Goal: Task Accomplishment & Management: Complete application form

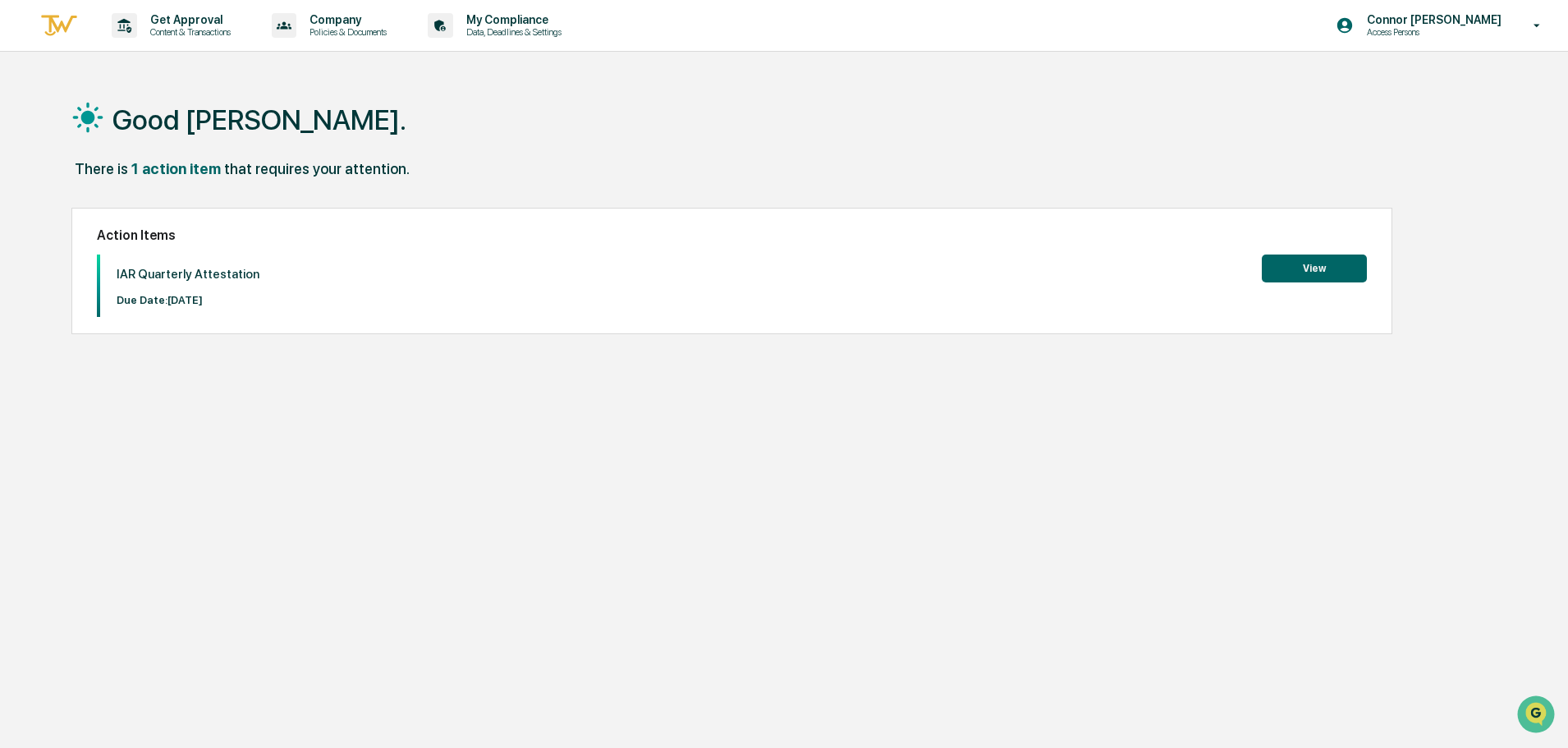
click at [1348, 271] on button "View" at bounding box center [1315, 268] width 105 height 28
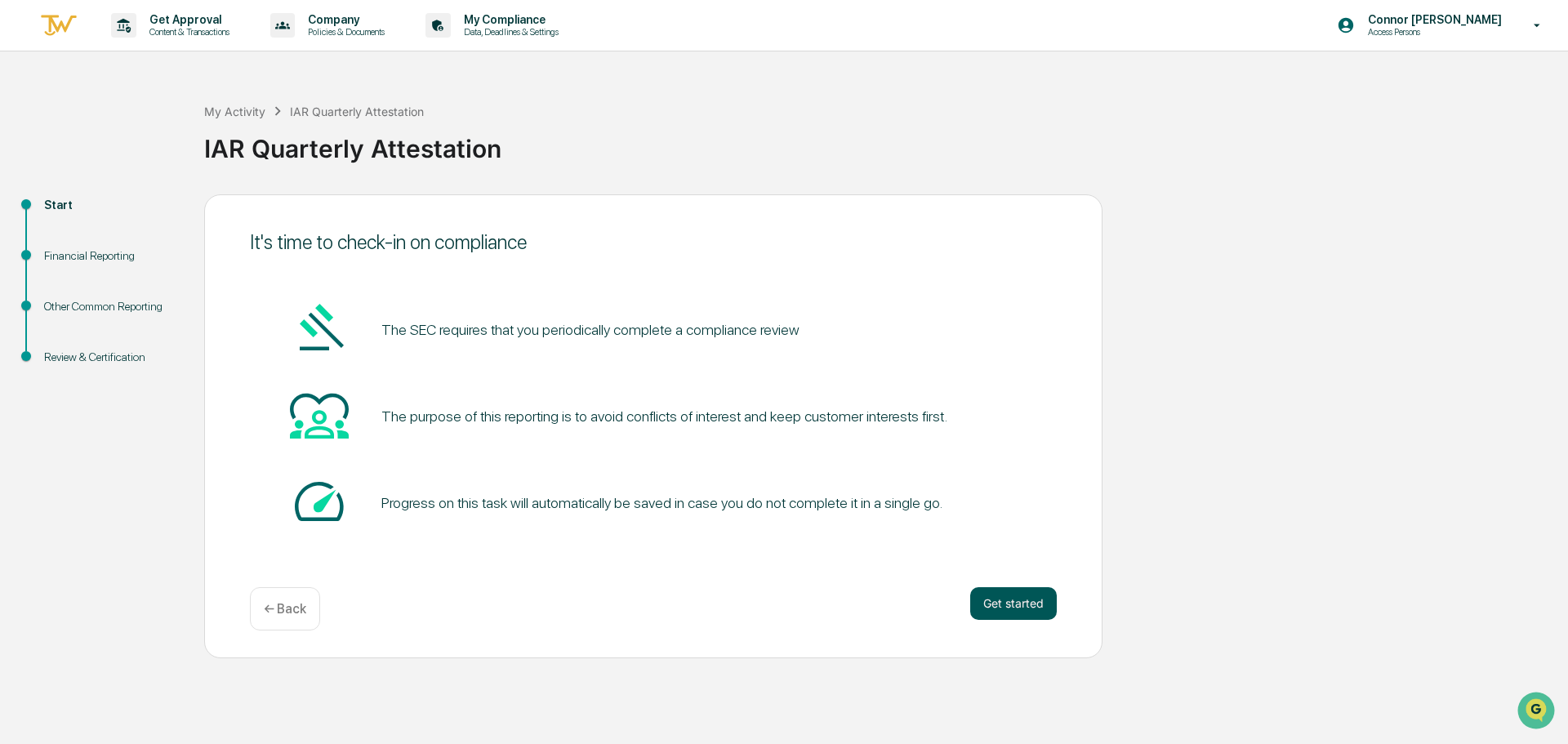
click at [1033, 604] on button "Get started" at bounding box center [1013, 603] width 87 height 33
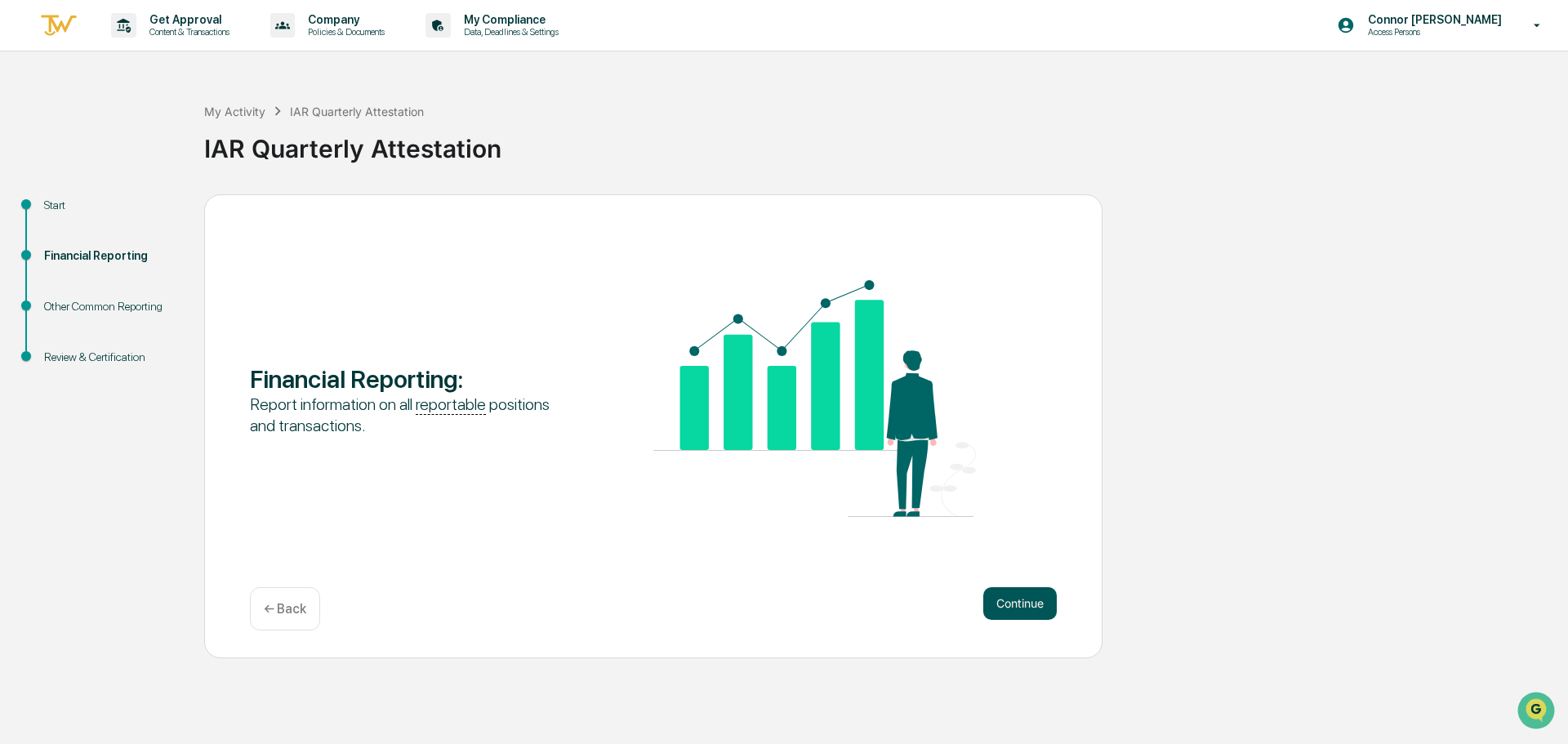
click at [1010, 603] on button "Continue" at bounding box center [1020, 603] width 74 height 33
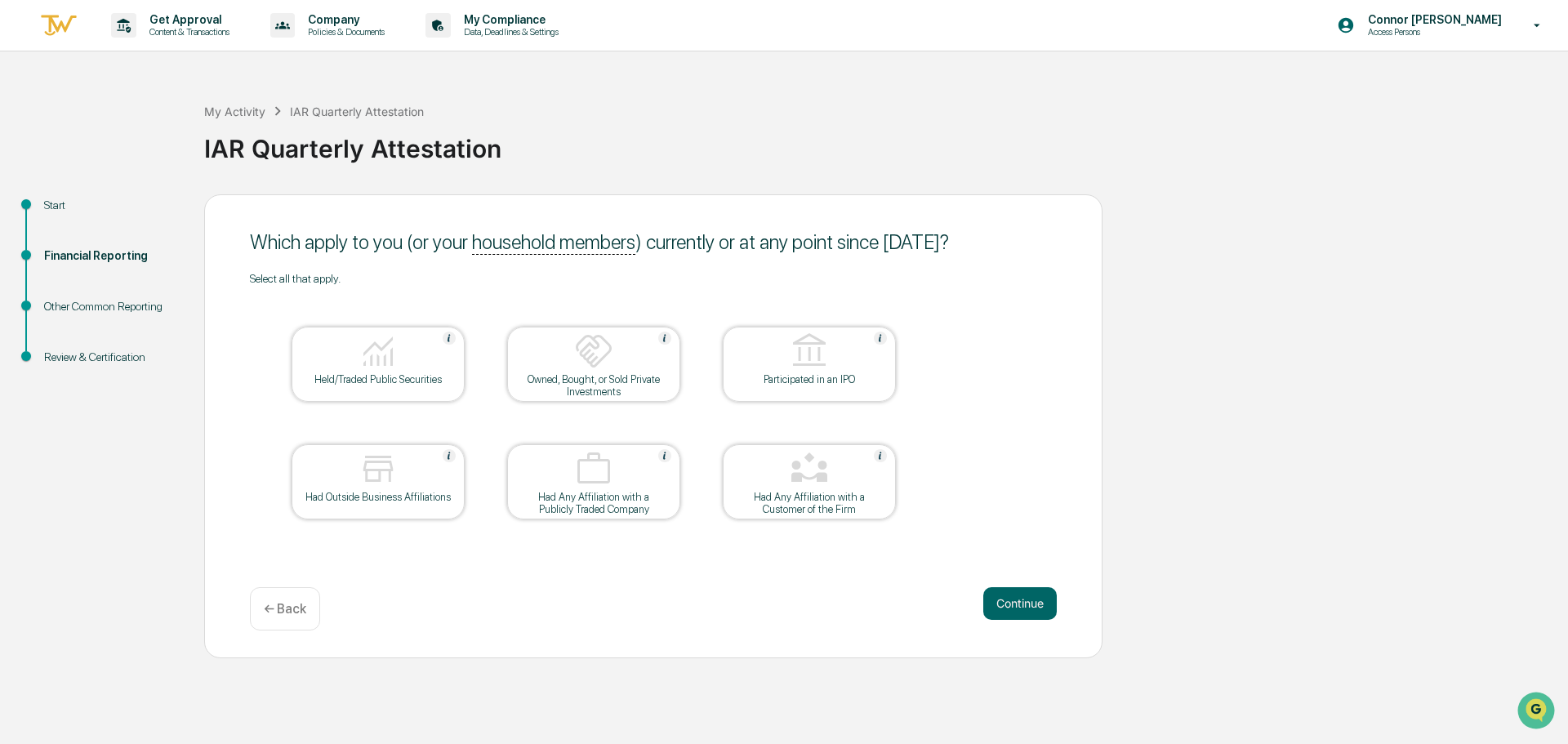
click at [361, 355] on img at bounding box center [378, 351] width 39 height 39
click at [803, 467] on img at bounding box center [809, 469] width 39 height 39
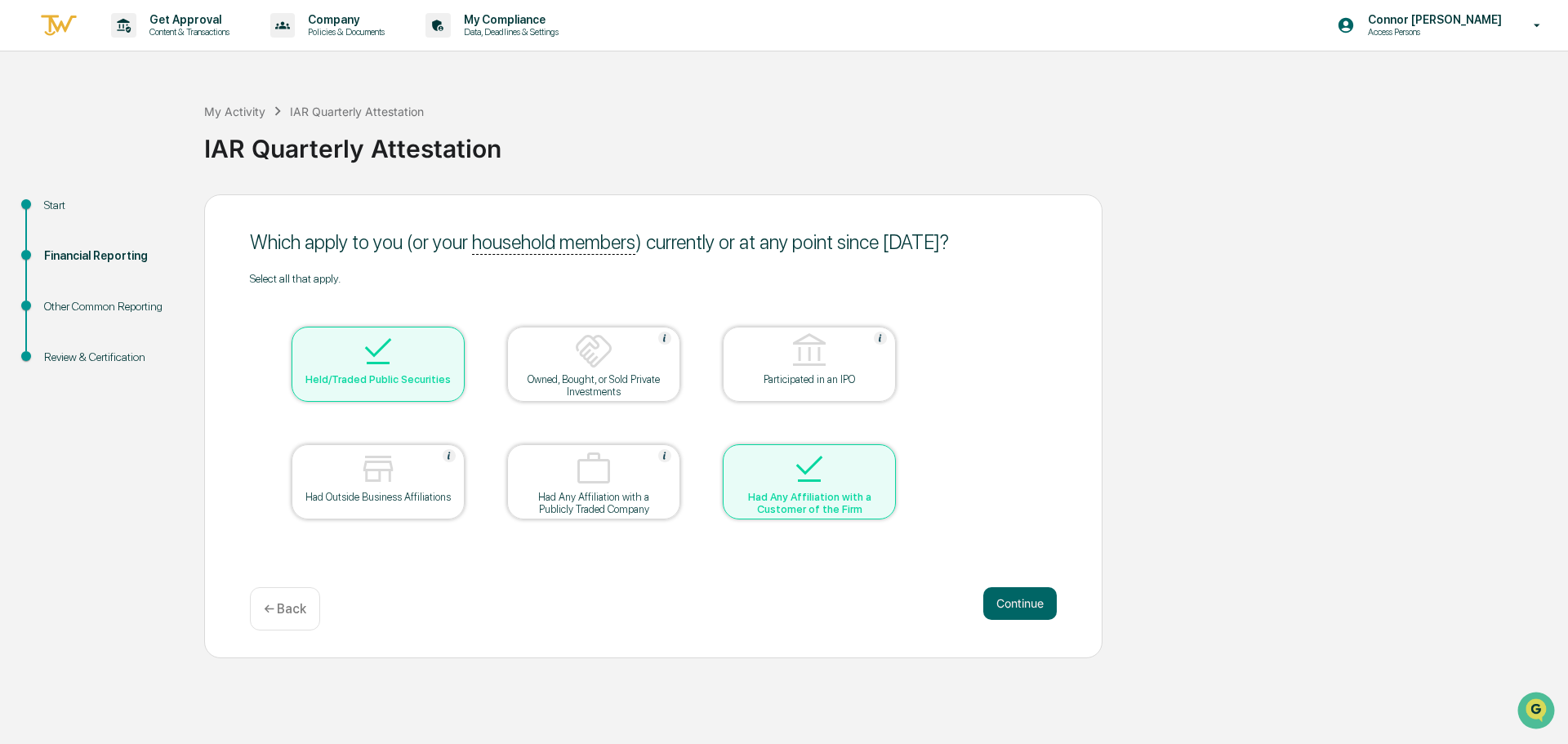
click at [348, 474] on div at bounding box center [378, 469] width 163 height 42
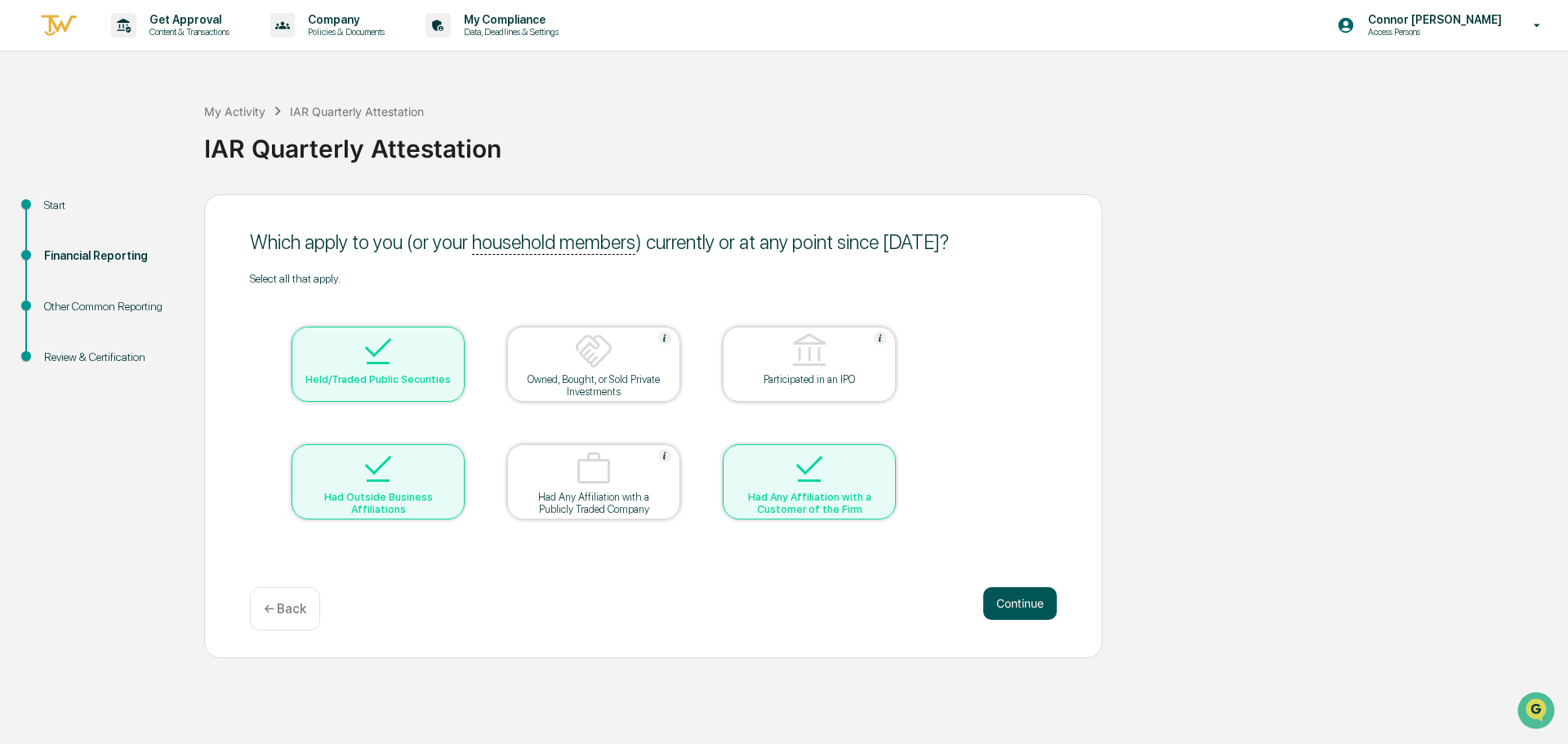
click at [1018, 600] on button "Continue" at bounding box center [1020, 603] width 74 height 33
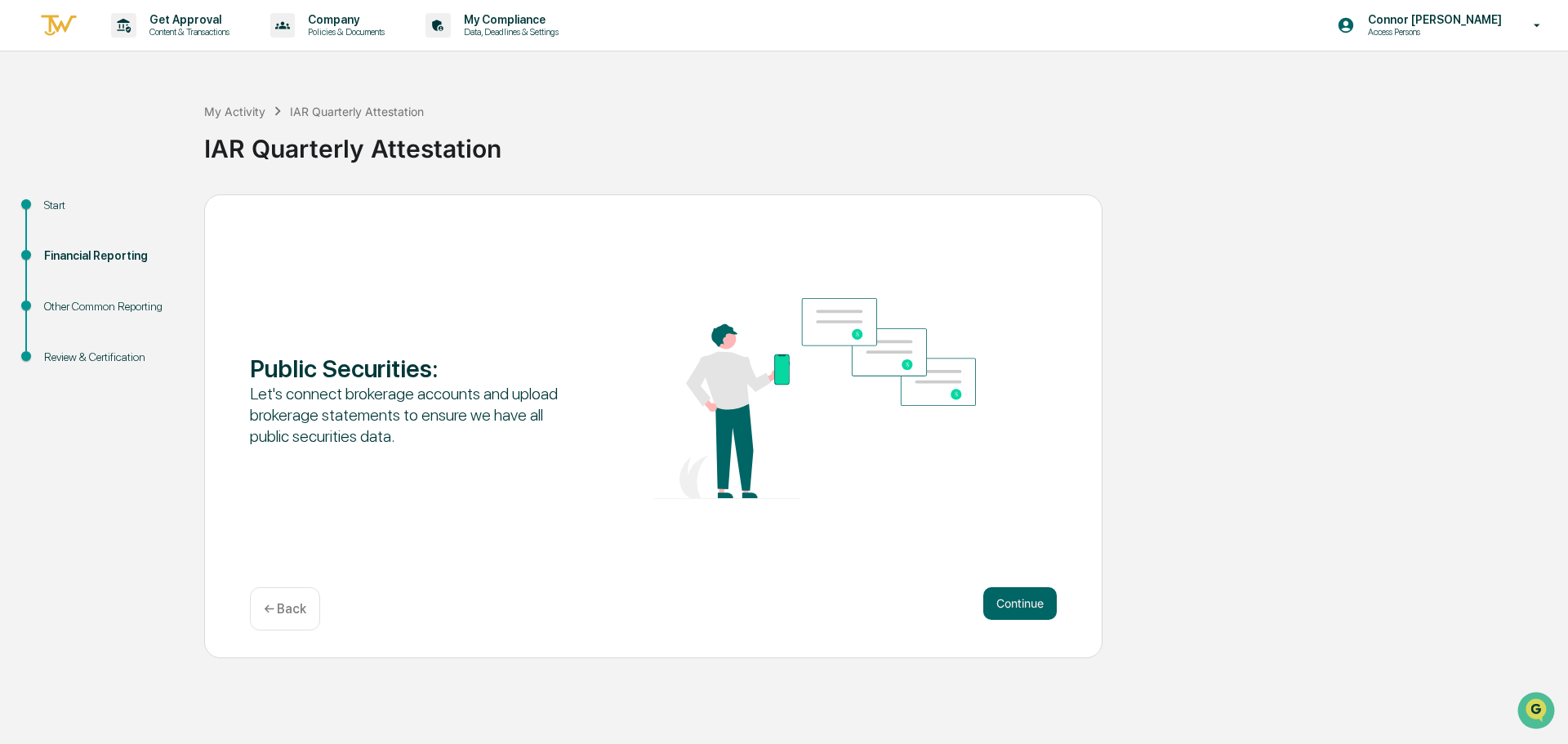
click at [275, 620] on div "← Back" at bounding box center [284, 608] width 70 height 43
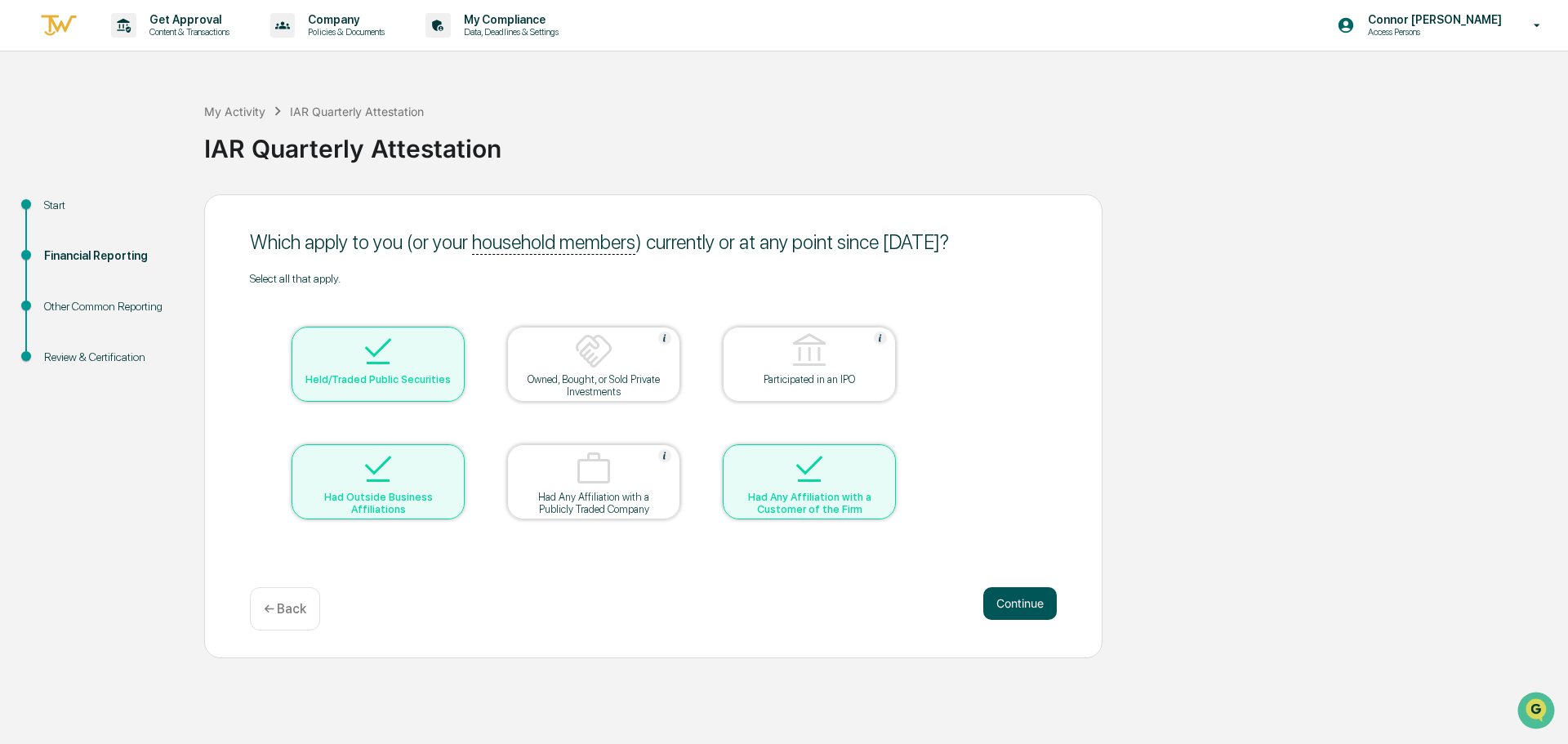
click at [1012, 609] on button "Continue" at bounding box center [1020, 603] width 74 height 33
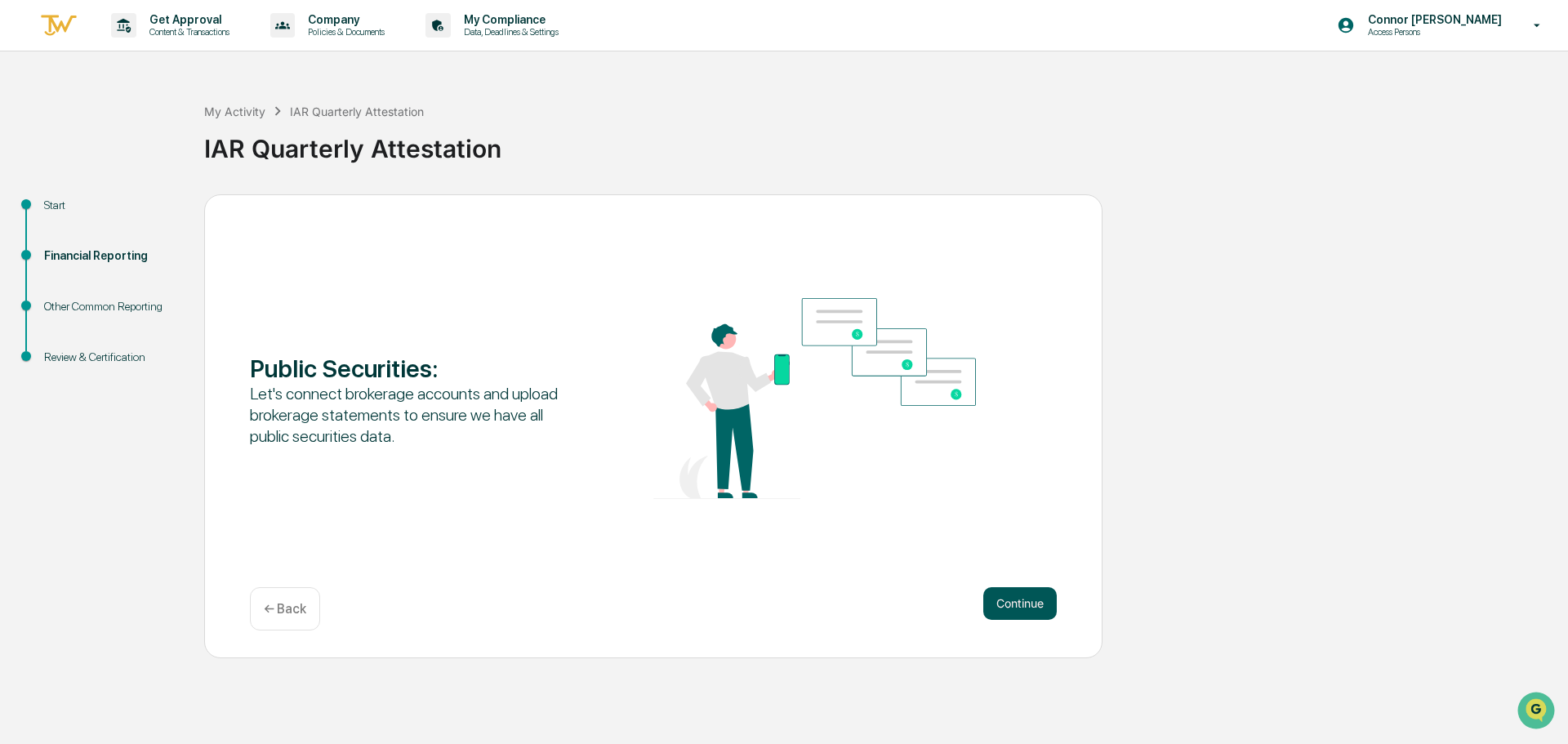
click at [1008, 613] on button "Continue" at bounding box center [1020, 603] width 74 height 33
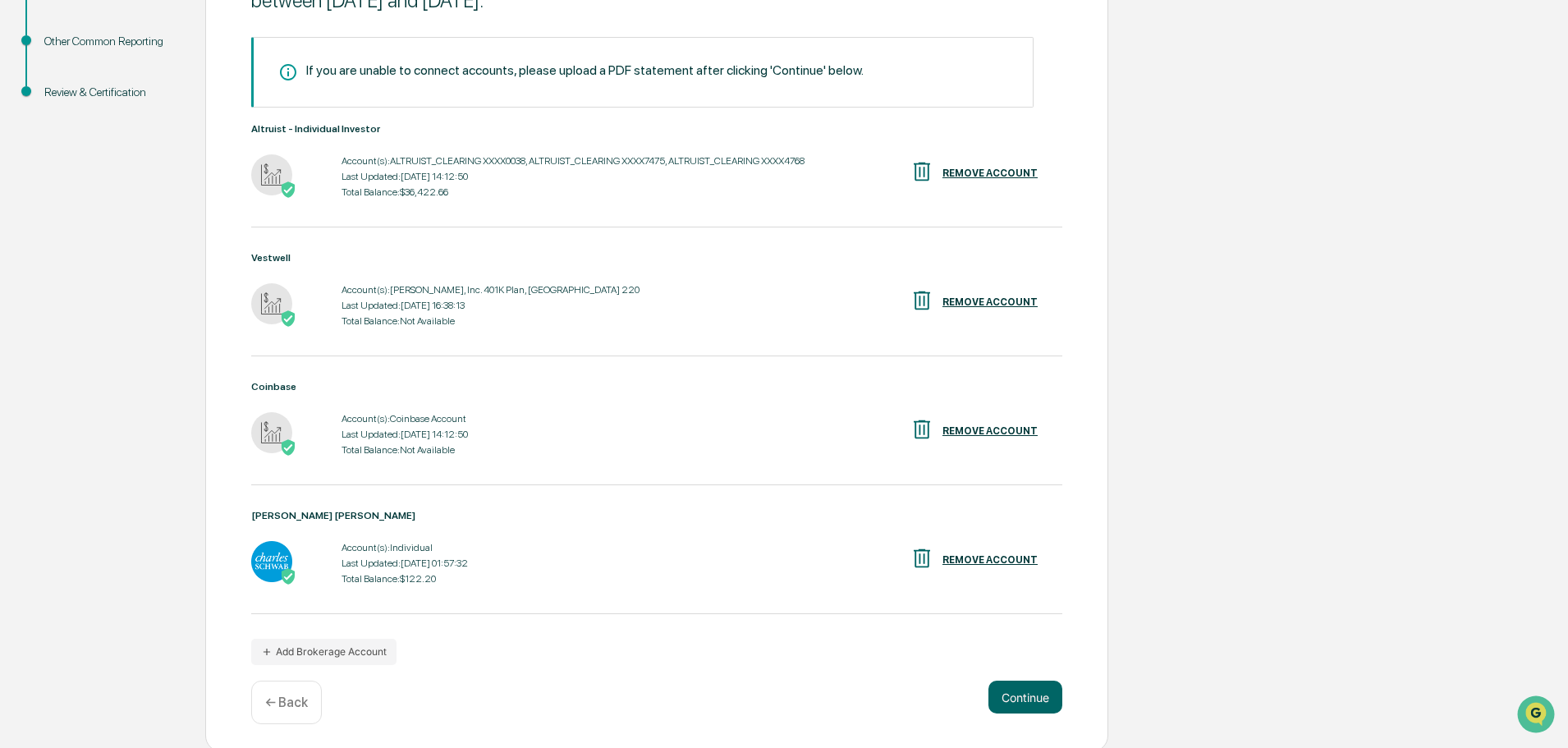
scroll to position [271, 0]
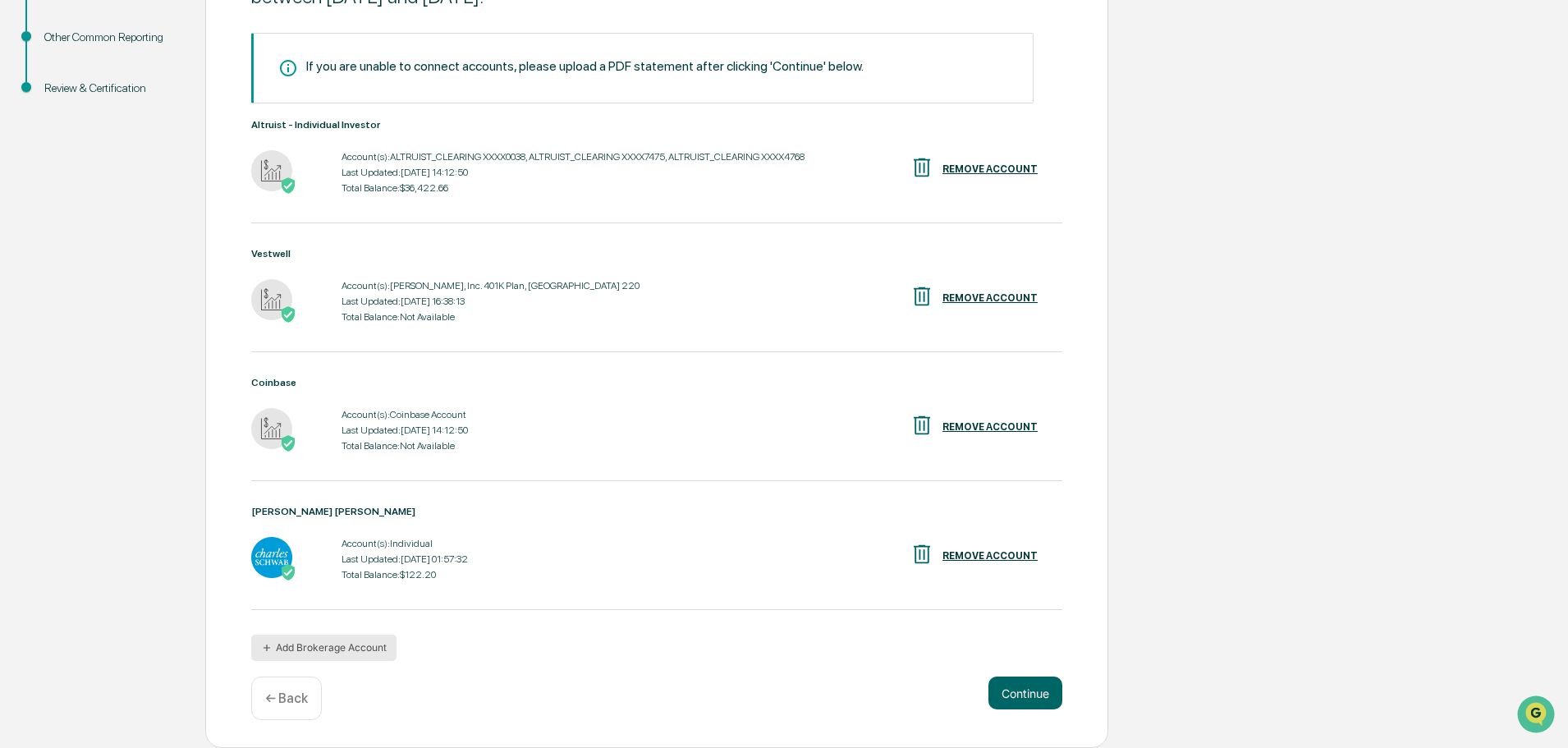
click at [314, 649] on button "Add Brokerage Account" at bounding box center [323, 646] width 145 height 26
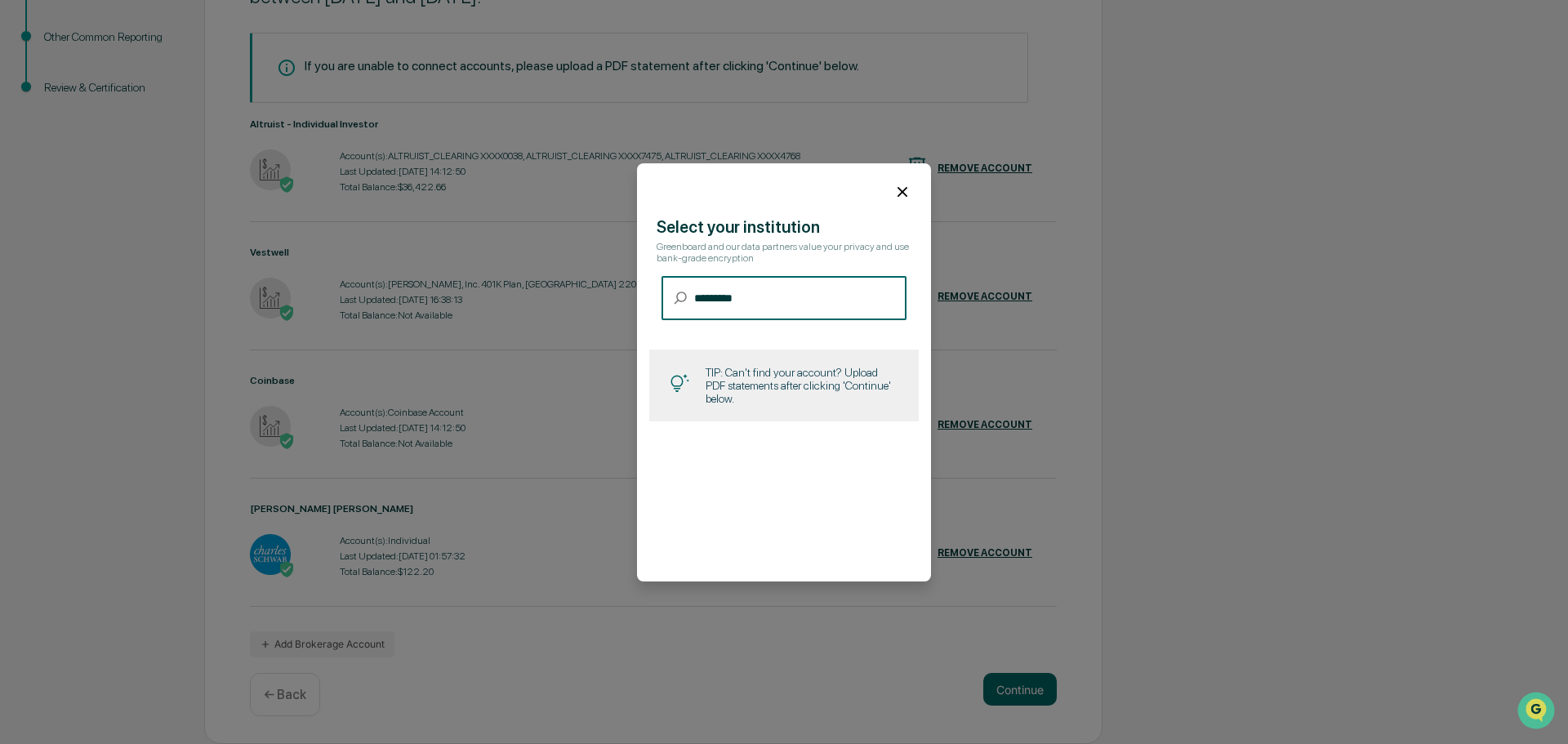
type input "*********"
click at [811, 410] on div "TIP: Can't find your account? Upload PDF statements after clicking 'Continue' b…" at bounding box center [784, 384] width 269 height 72
click at [893, 195] on icon at bounding box center [902, 191] width 18 height 18
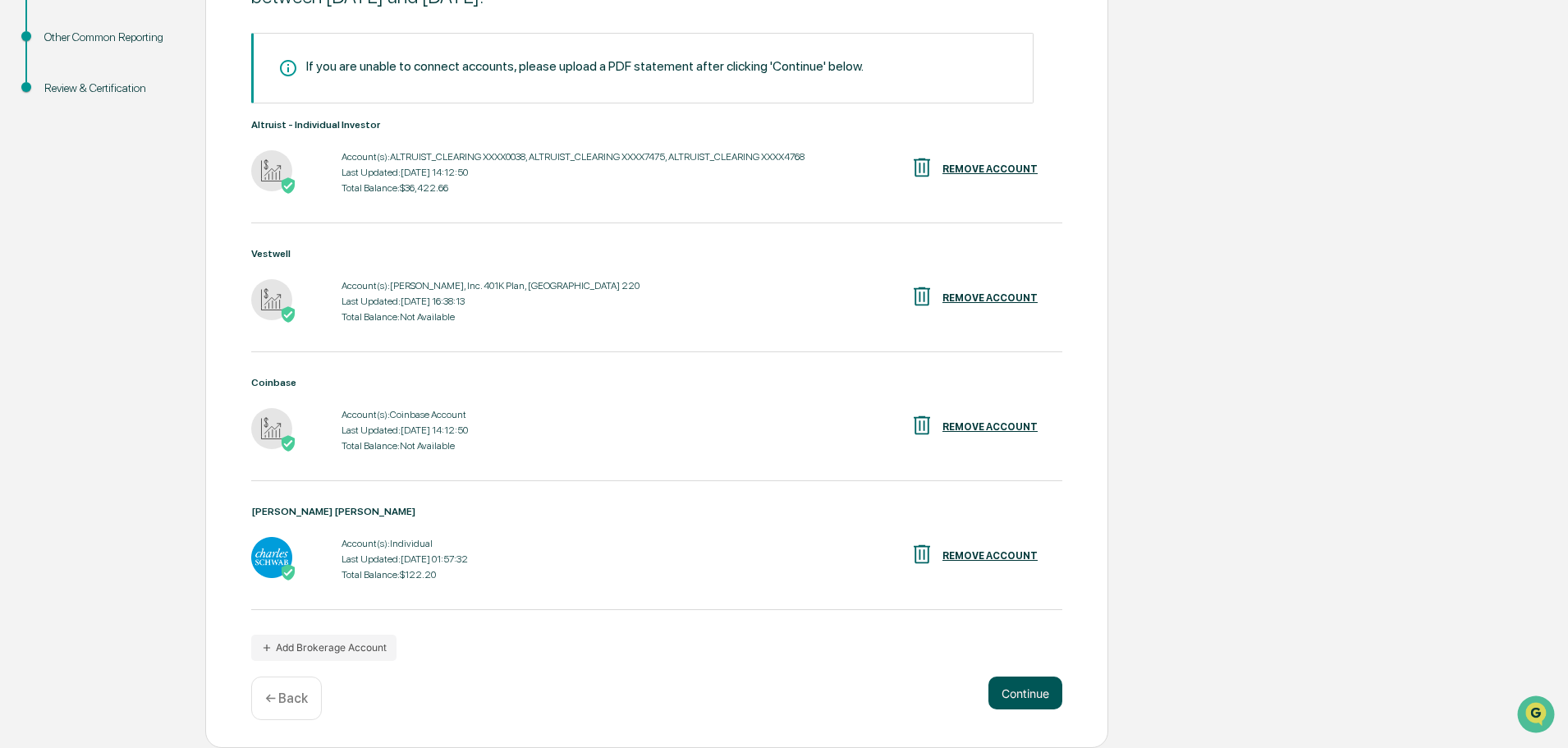
click at [1022, 695] on button "Continue" at bounding box center [1025, 692] width 74 height 33
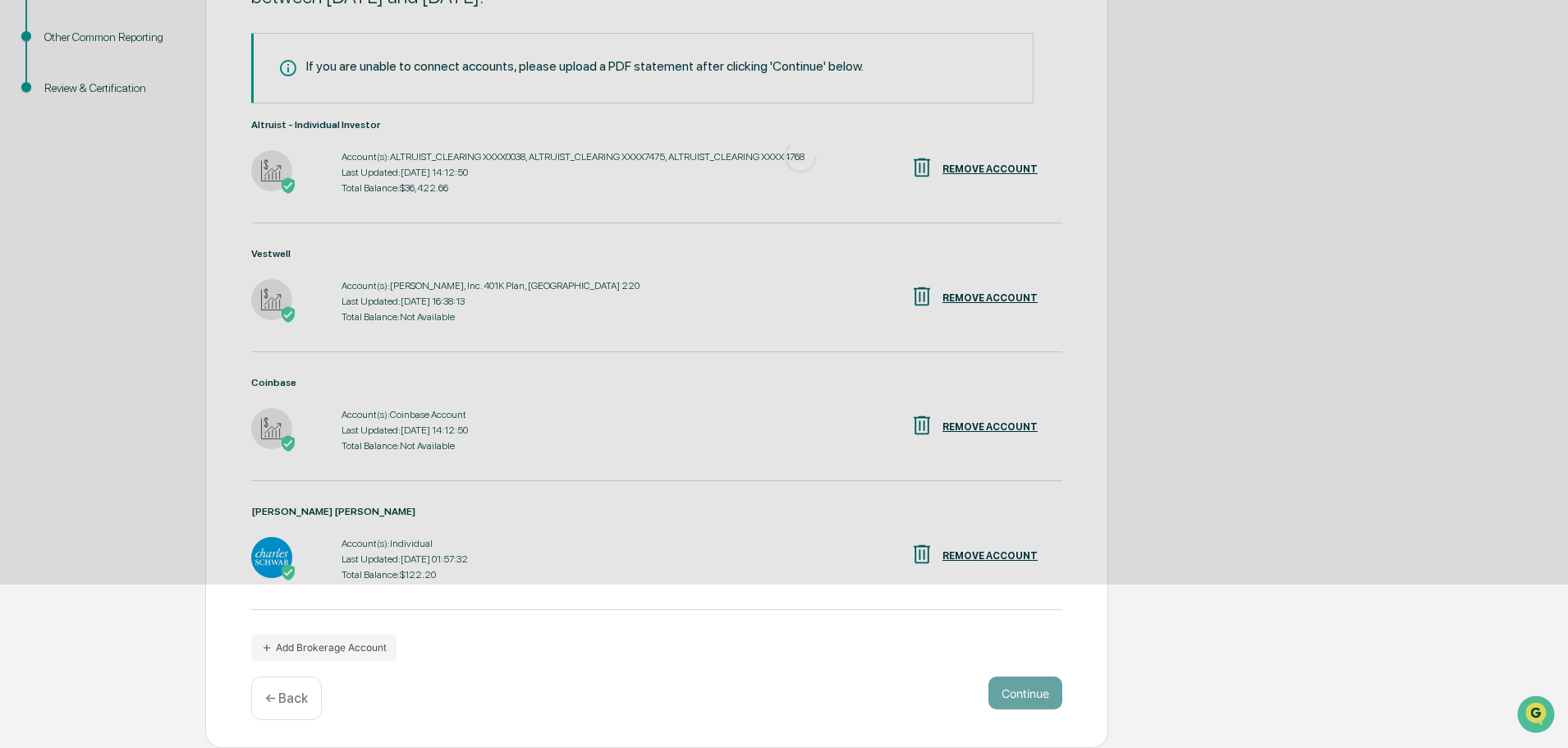
scroll to position [0, 0]
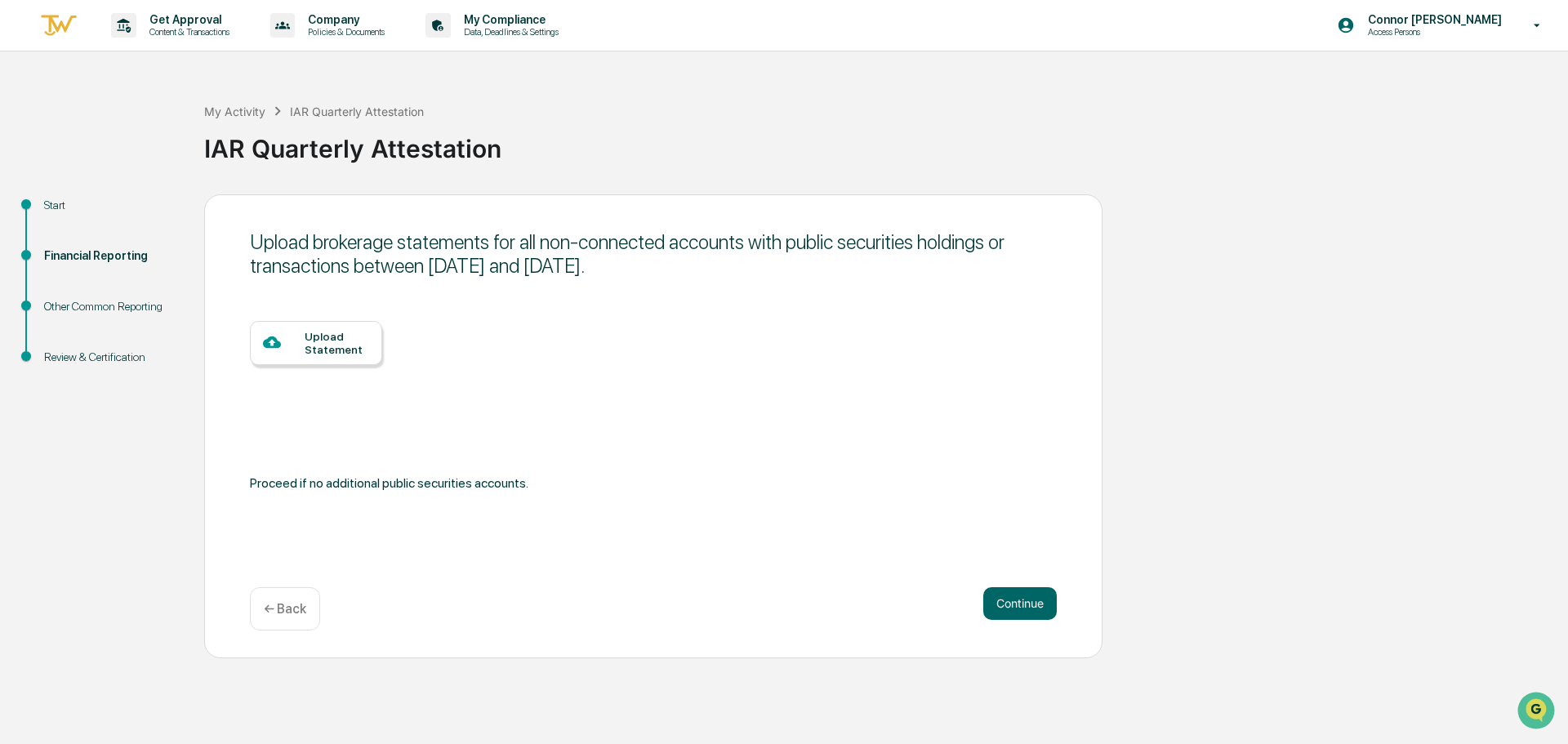
click at [278, 593] on div "← Back" at bounding box center [284, 608] width 70 height 43
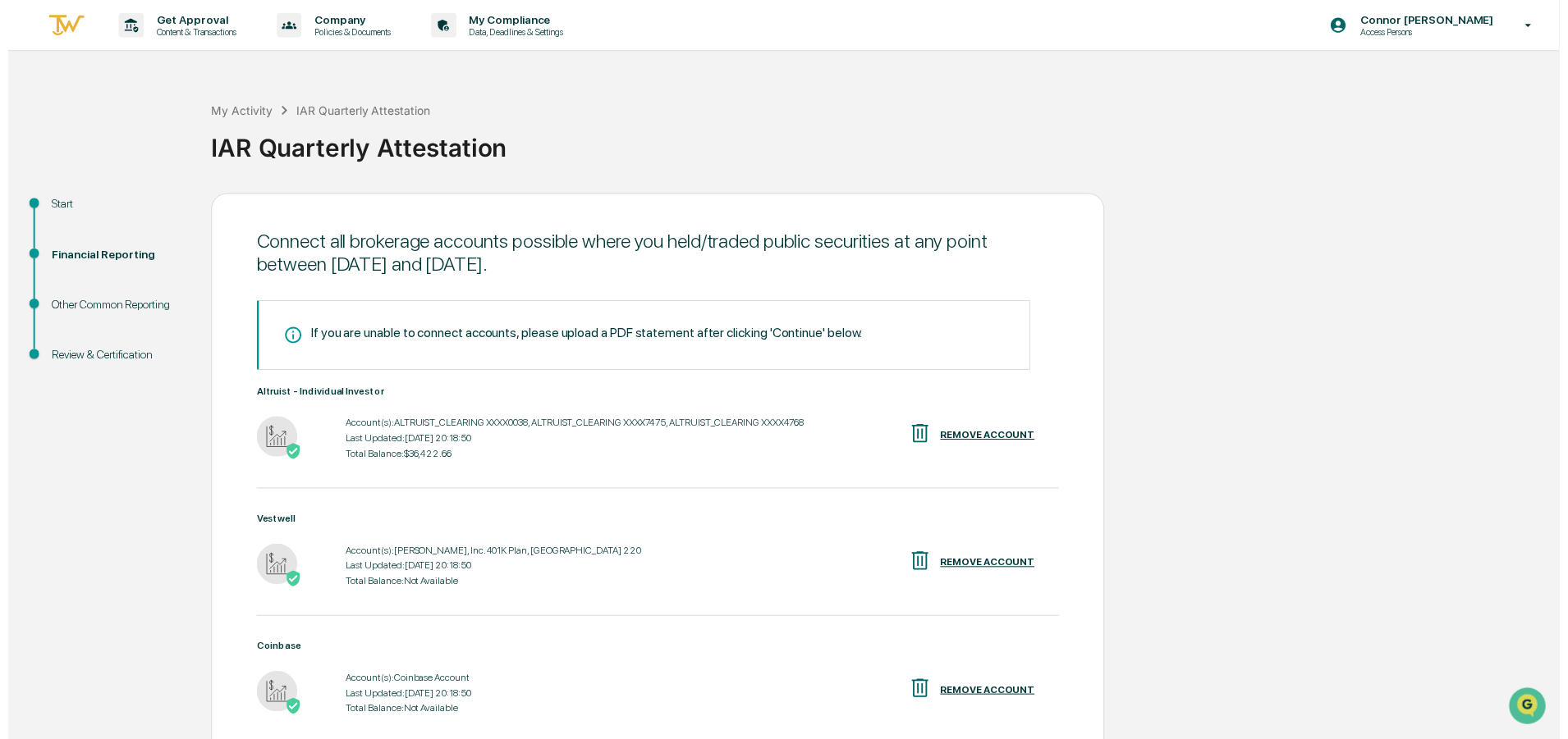
scroll to position [271, 0]
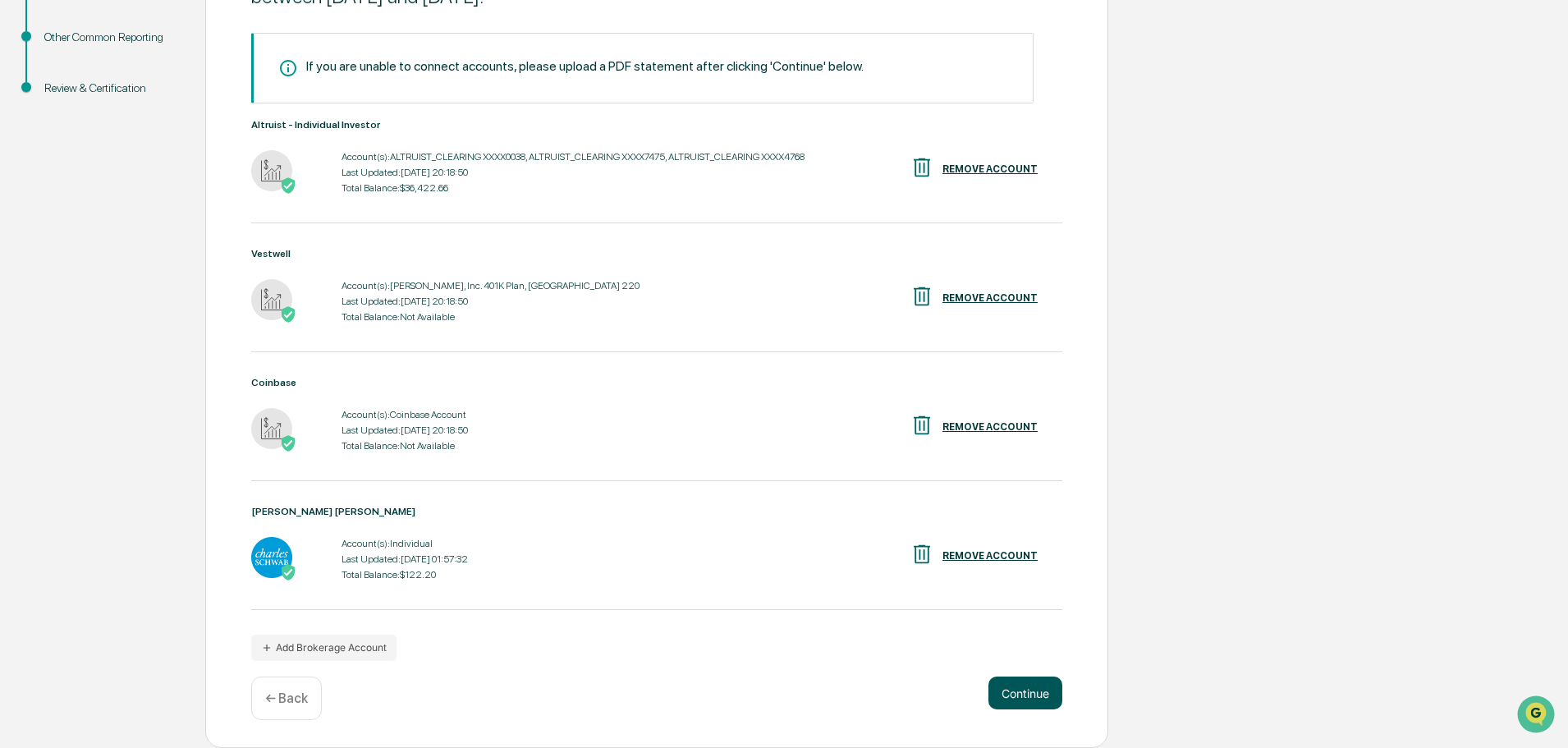
click at [1016, 687] on button "Continue" at bounding box center [1025, 692] width 74 height 33
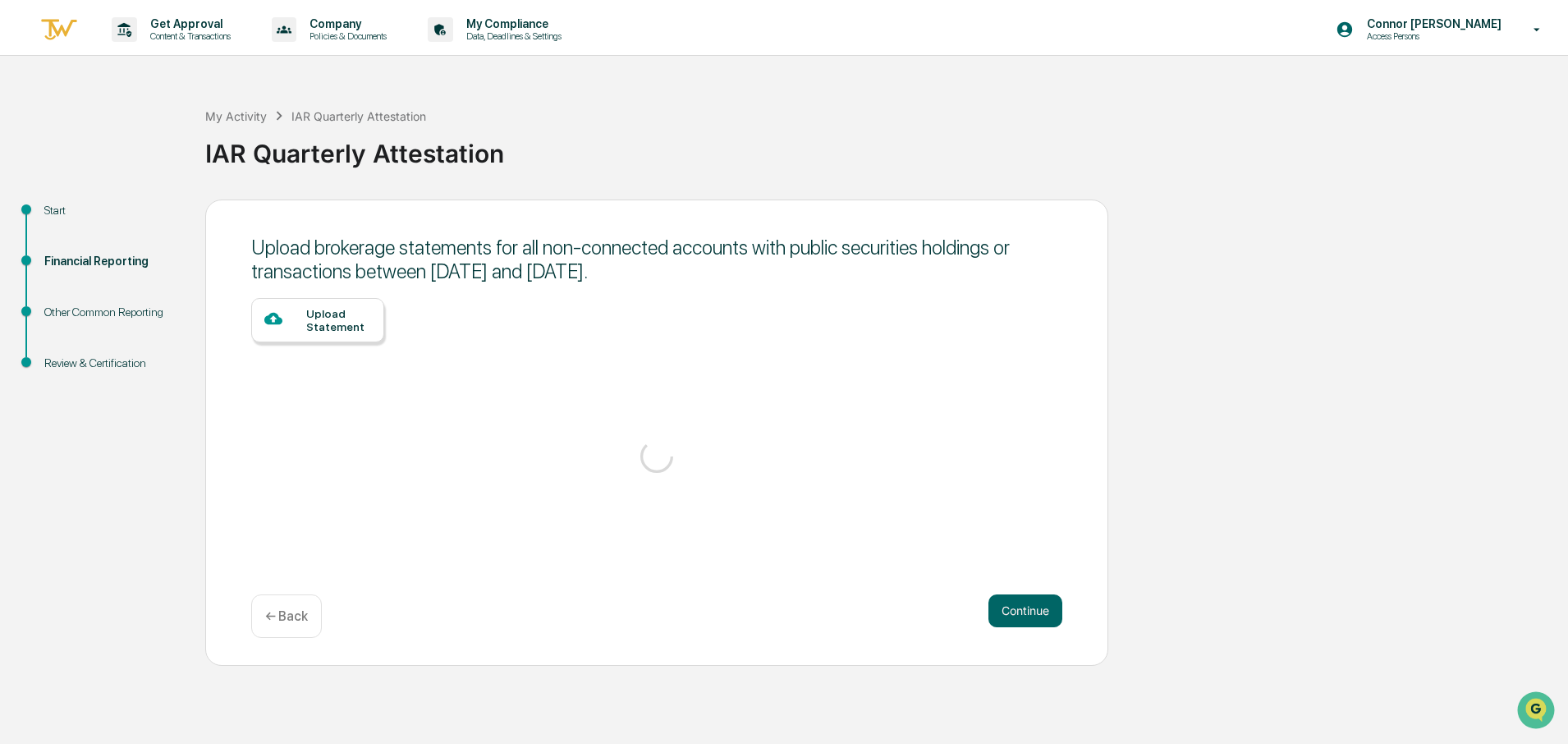
scroll to position [0, 0]
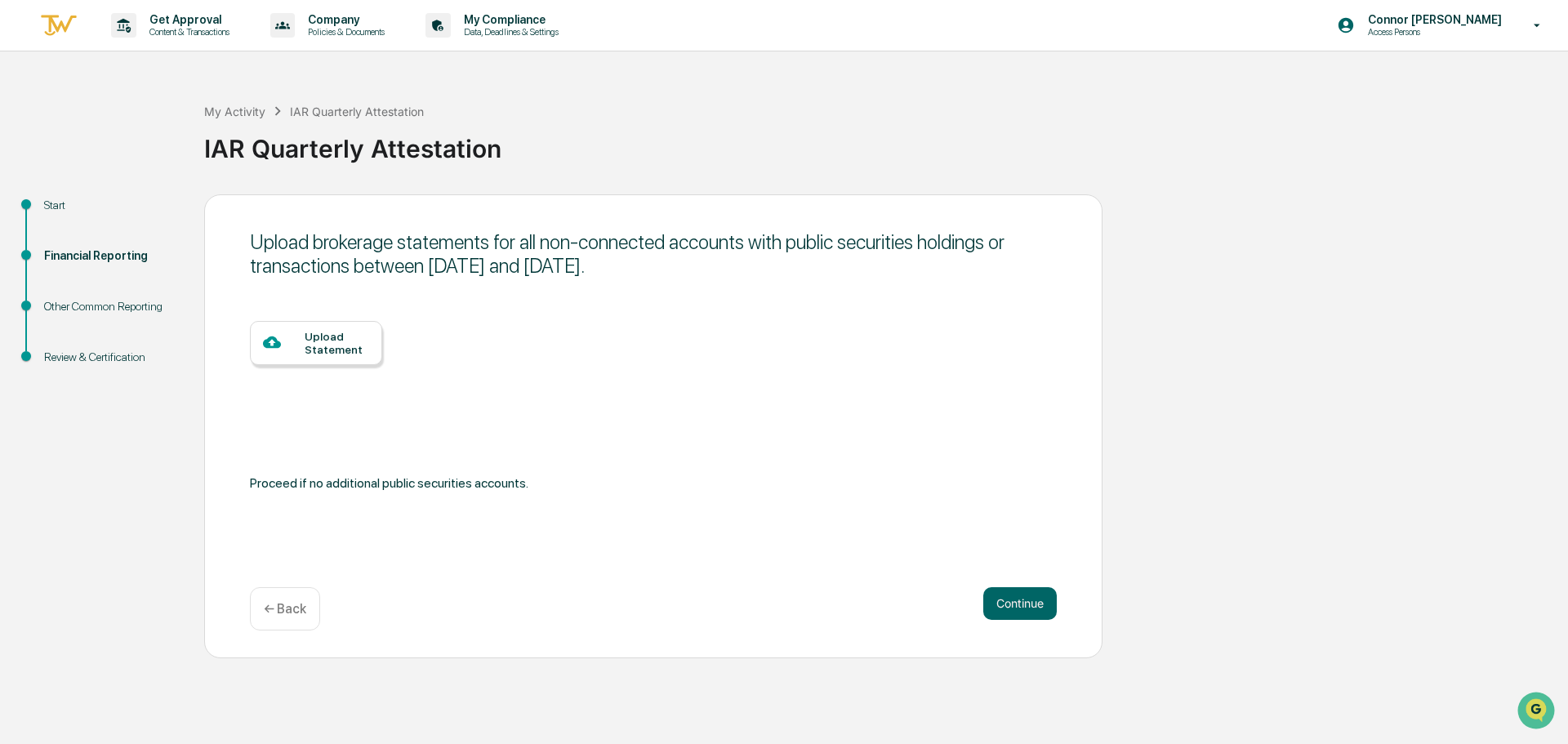
click at [350, 332] on div "Upload Statement" at bounding box center [337, 342] width 65 height 26
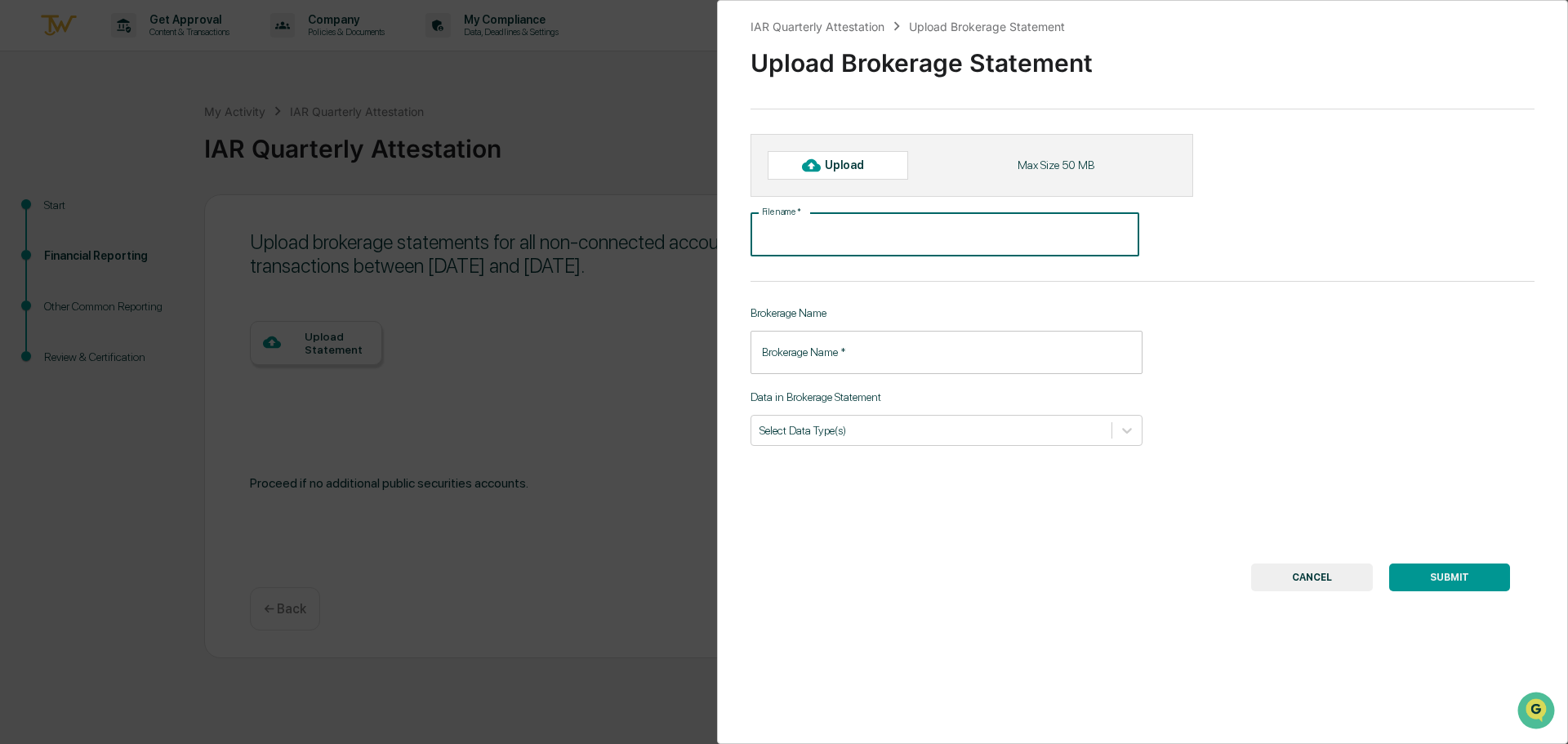
click at [860, 229] on input "File name   *" at bounding box center [944, 235] width 389 height 43
type input "**********"
click at [825, 366] on input "Brokerage Name   *" at bounding box center [946, 352] width 392 height 43
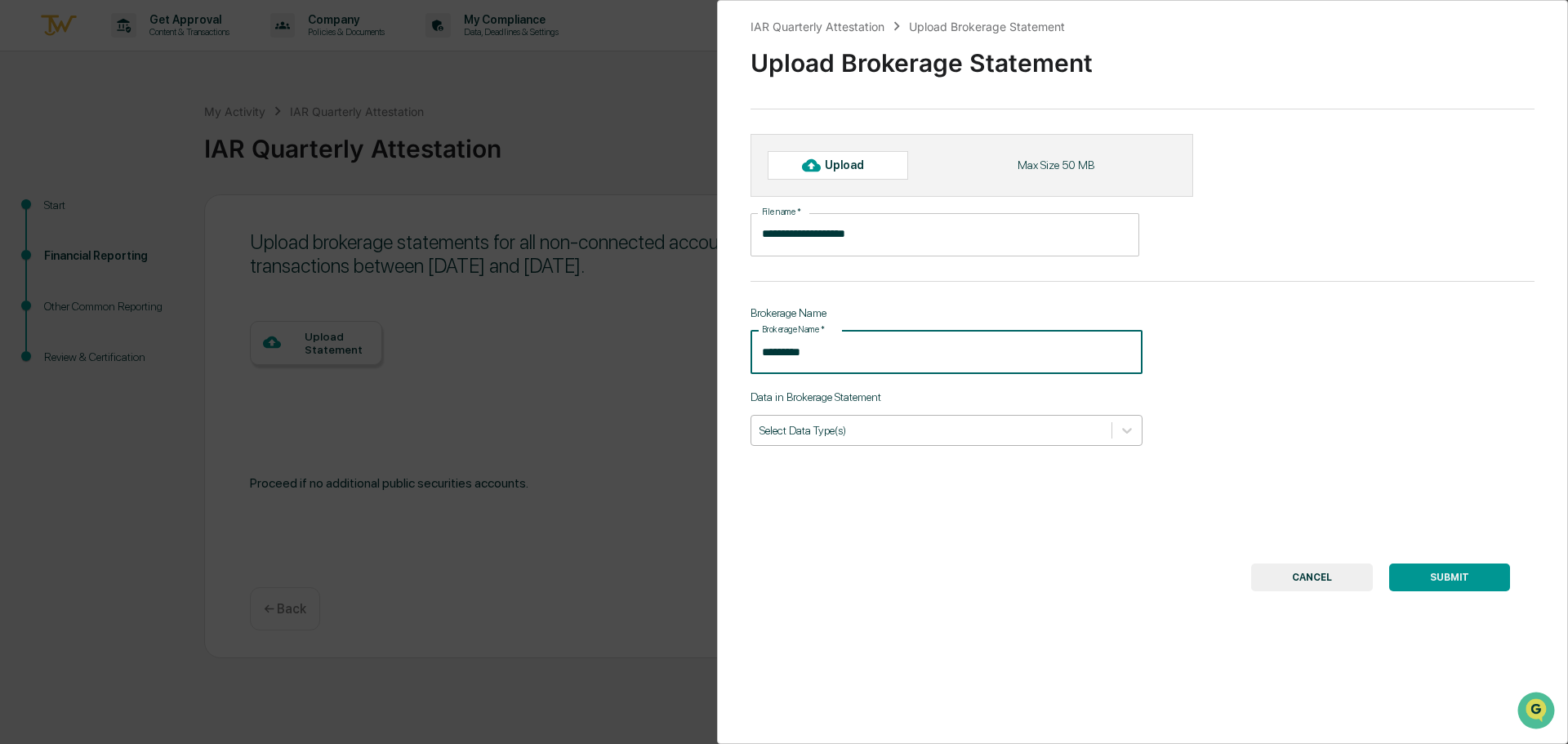
type input "*********"
click at [890, 444] on div "Select Data Type(s)" at bounding box center [946, 430] width 392 height 31
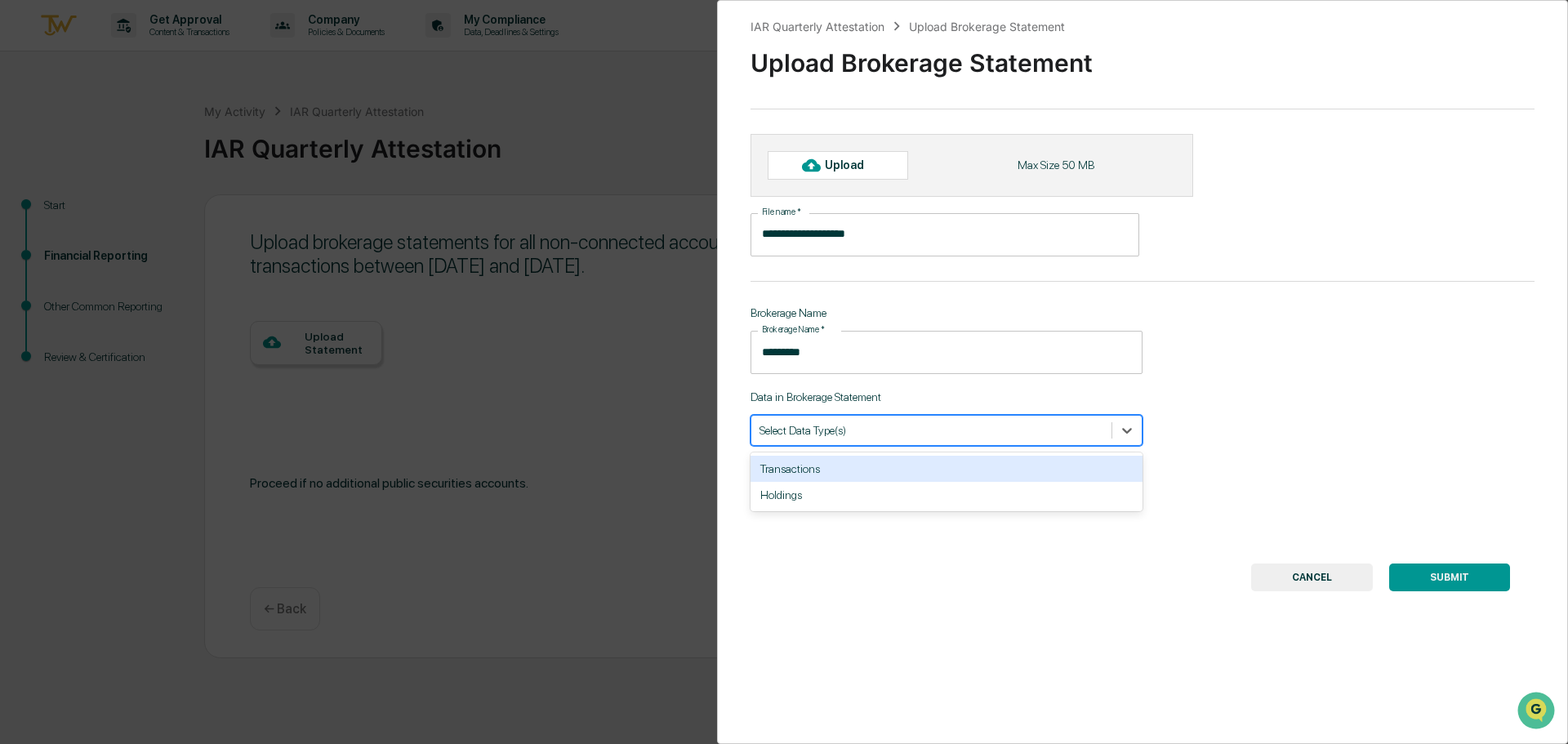
click at [836, 473] on div "Transactions" at bounding box center [946, 468] width 392 height 26
click at [860, 167] on div "Upload" at bounding box center [851, 165] width 53 height 13
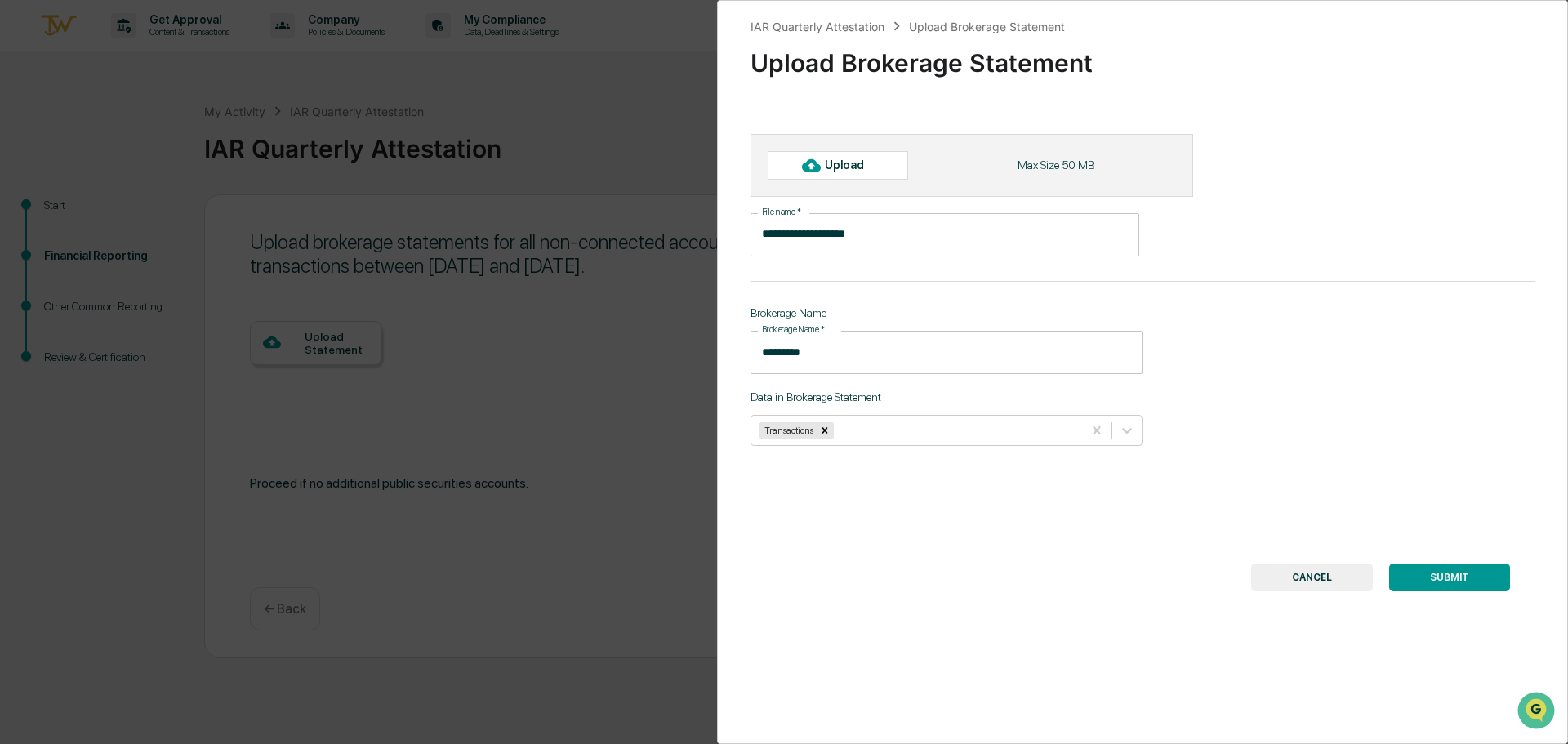
type input "**********"
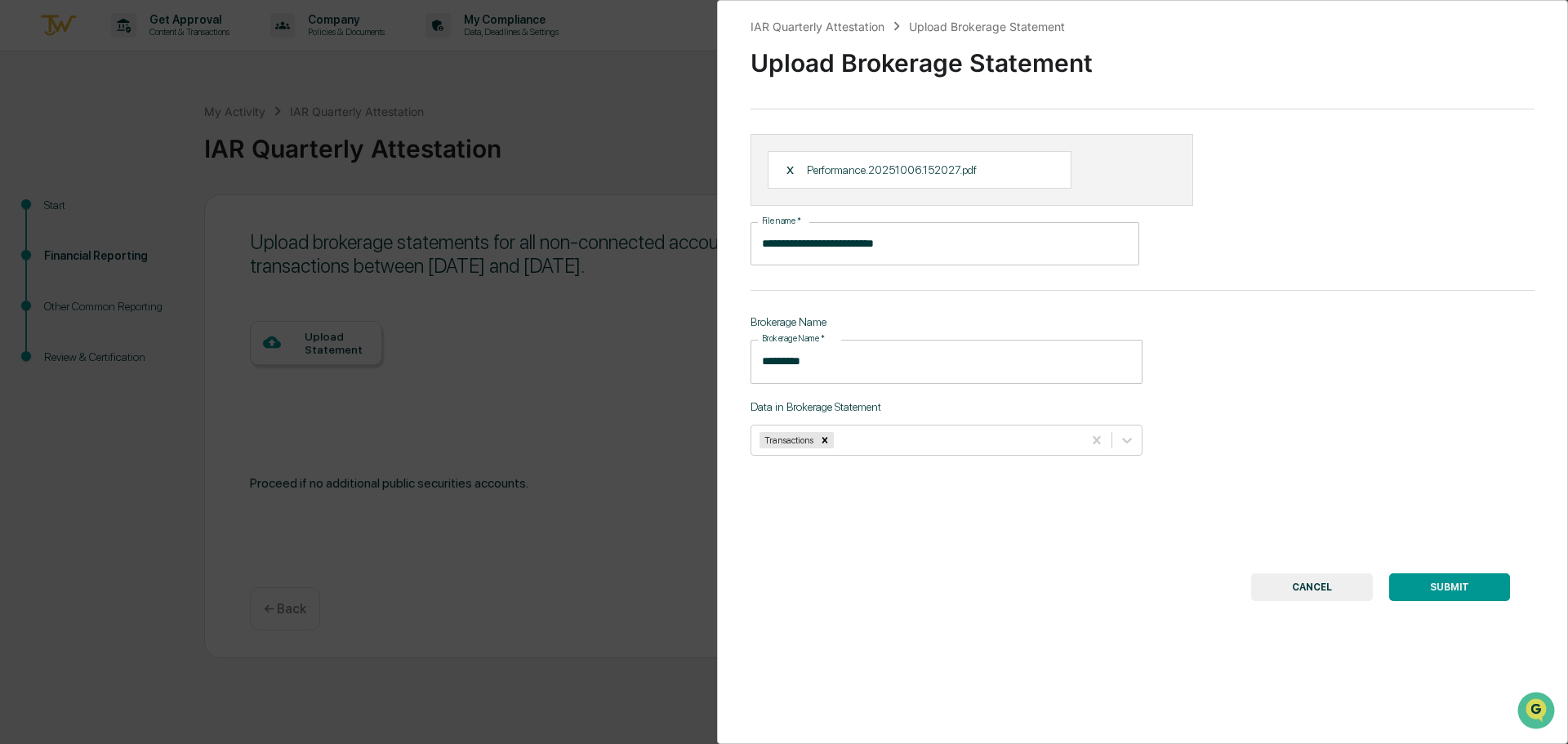
click at [1421, 579] on button "SUBMIT" at bounding box center [1449, 586] width 120 height 27
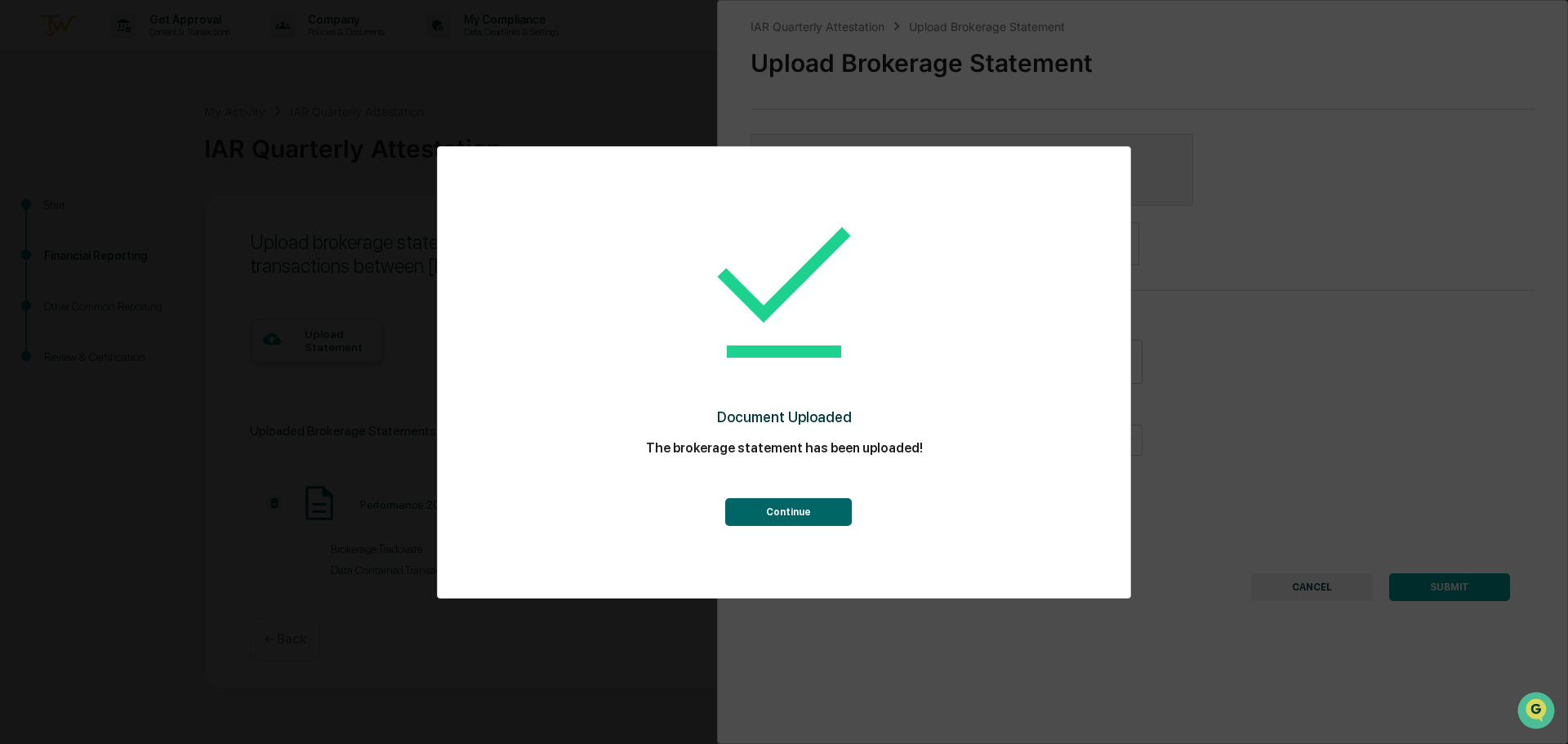
click at [797, 515] on button "Continue" at bounding box center [788, 511] width 127 height 27
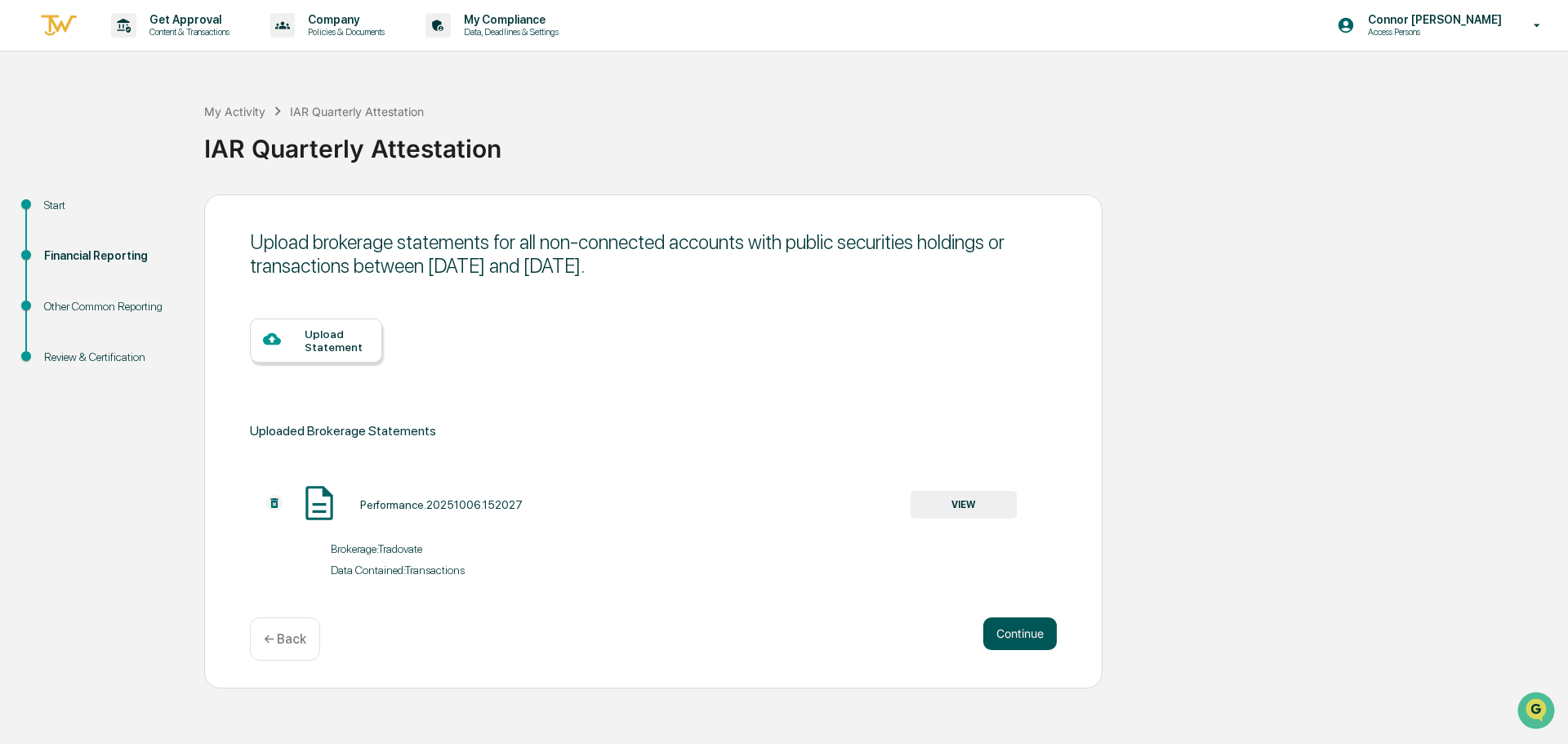
click at [1016, 638] on button "Continue" at bounding box center [1020, 633] width 74 height 33
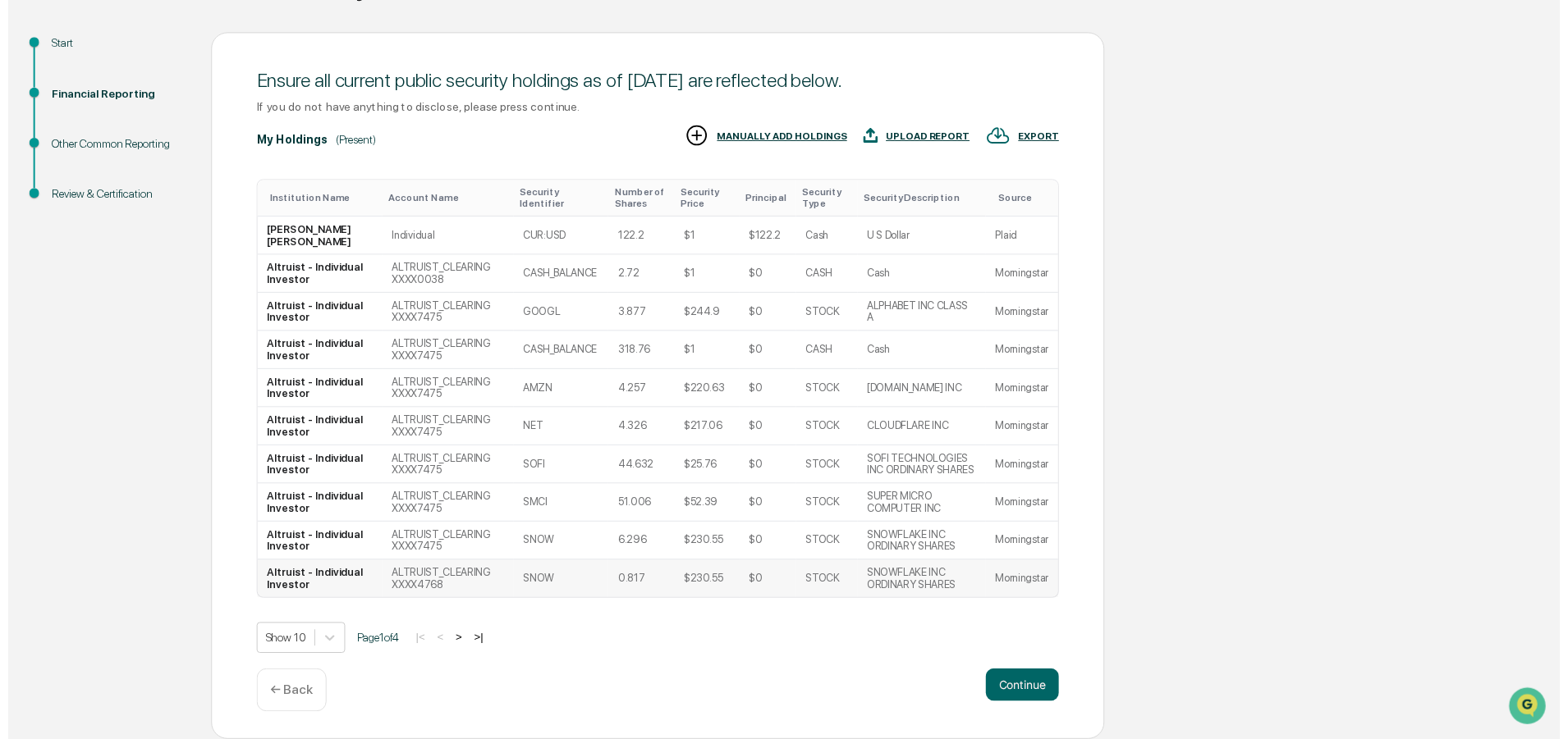
scroll to position [261, 0]
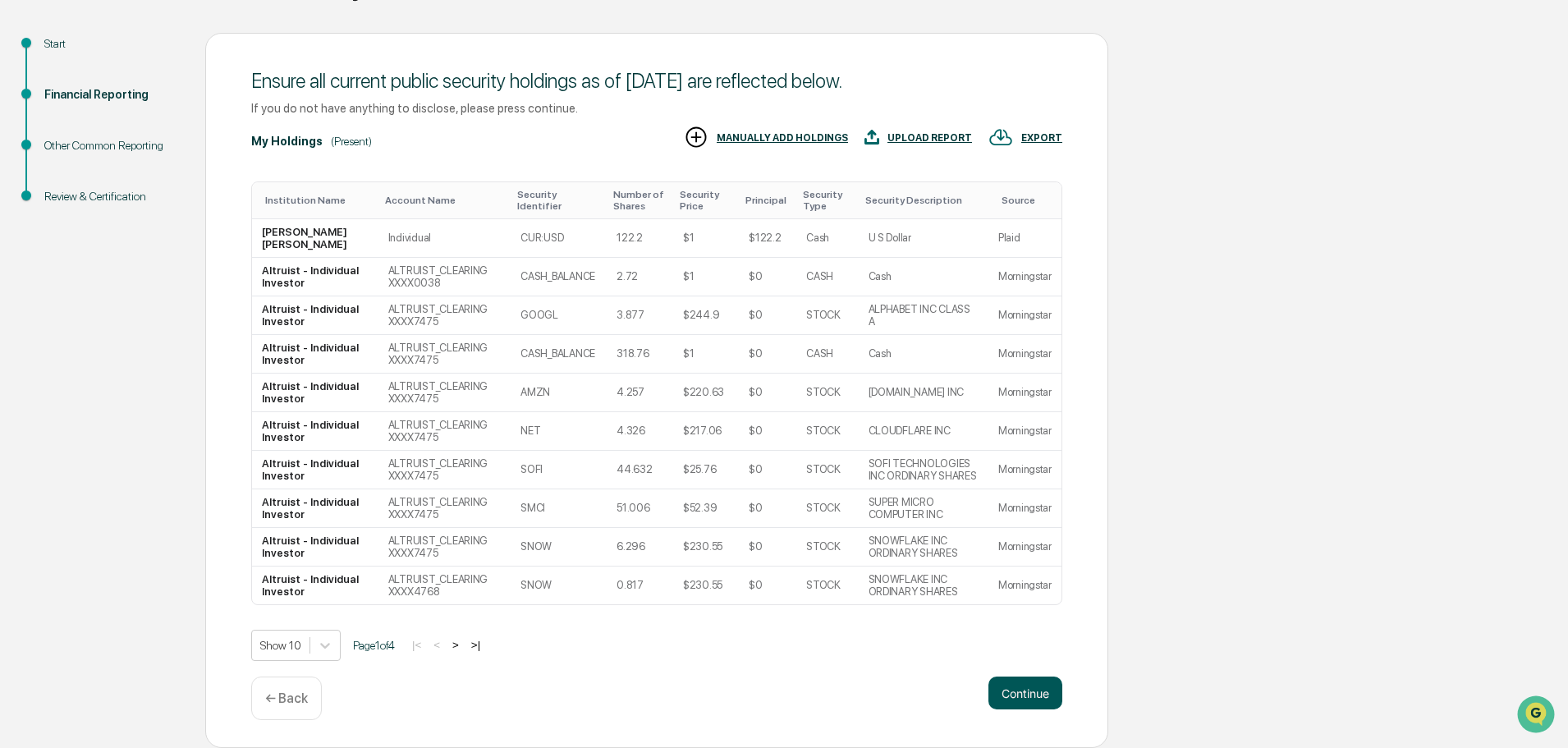
click at [1022, 687] on button "Continue" at bounding box center [1025, 692] width 74 height 33
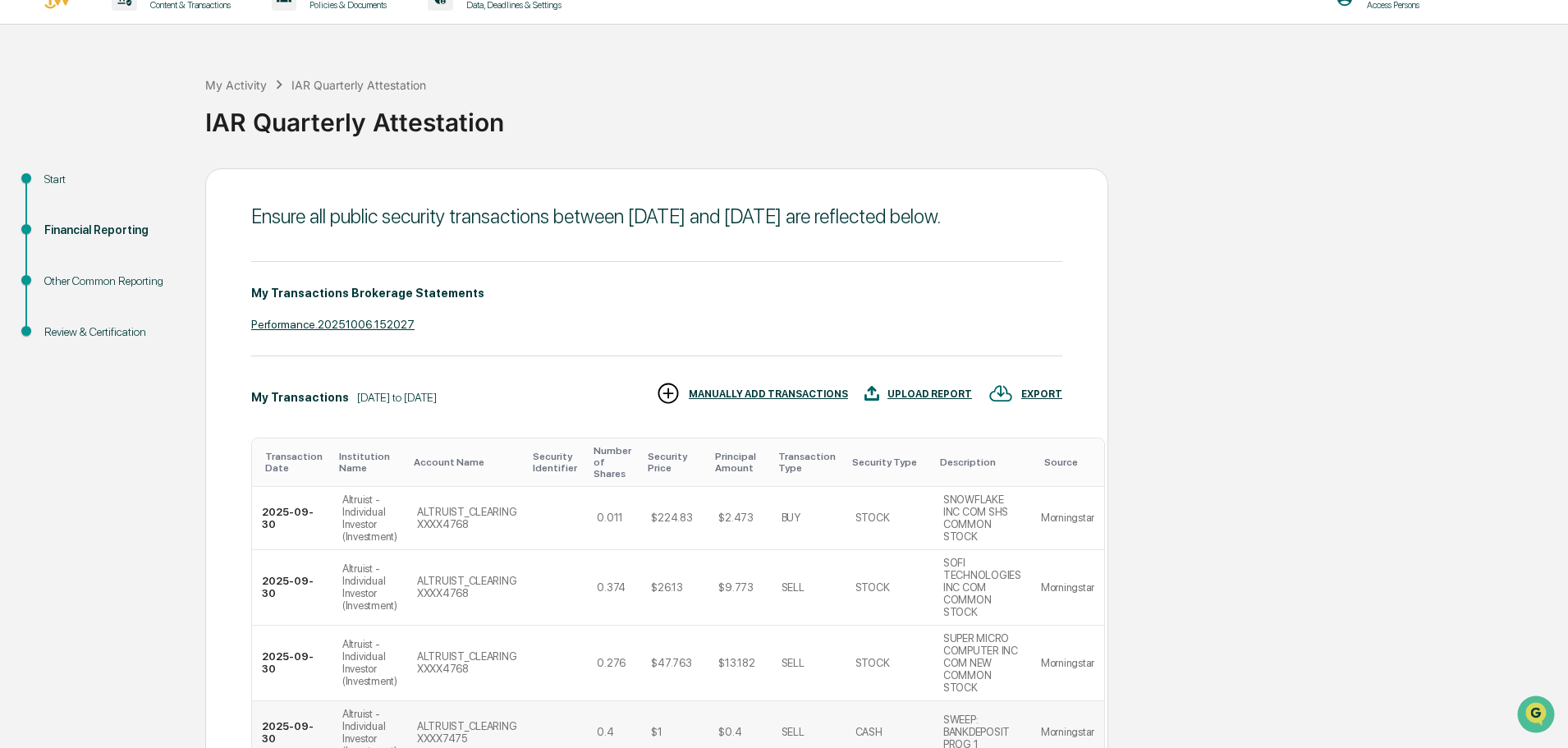
scroll to position [602, 0]
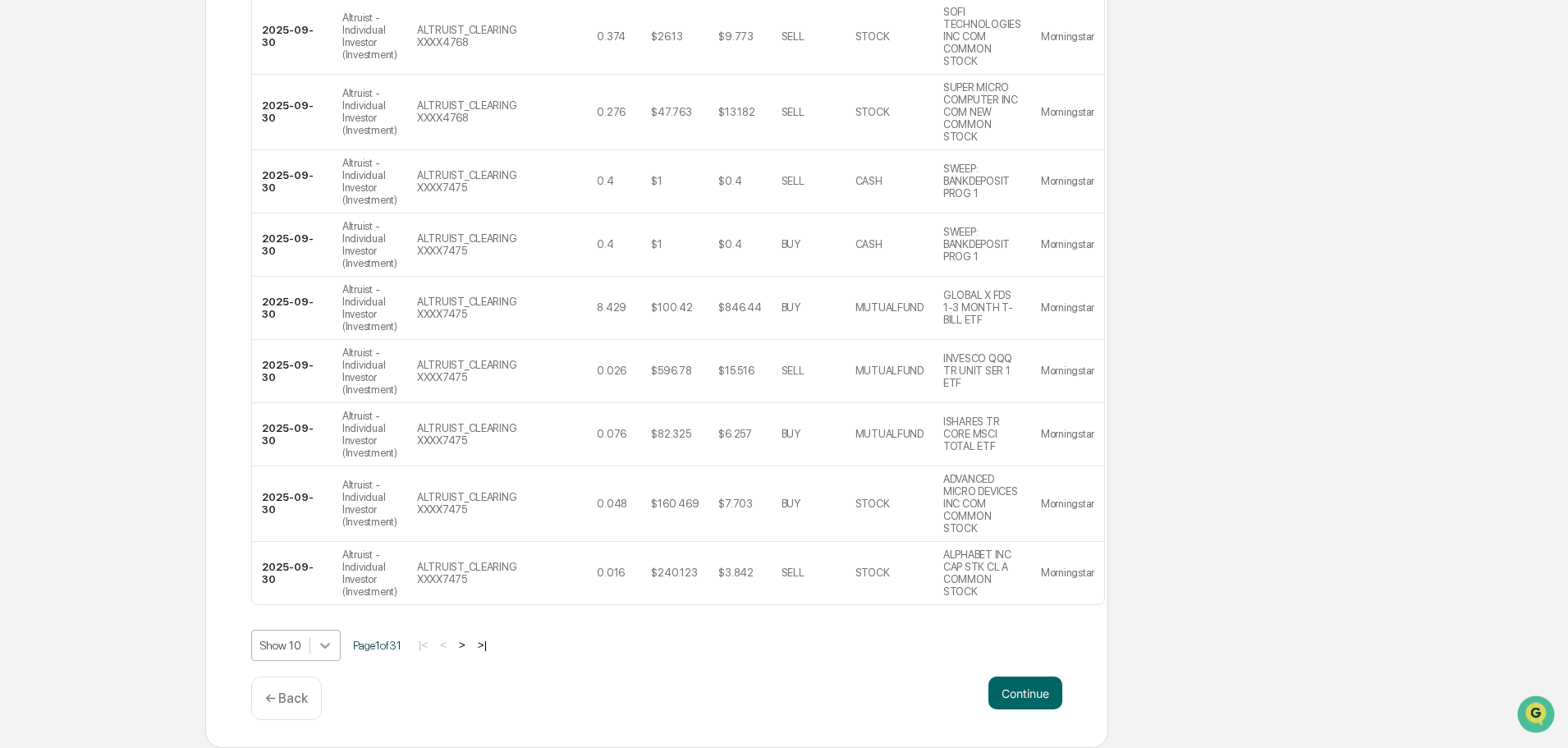
click at [318, 653] on body "Get Approval Content & Transactions Company Policies & Documents My Compliance …" at bounding box center [784, 85] width 1568 height 1326
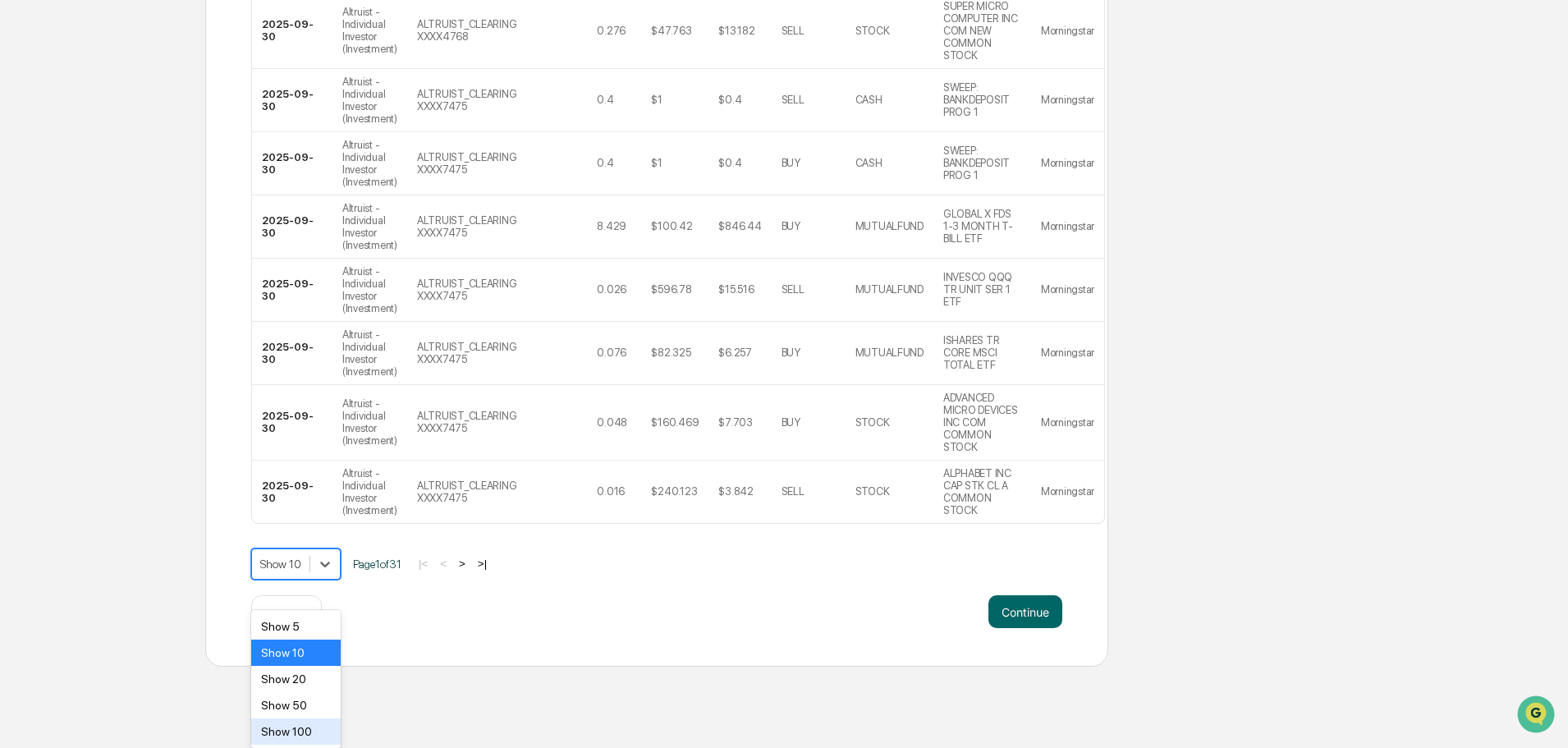
click at [289, 736] on div "Show 100" at bounding box center [296, 730] width 89 height 26
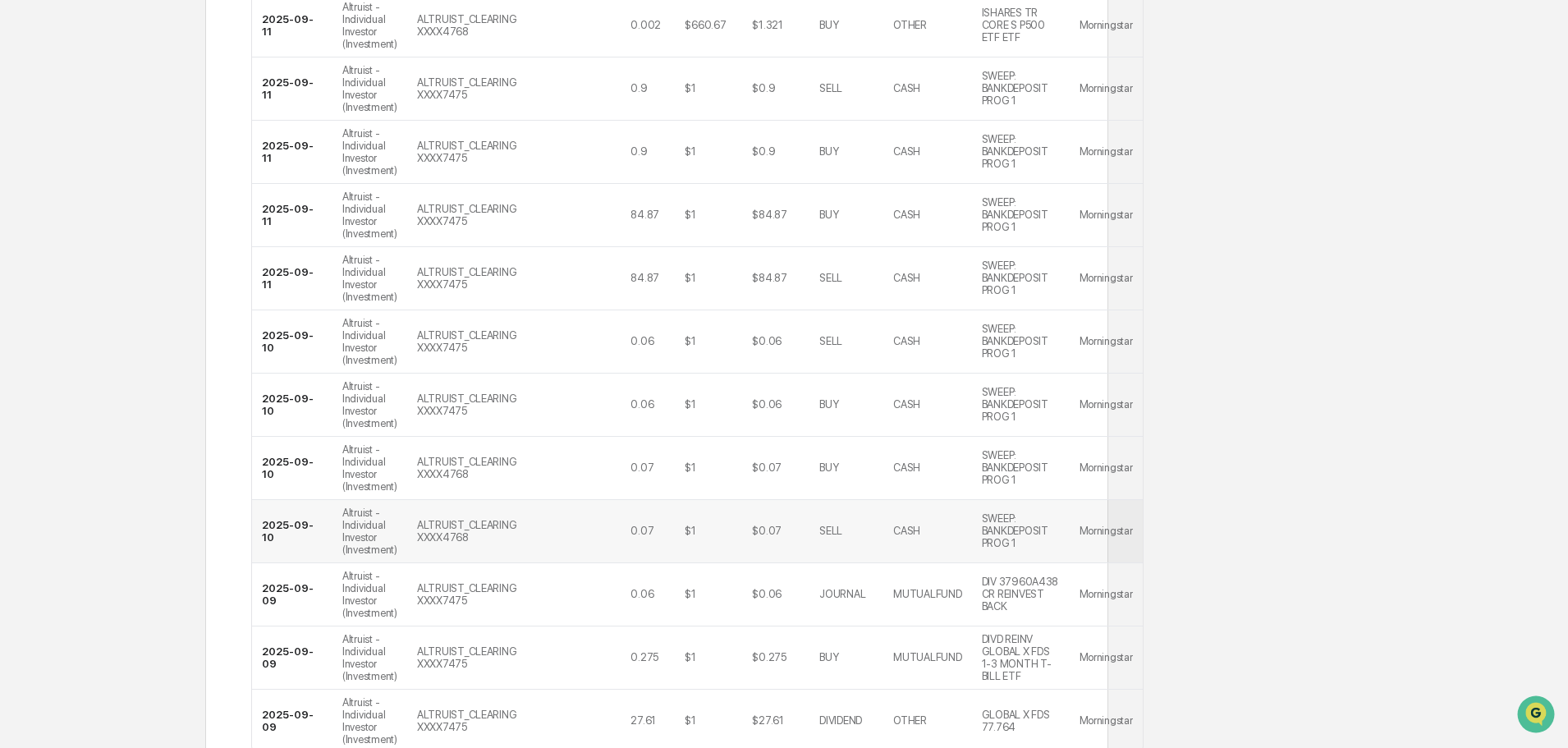
scroll to position [6450, 0]
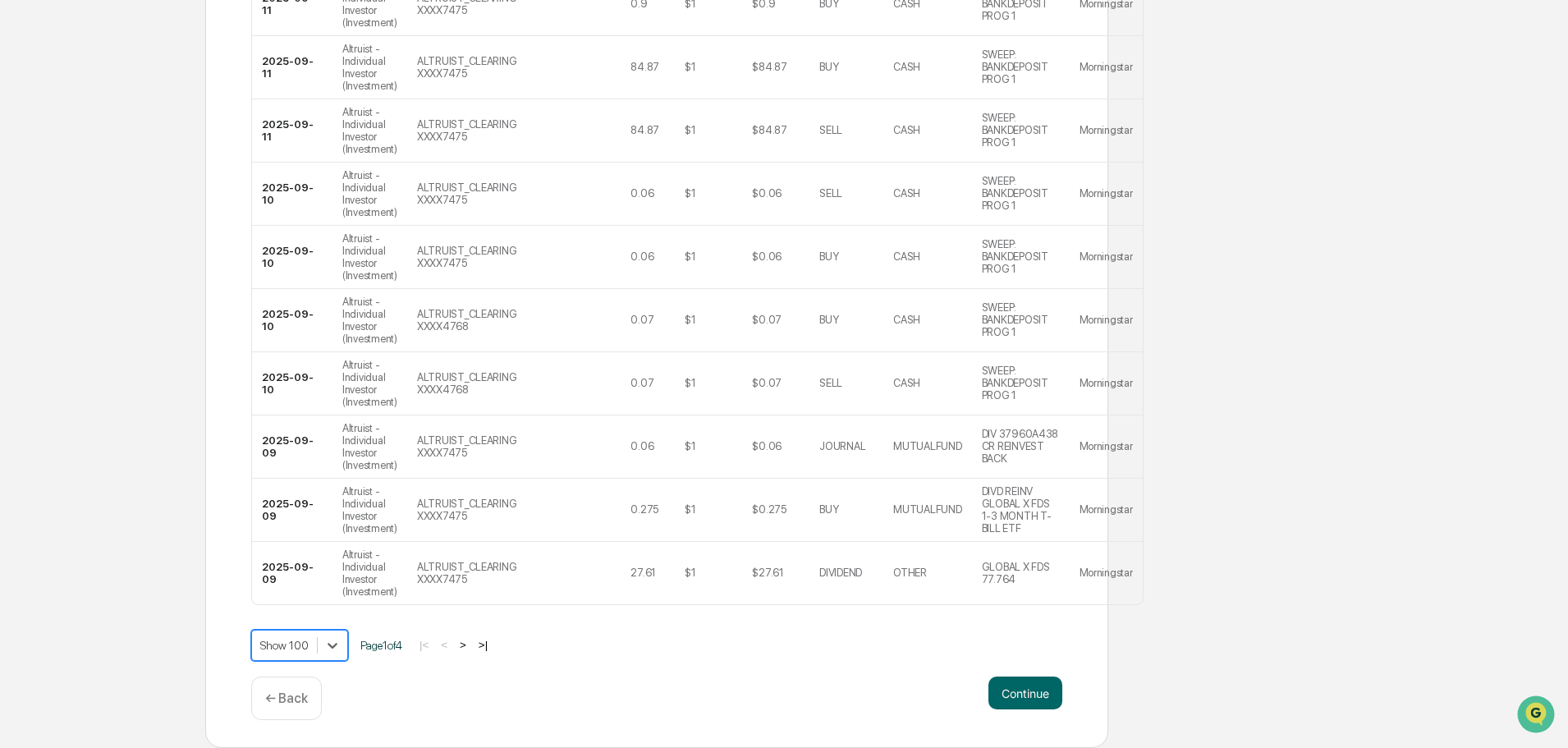
click at [493, 645] on button ">|" at bounding box center [483, 645] width 19 height 14
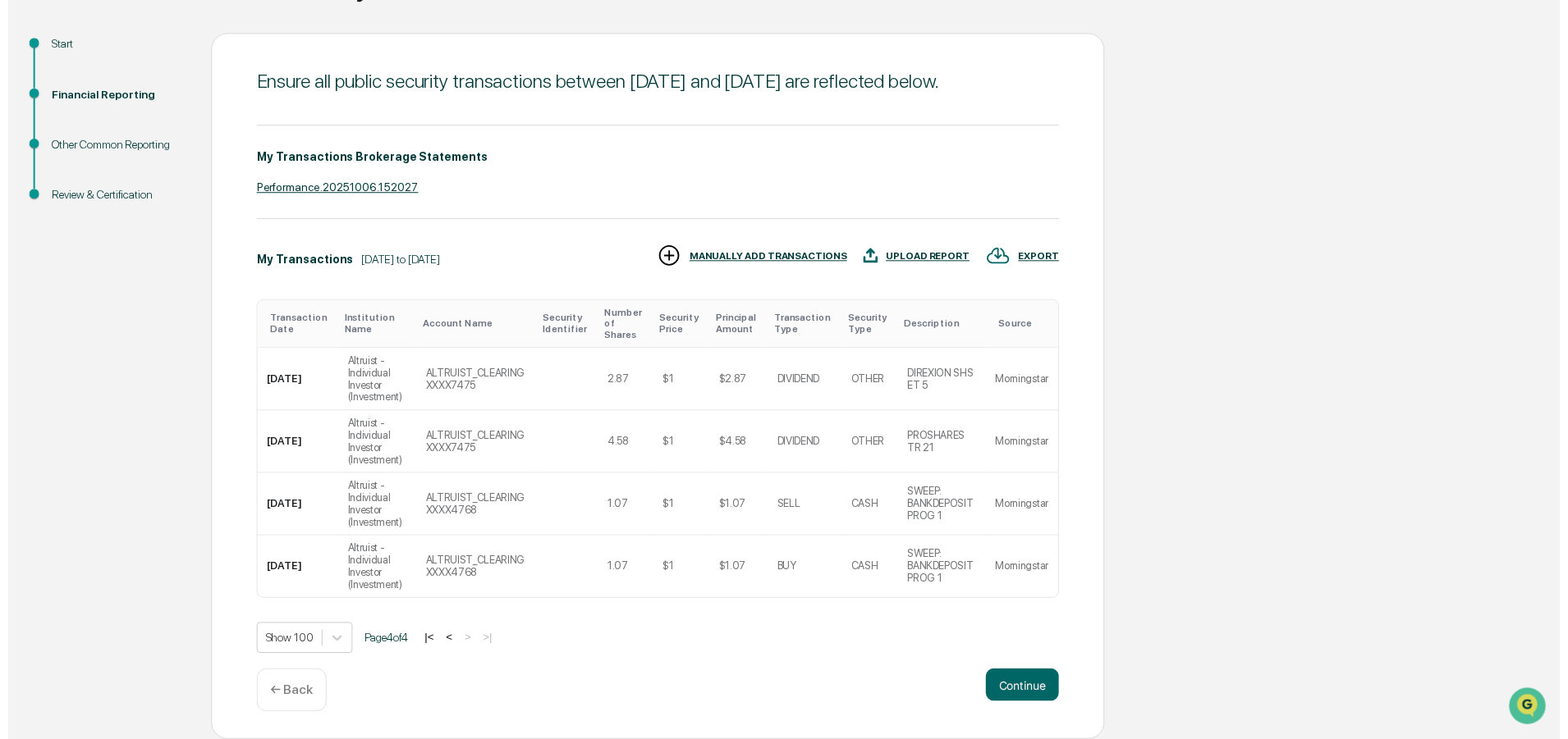
scroll to position [174, 0]
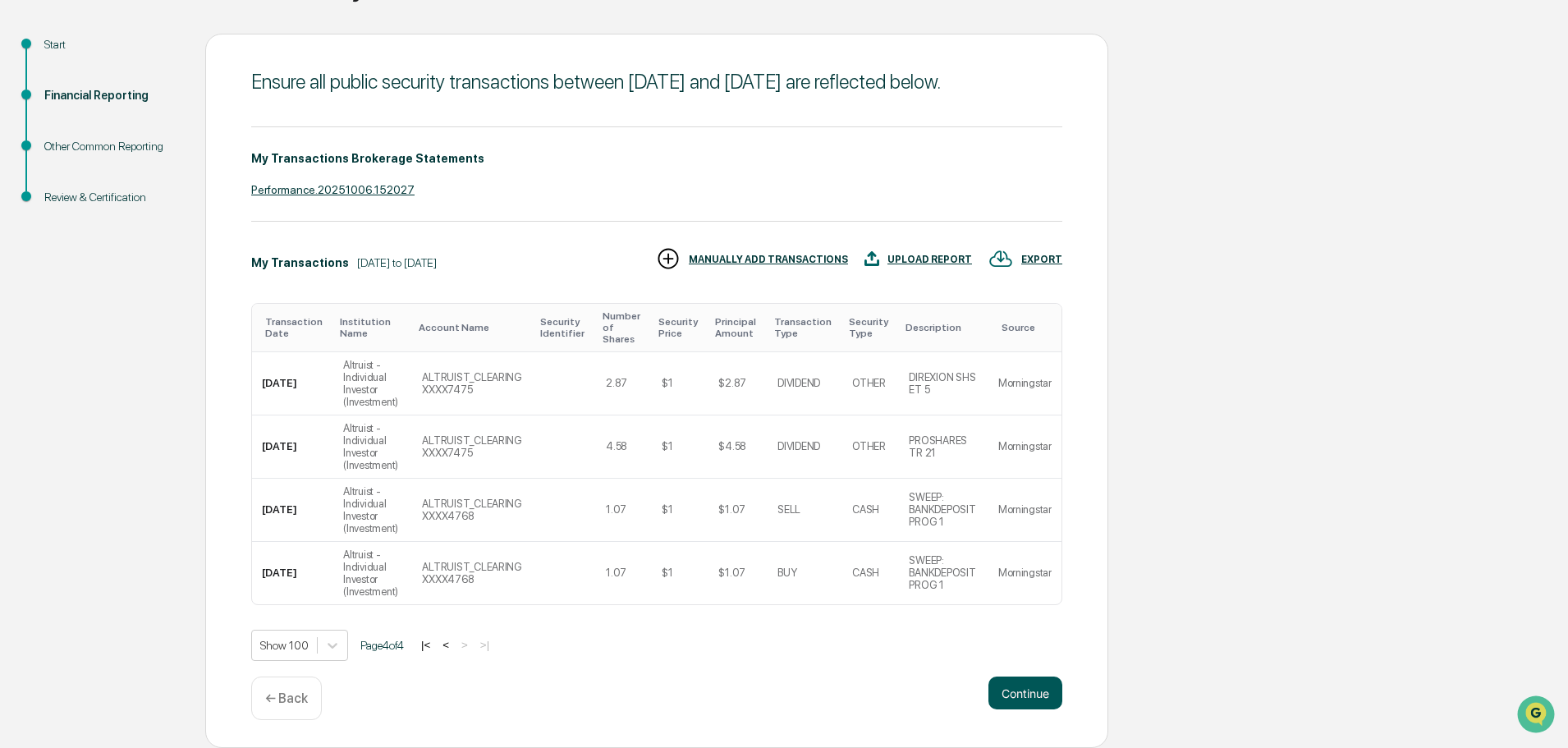
click at [1026, 697] on button "Continue" at bounding box center [1025, 692] width 74 height 33
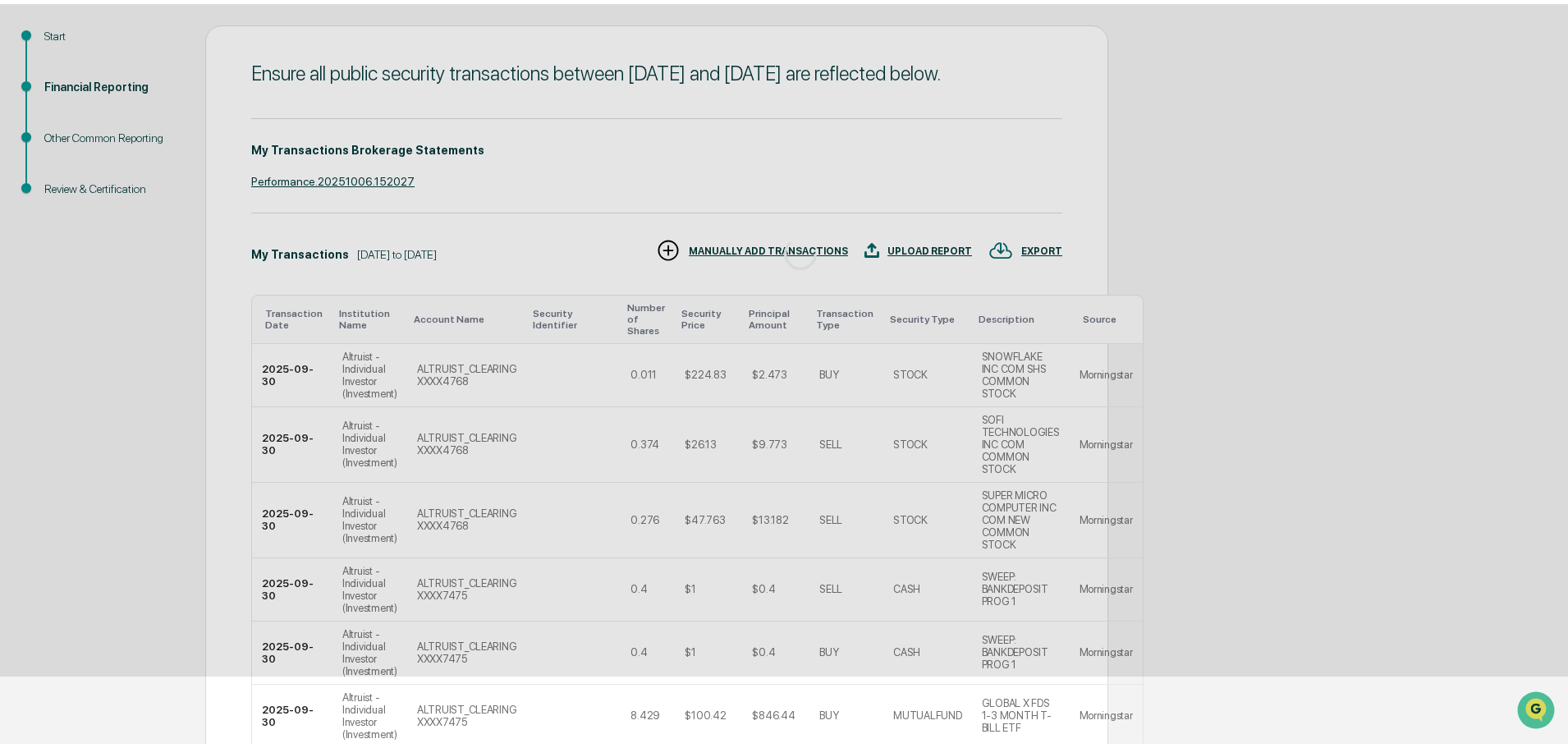
scroll to position [0, 0]
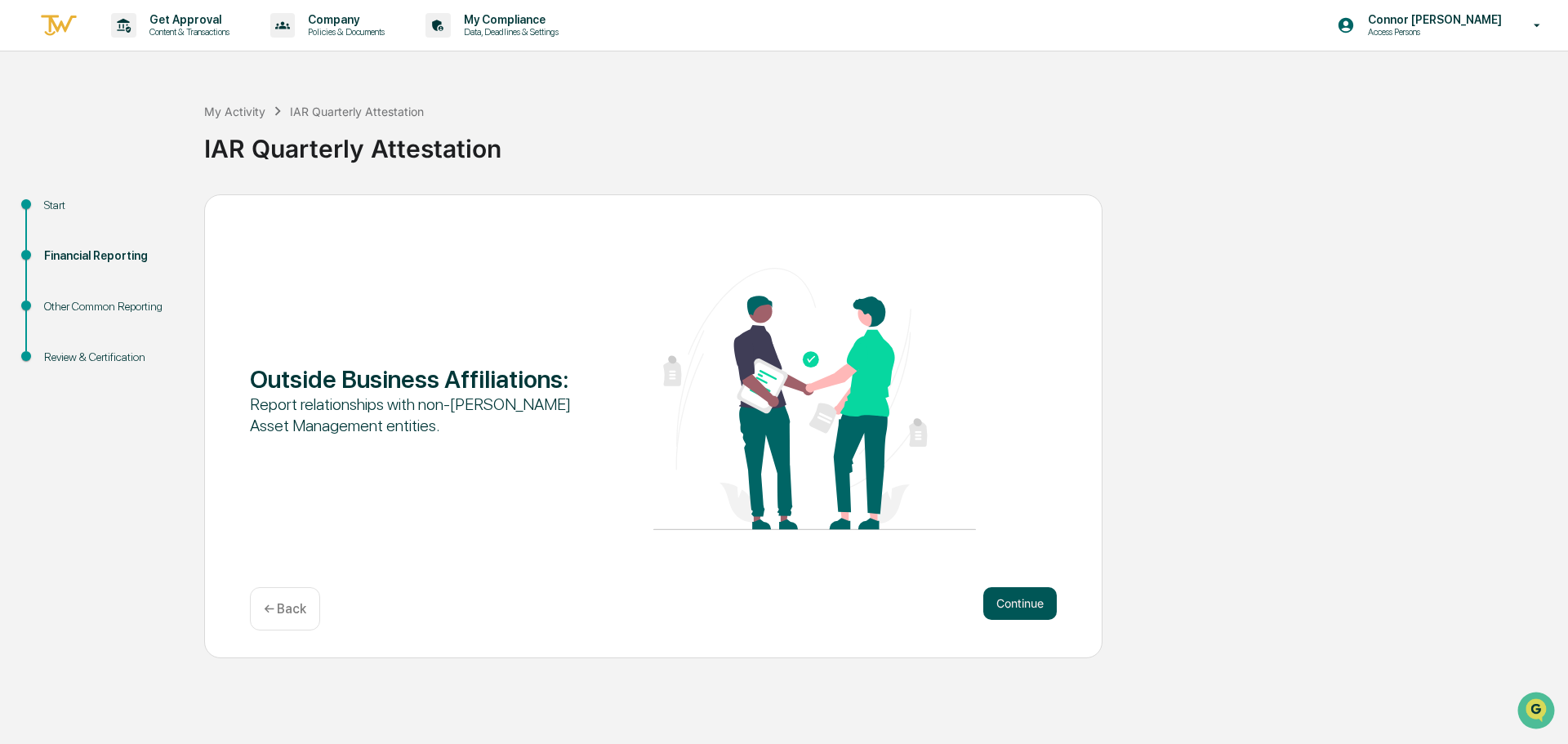
click at [1008, 600] on button "Continue" at bounding box center [1020, 603] width 74 height 33
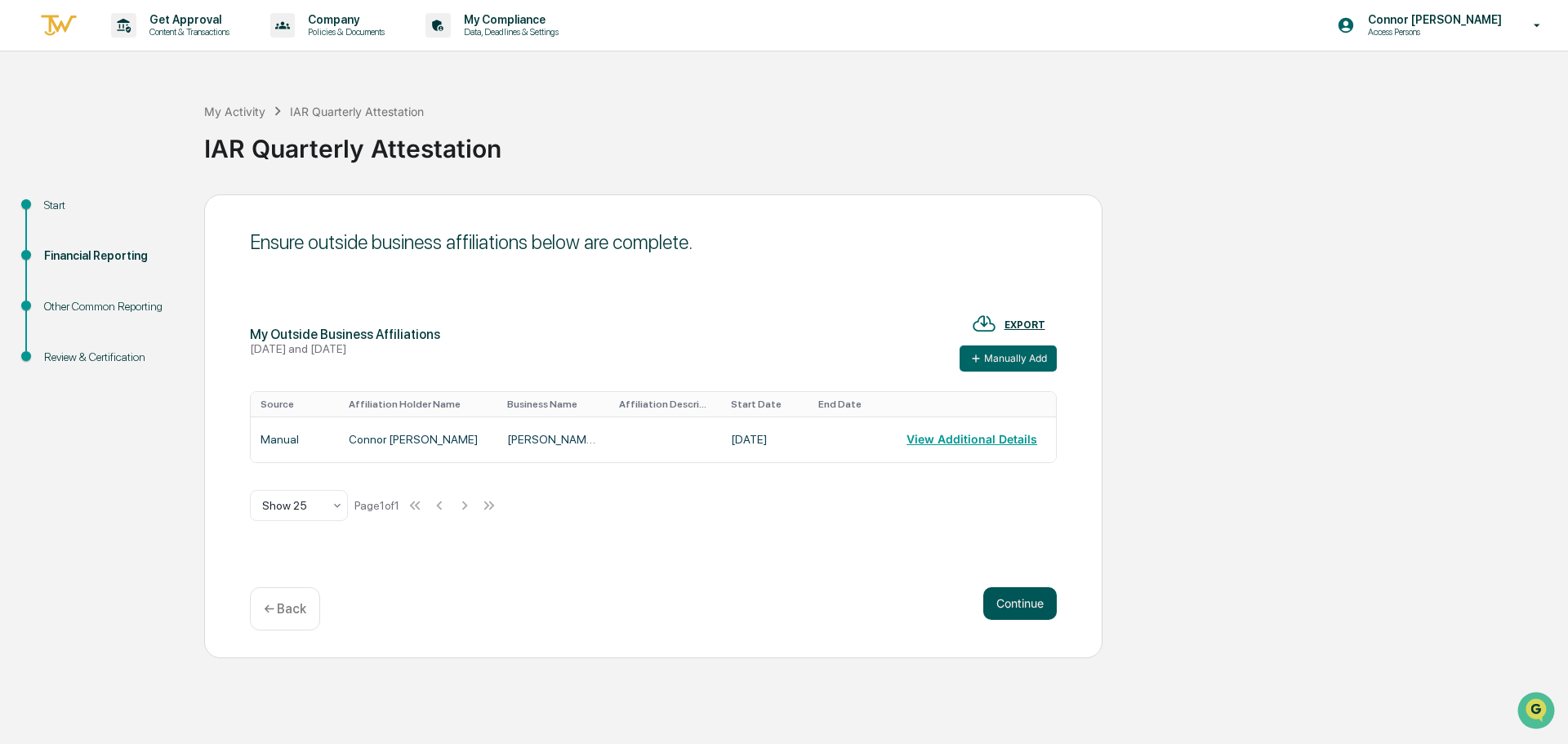
click at [1006, 601] on button "Continue" at bounding box center [1020, 603] width 74 height 33
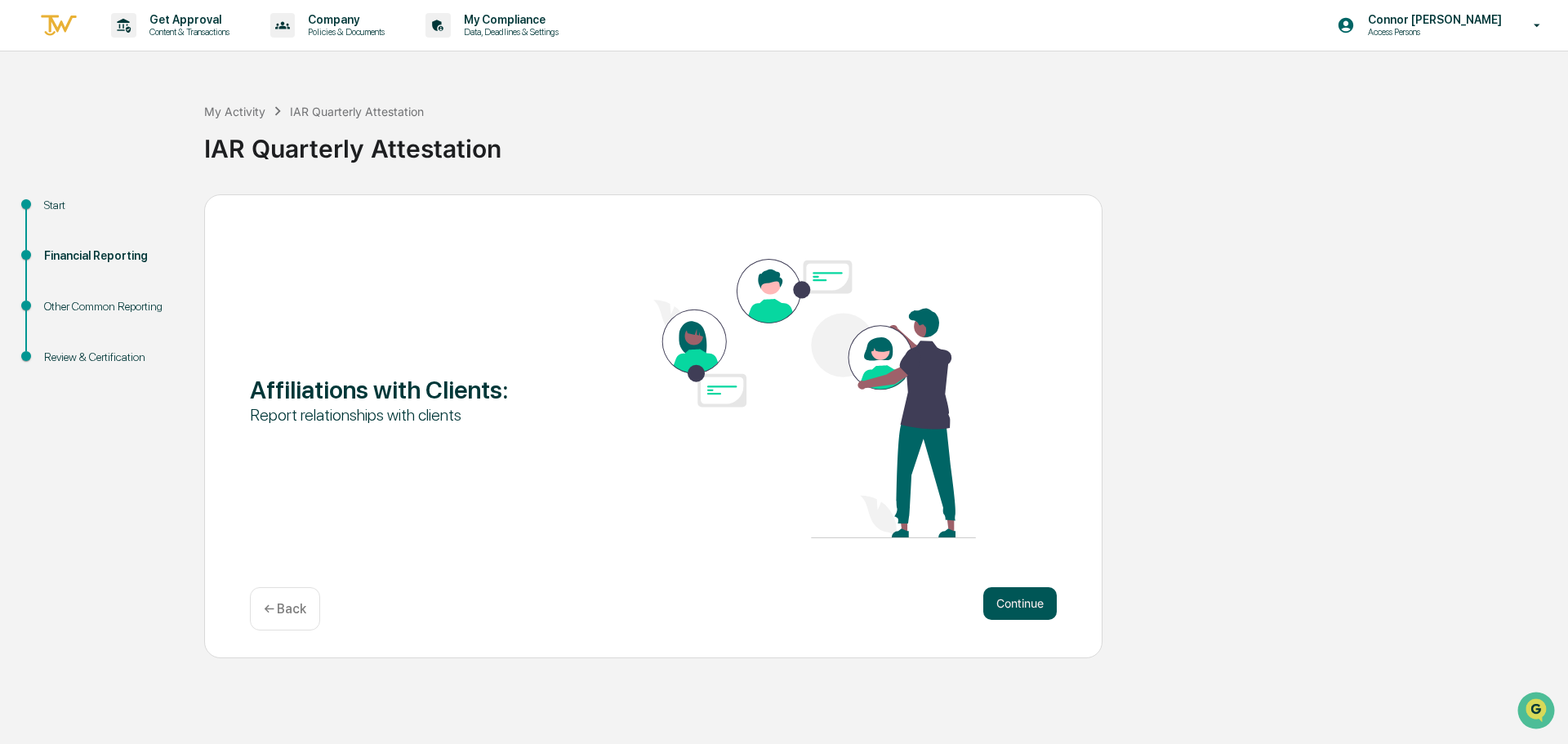
click at [1028, 594] on button "Continue" at bounding box center [1020, 603] width 74 height 33
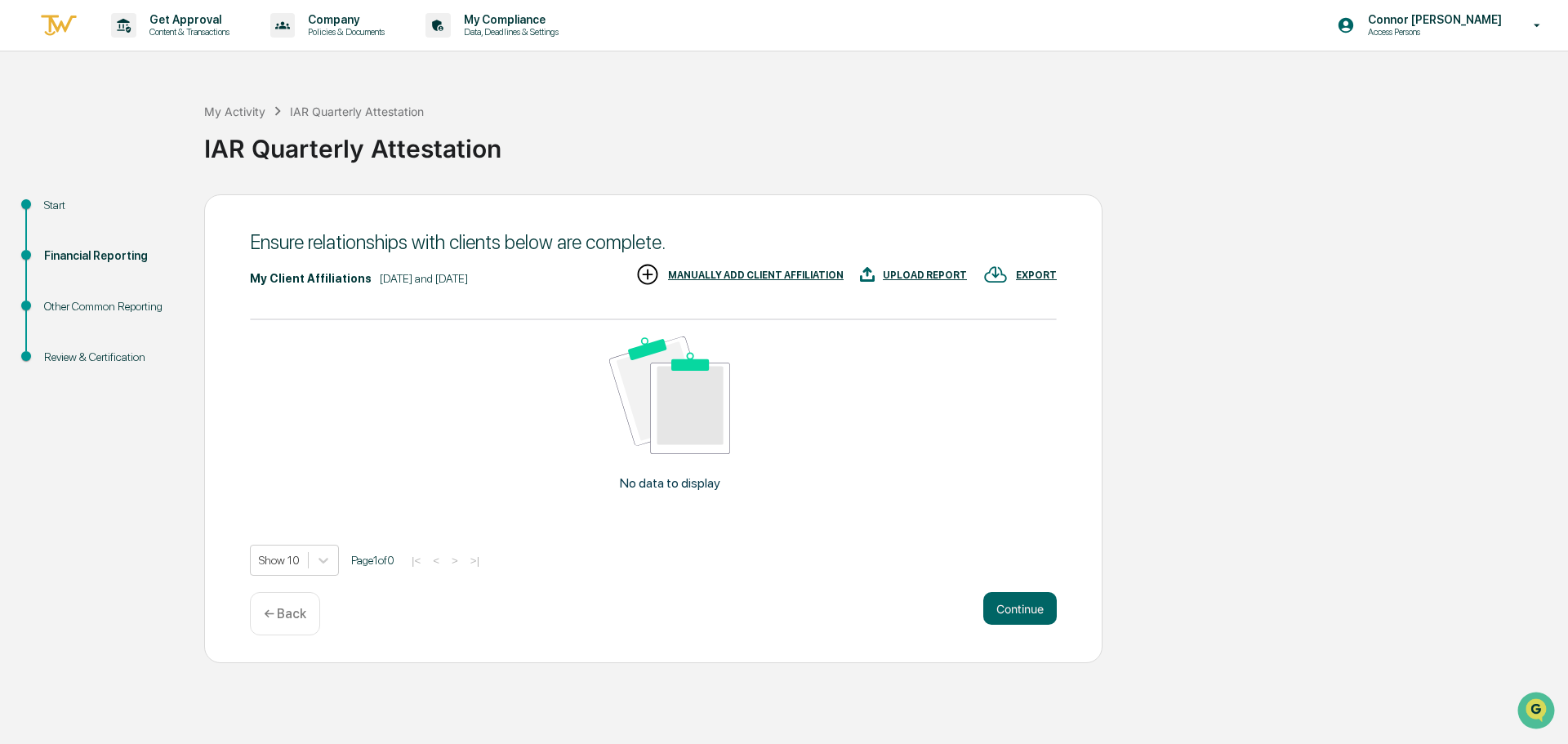
click at [781, 273] on div "MANUALLY ADD CLIENT AFFILIATION" at bounding box center [756, 275] width 175 height 12
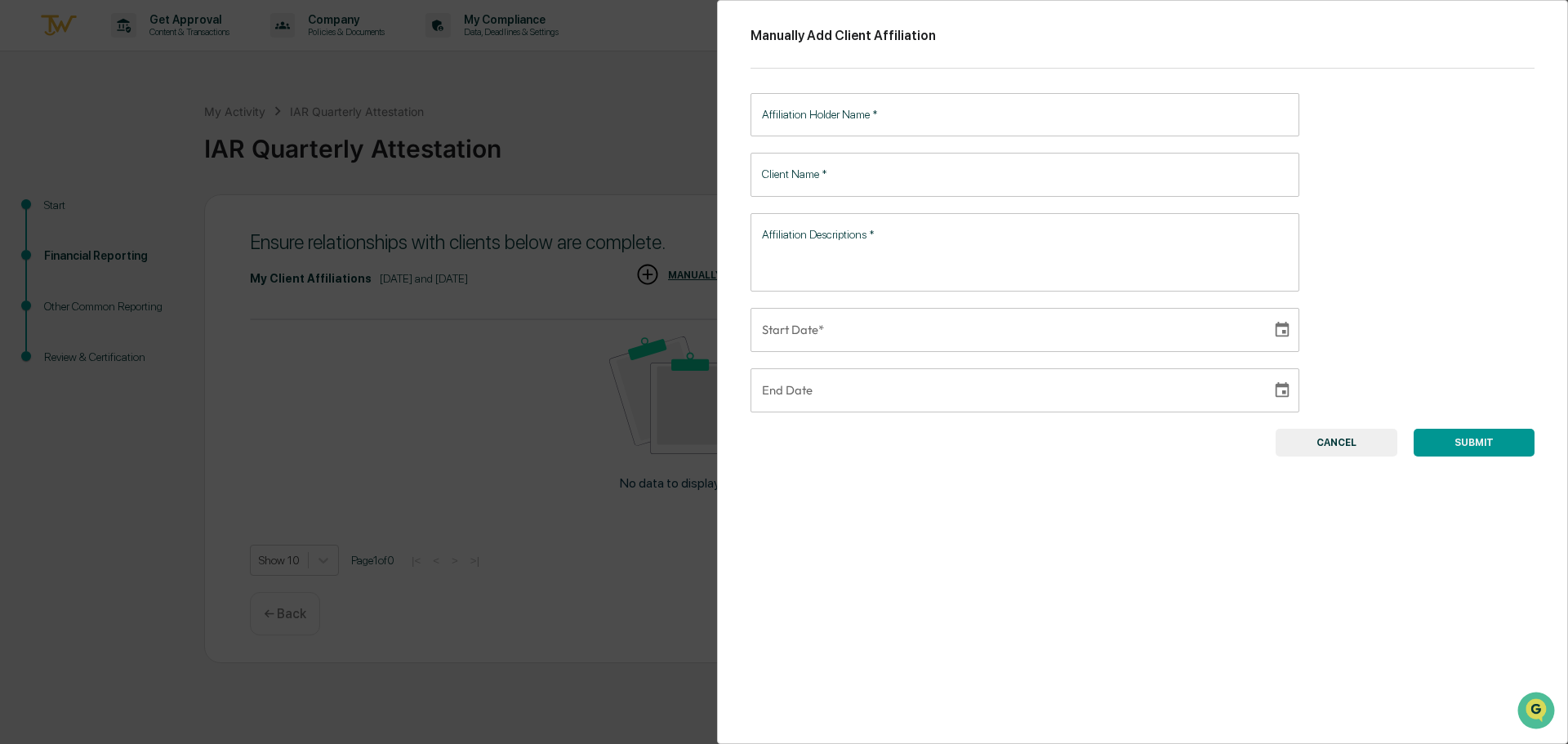
click at [831, 120] on input "Affiliation Holder Name   *" at bounding box center [1024, 114] width 548 height 43
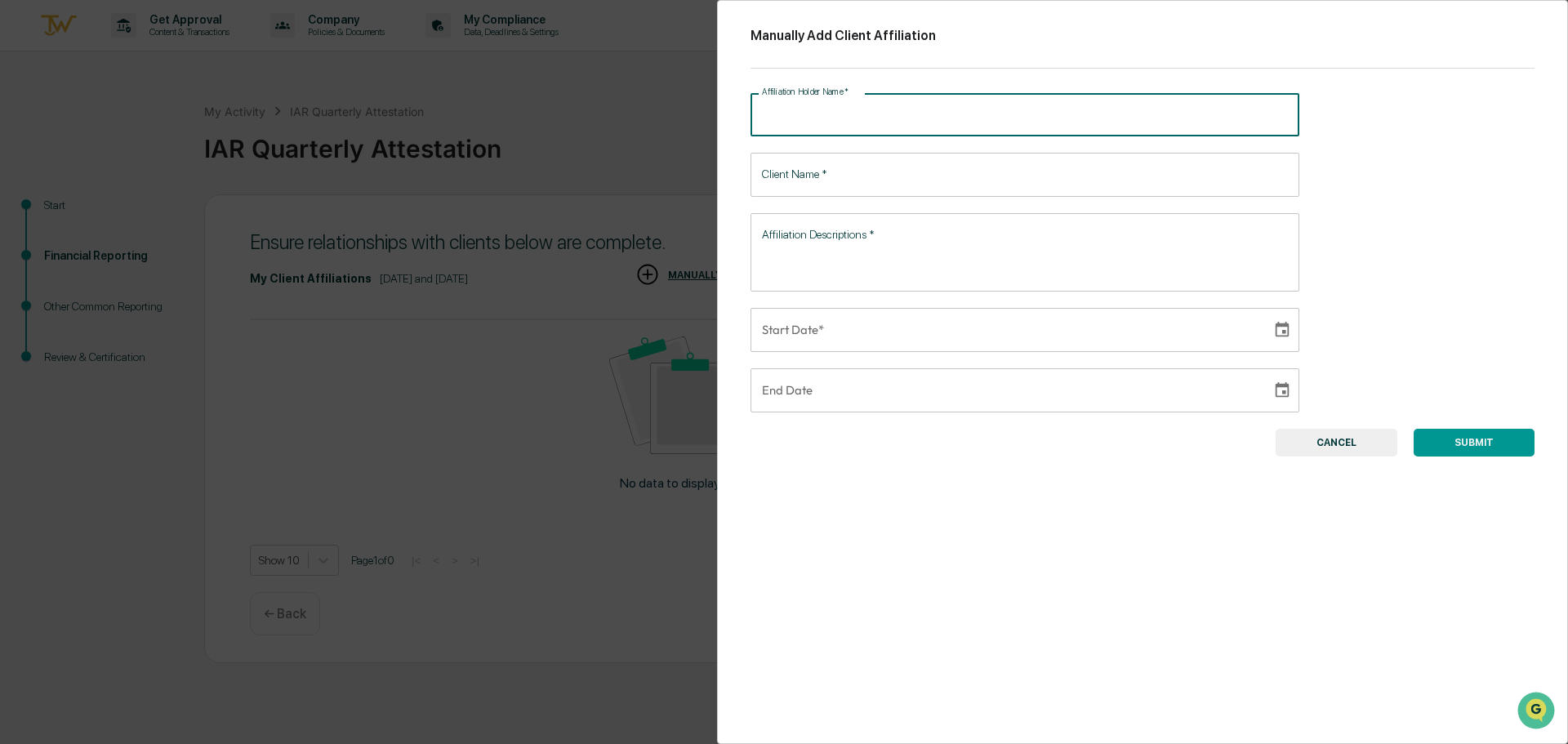
click at [526, 401] on div "Manually Add Client Affiliation Affiliation Holder Name   * Affiliation Holder …" at bounding box center [784, 372] width 1568 height 744
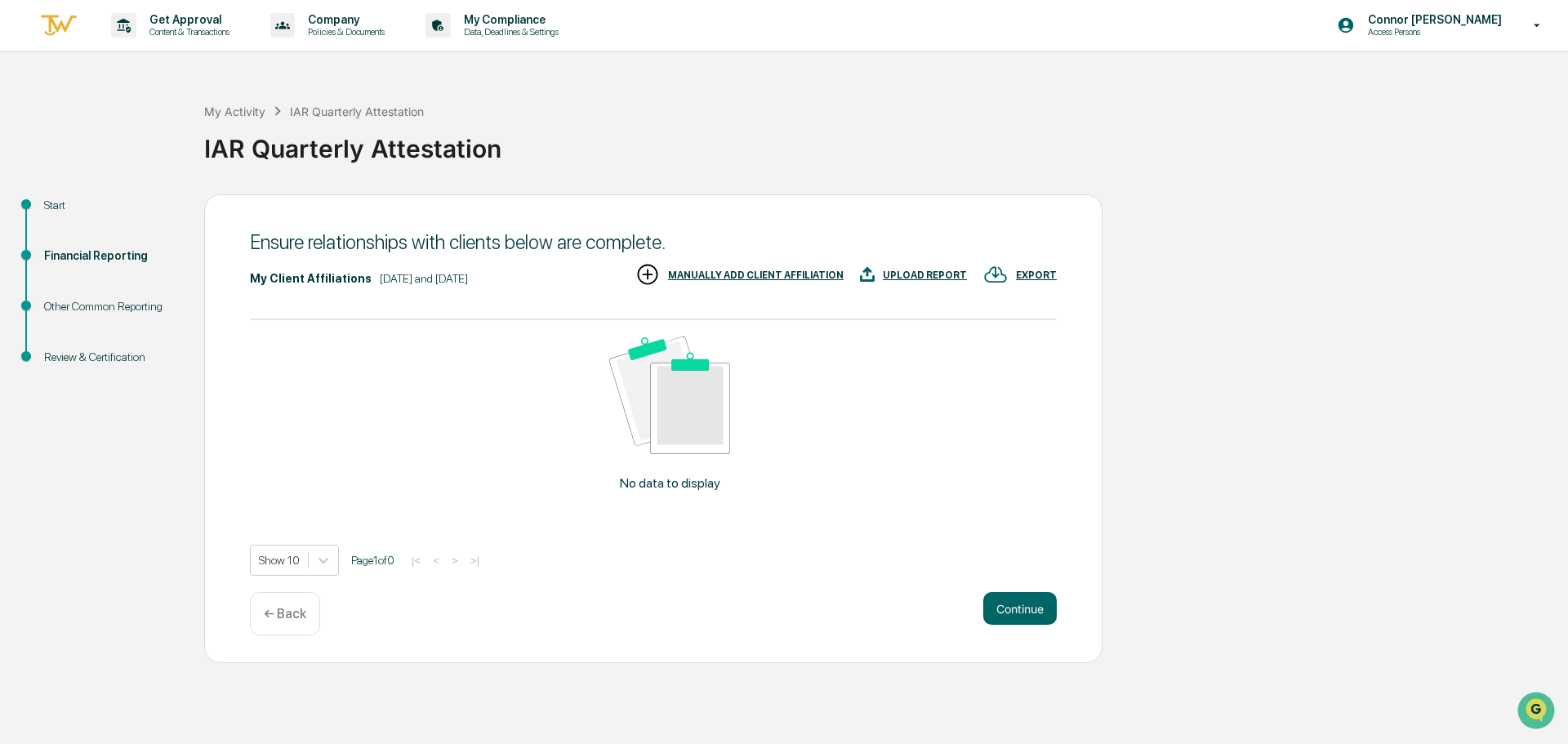
click at [753, 275] on div "MANUALLY ADD CLIENT AFFILIATION" at bounding box center [756, 275] width 175 height 12
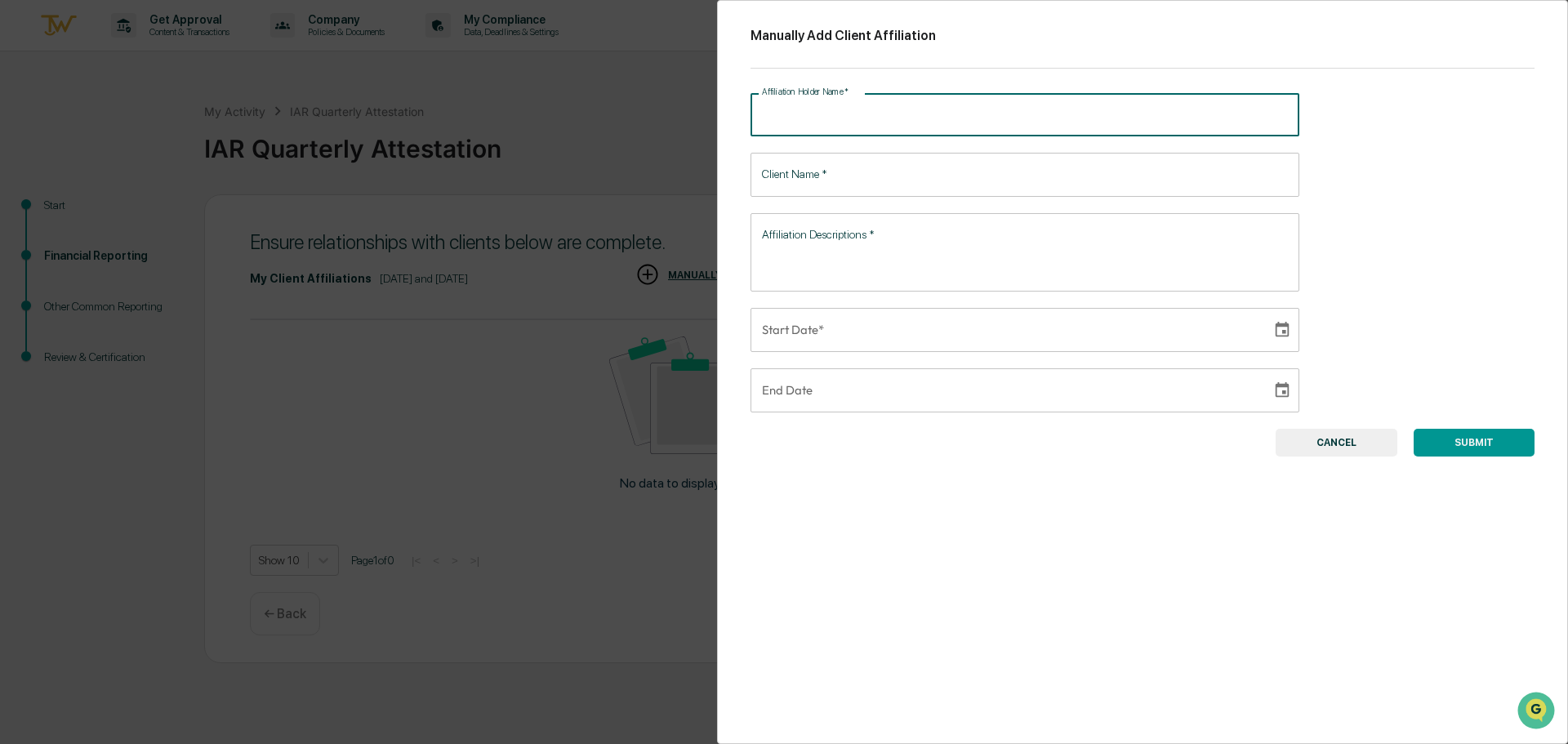
click at [814, 107] on input "Affiliation Holder Name   *" at bounding box center [1024, 114] width 548 height 43
type input "*"
type input "**********"
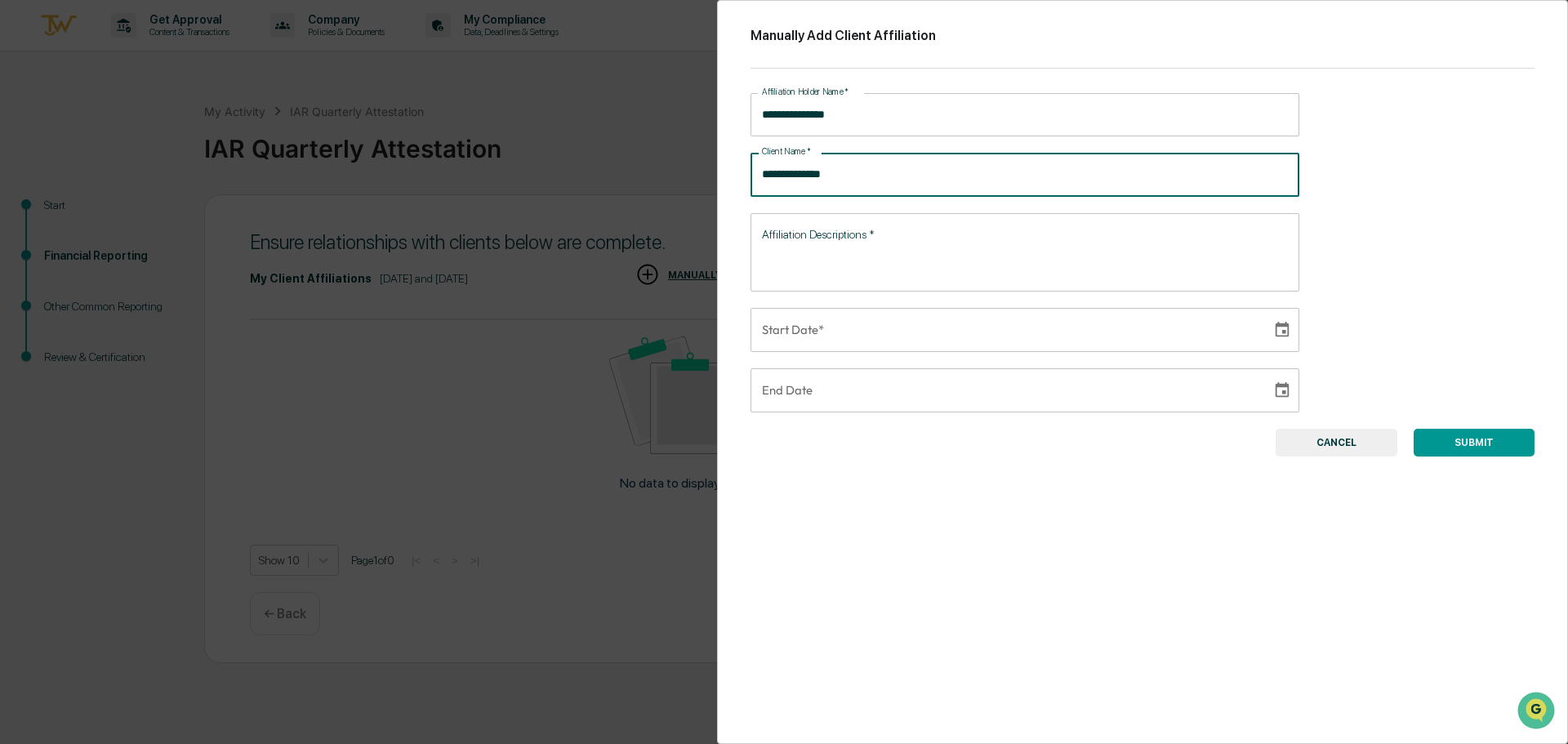
type input "**********"
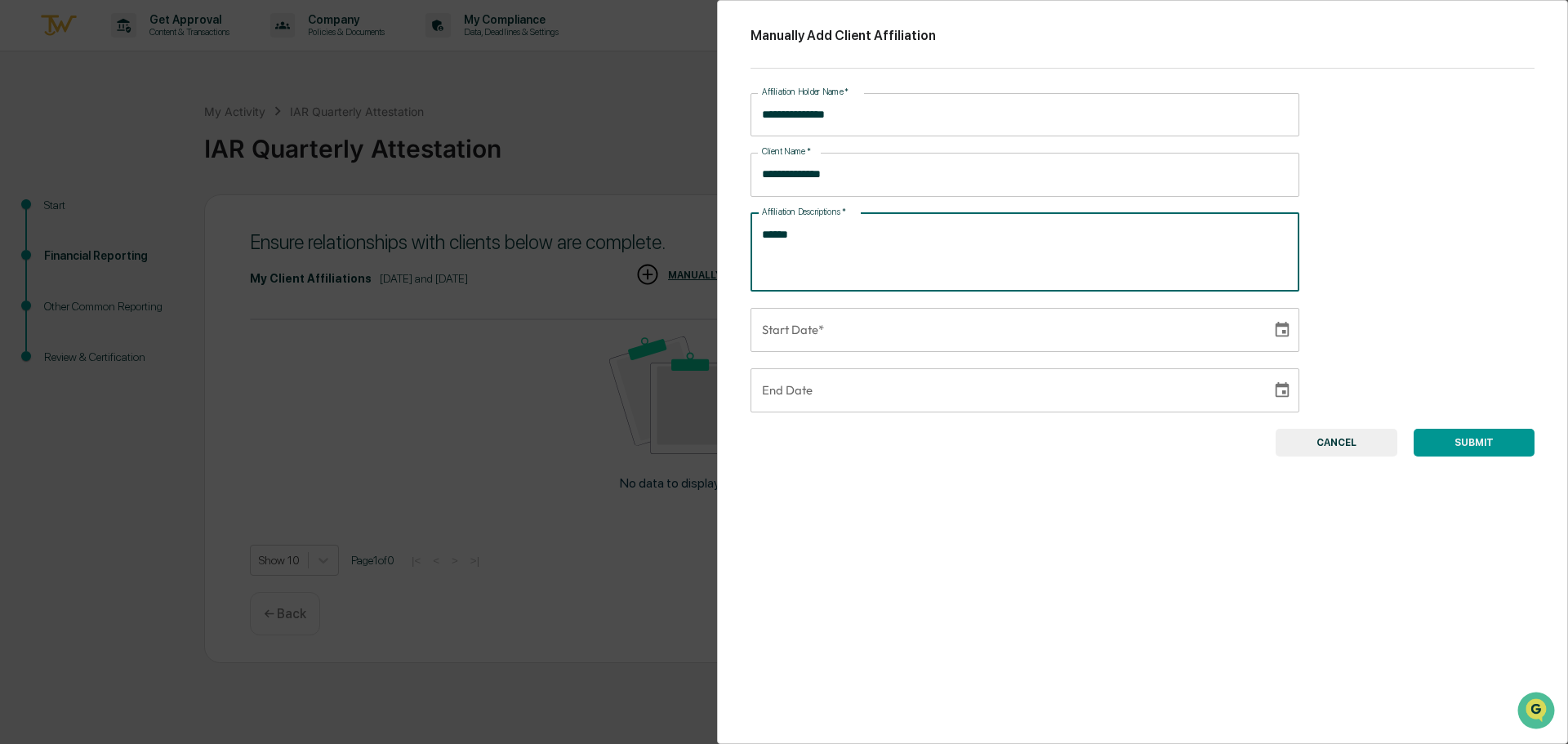
type textarea "******"
click at [845, 329] on input "**********" at bounding box center [1005, 329] width 509 height 44
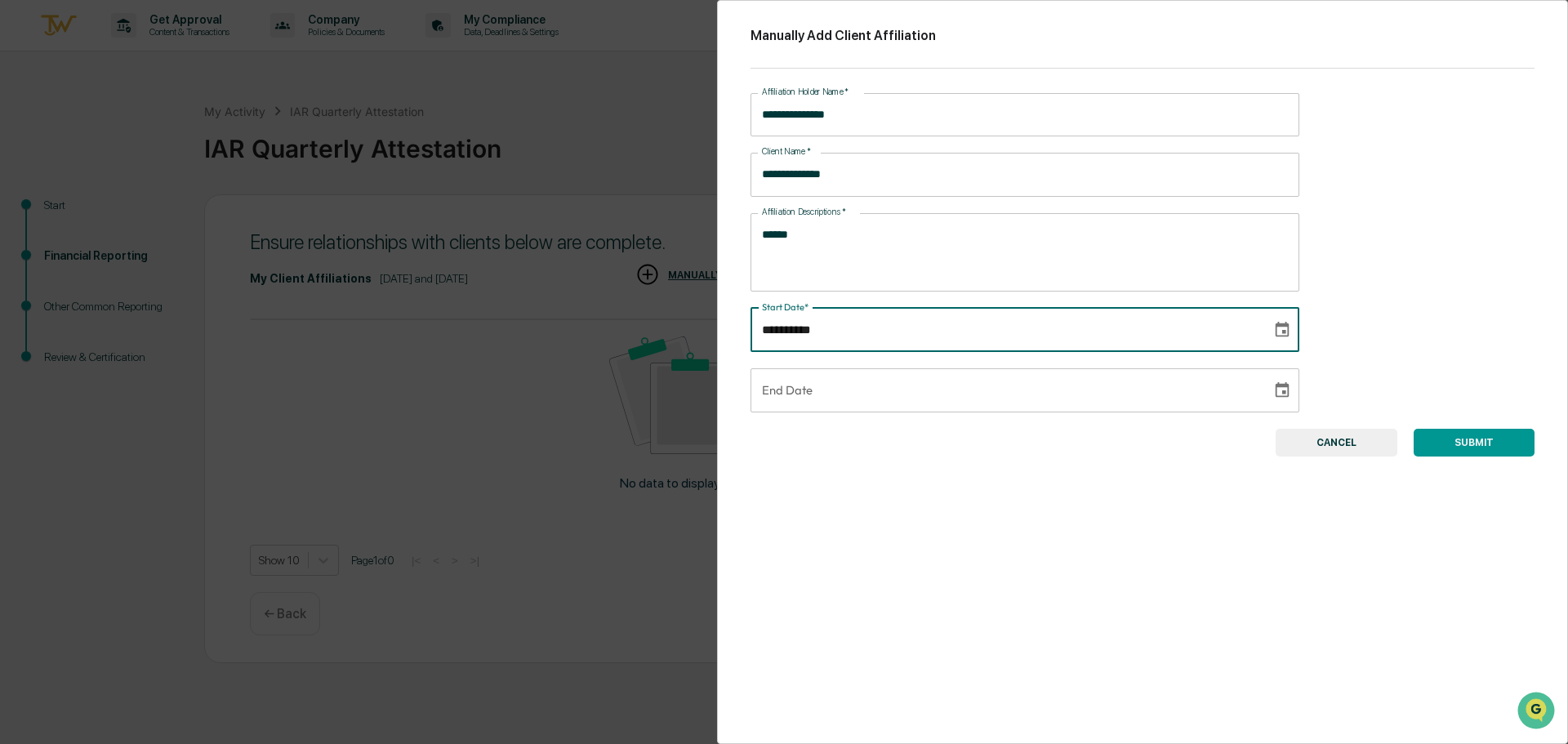
type input "**********"
click at [933, 515] on div "**********" at bounding box center [1142, 372] width 850 height 744
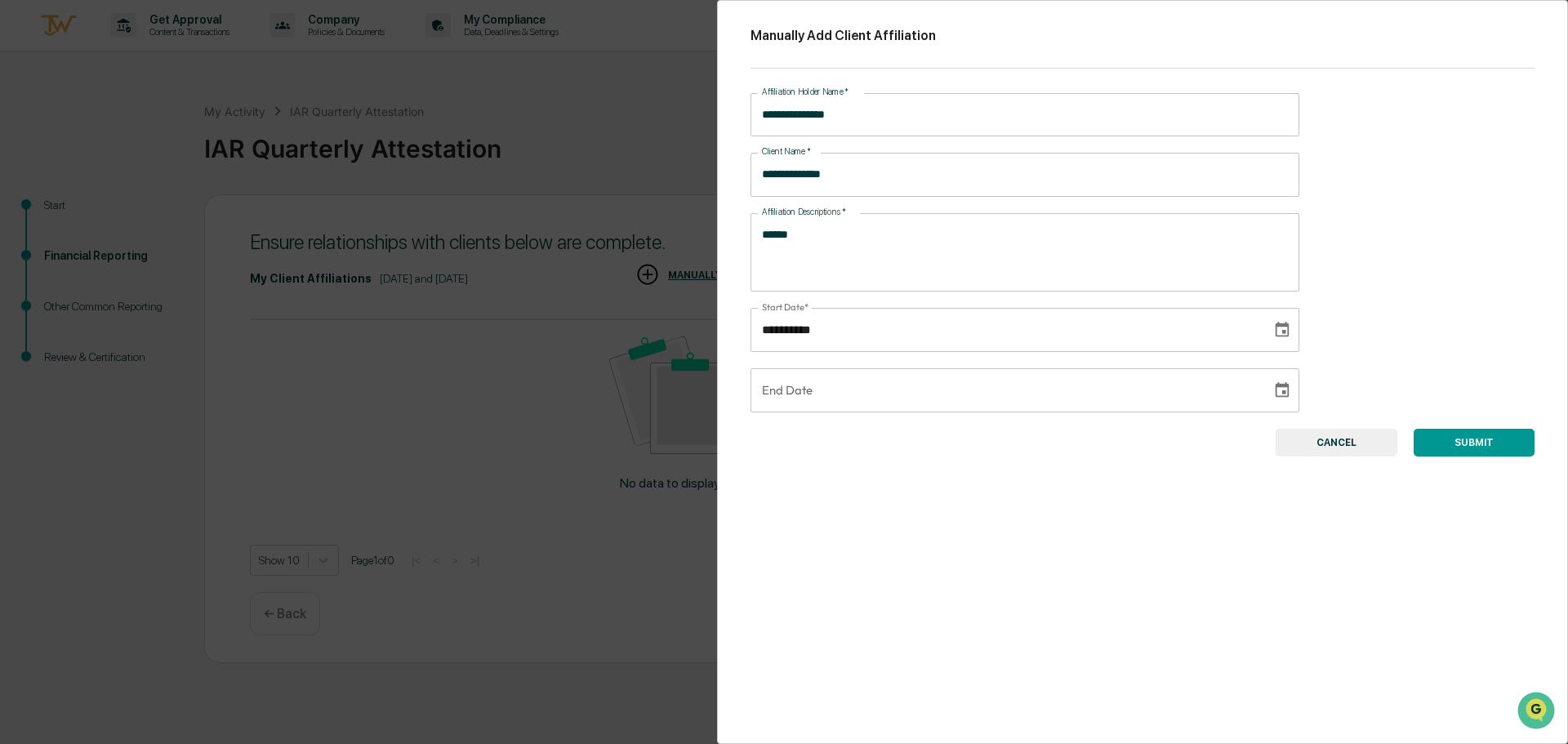
click at [1495, 448] on button "SUBMIT" at bounding box center [1473, 442] width 120 height 27
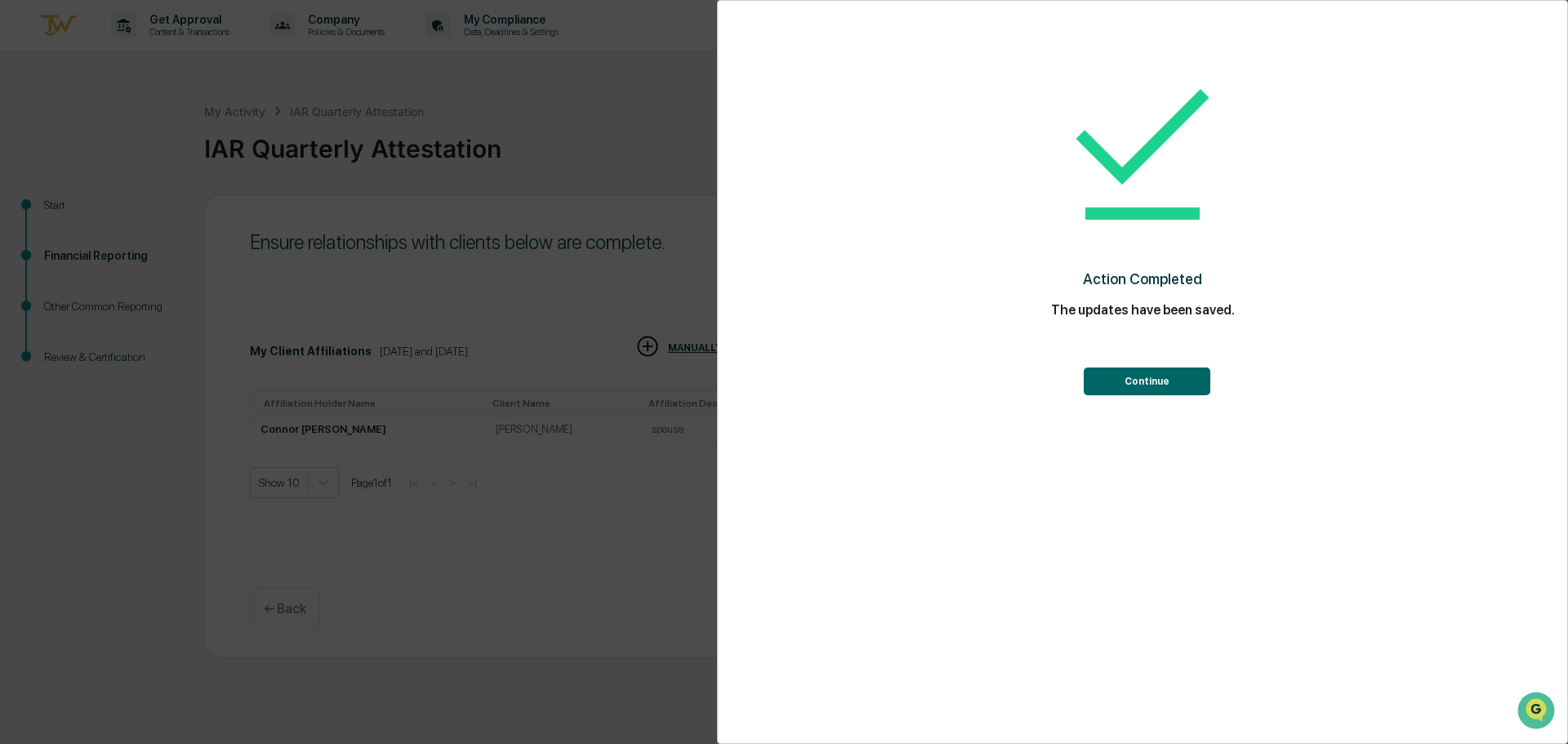
click at [1182, 382] on button "Continue" at bounding box center [1146, 381] width 127 height 27
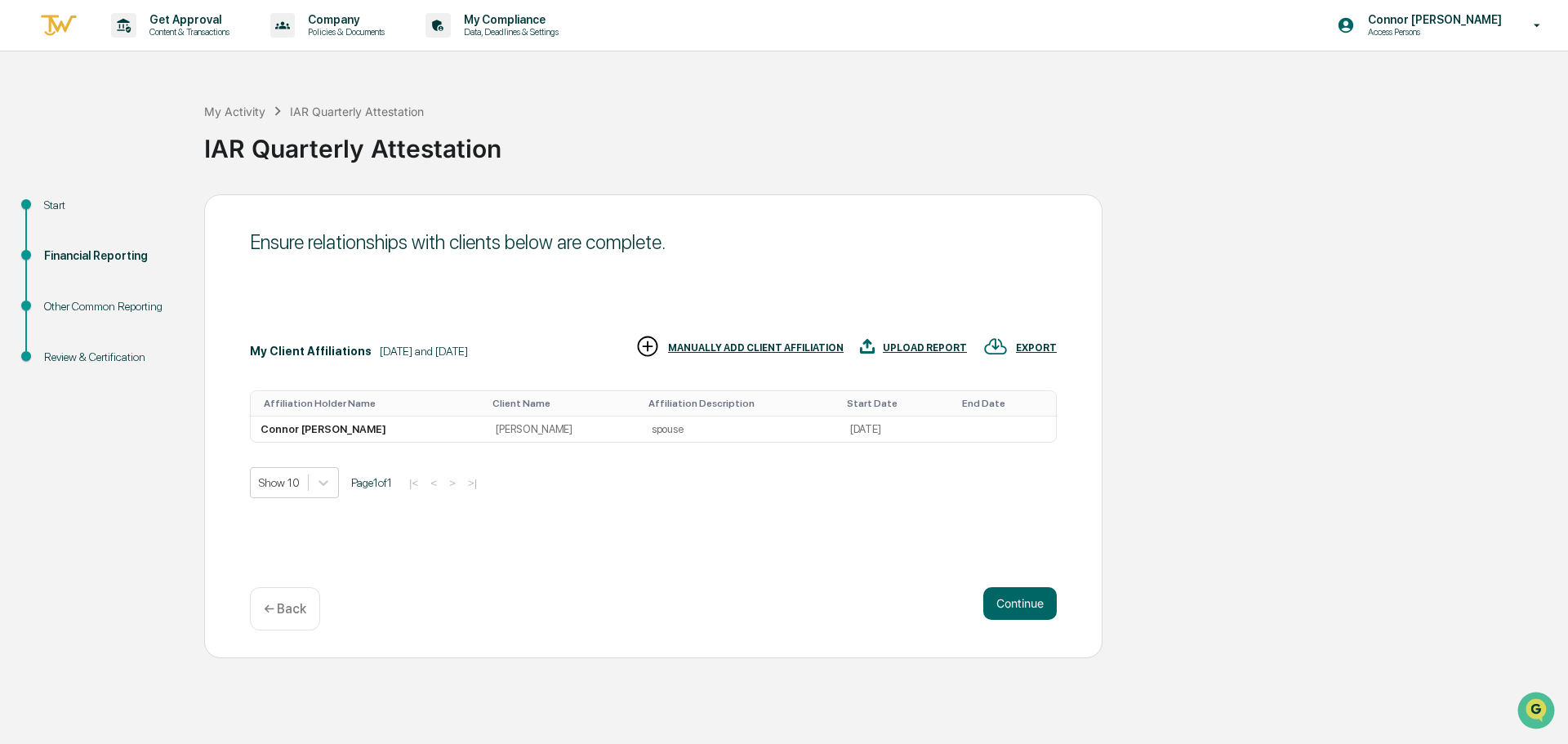
click at [766, 348] on div "MANUALLY ADD CLIENT AFFILIATION" at bounding box center [756, 347] width 175 height 12
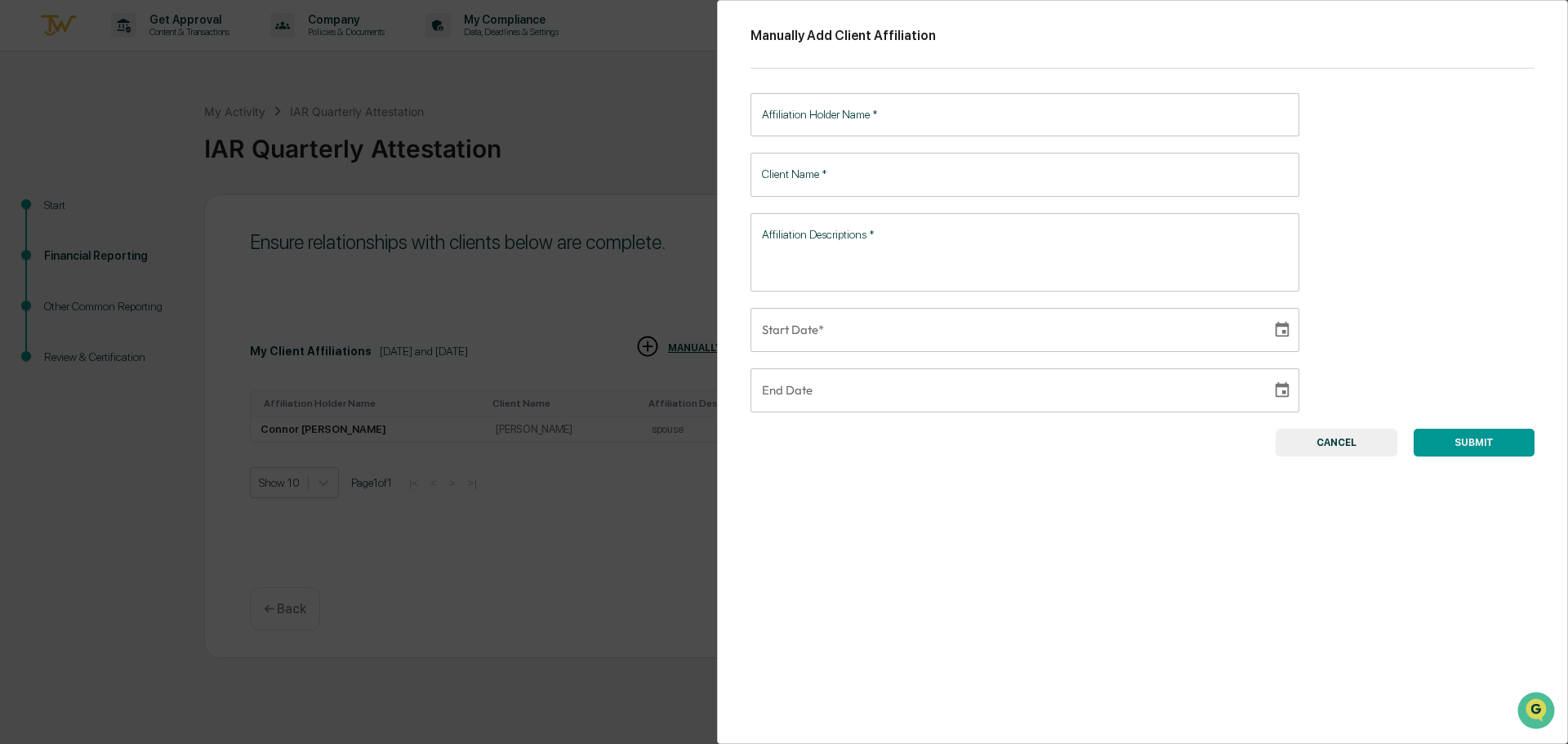
click at [953, 114] on input "Affiliation Holder Name   *" at bounding box center [1024, 114] width 548 height 43
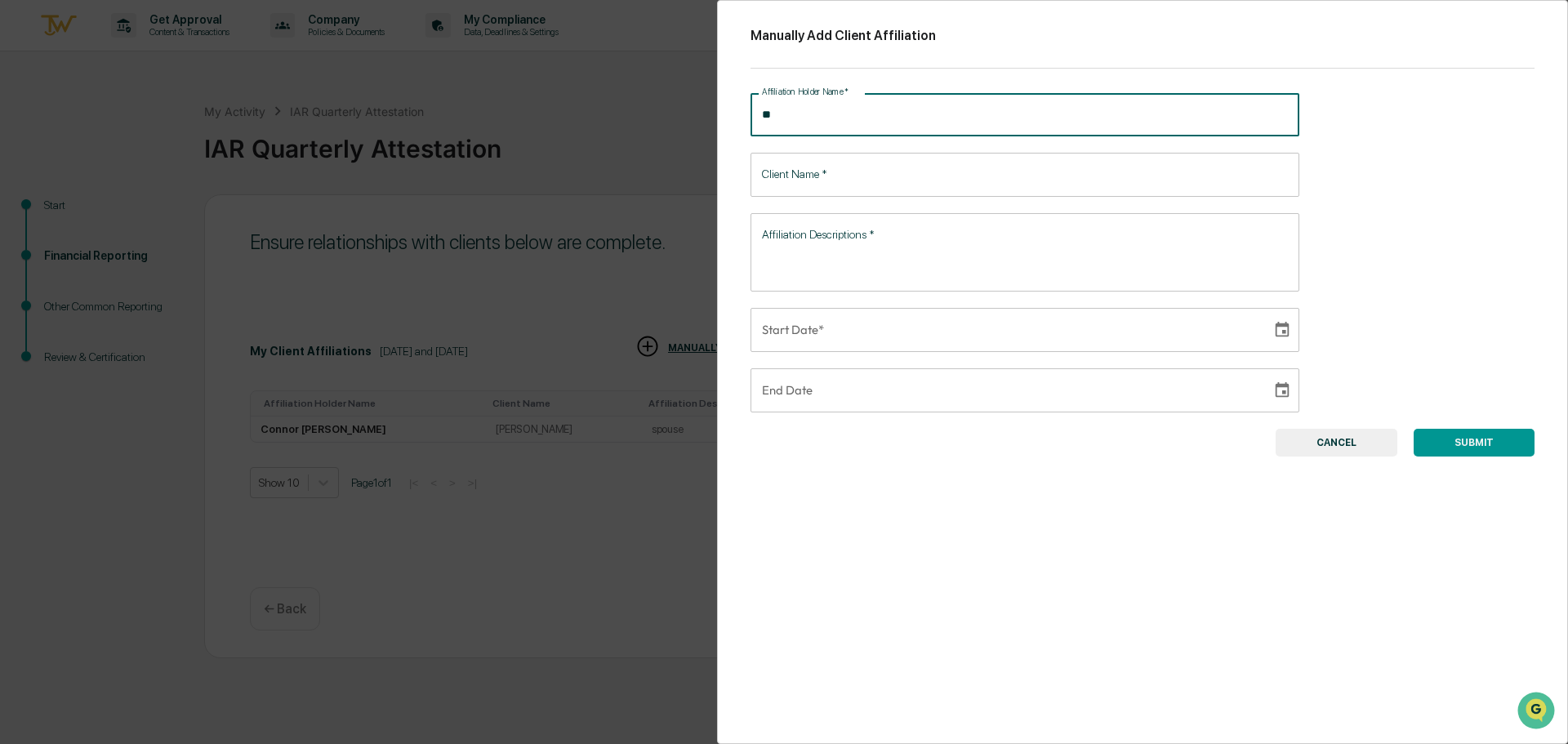
type input "*"
type input "**********"
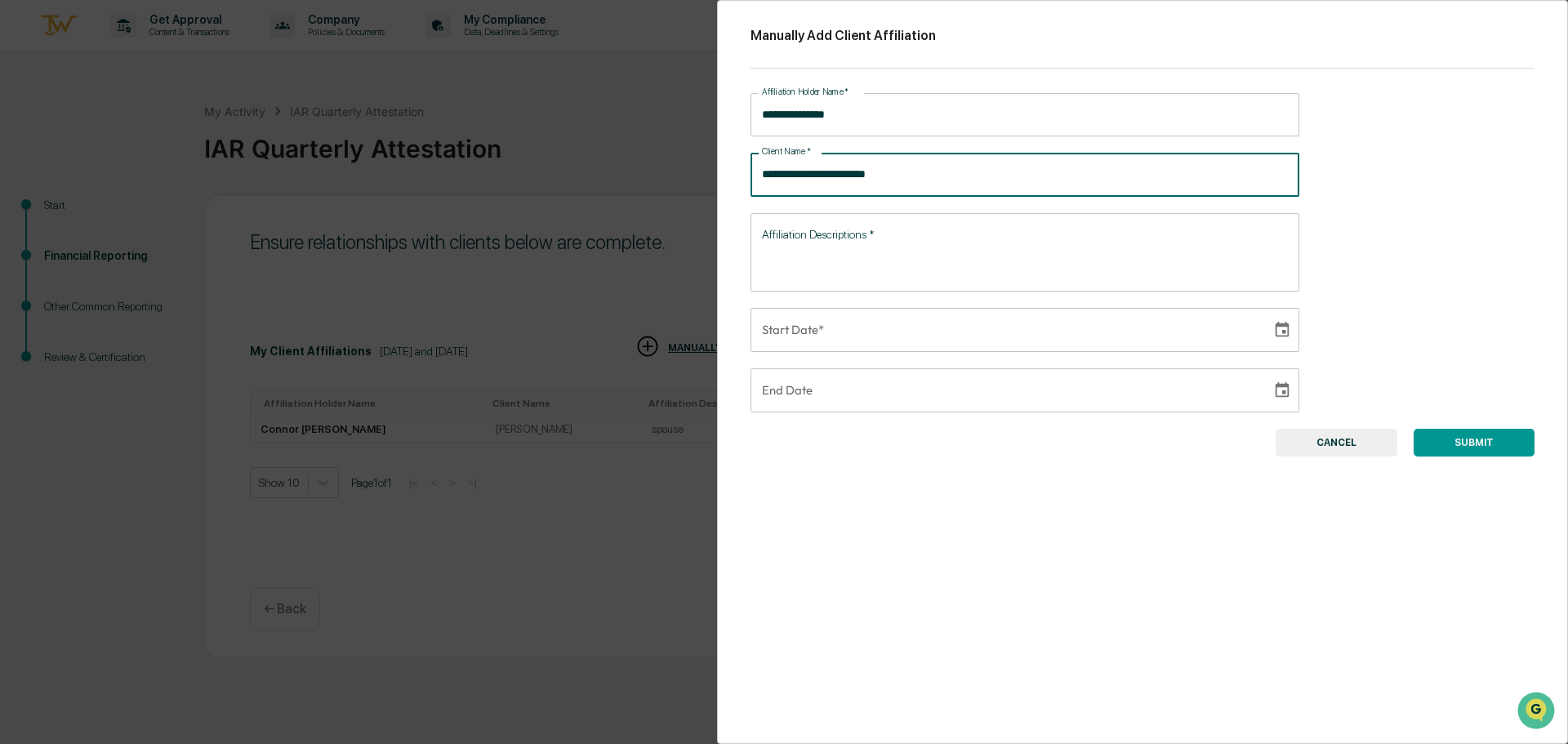
type input "**********"
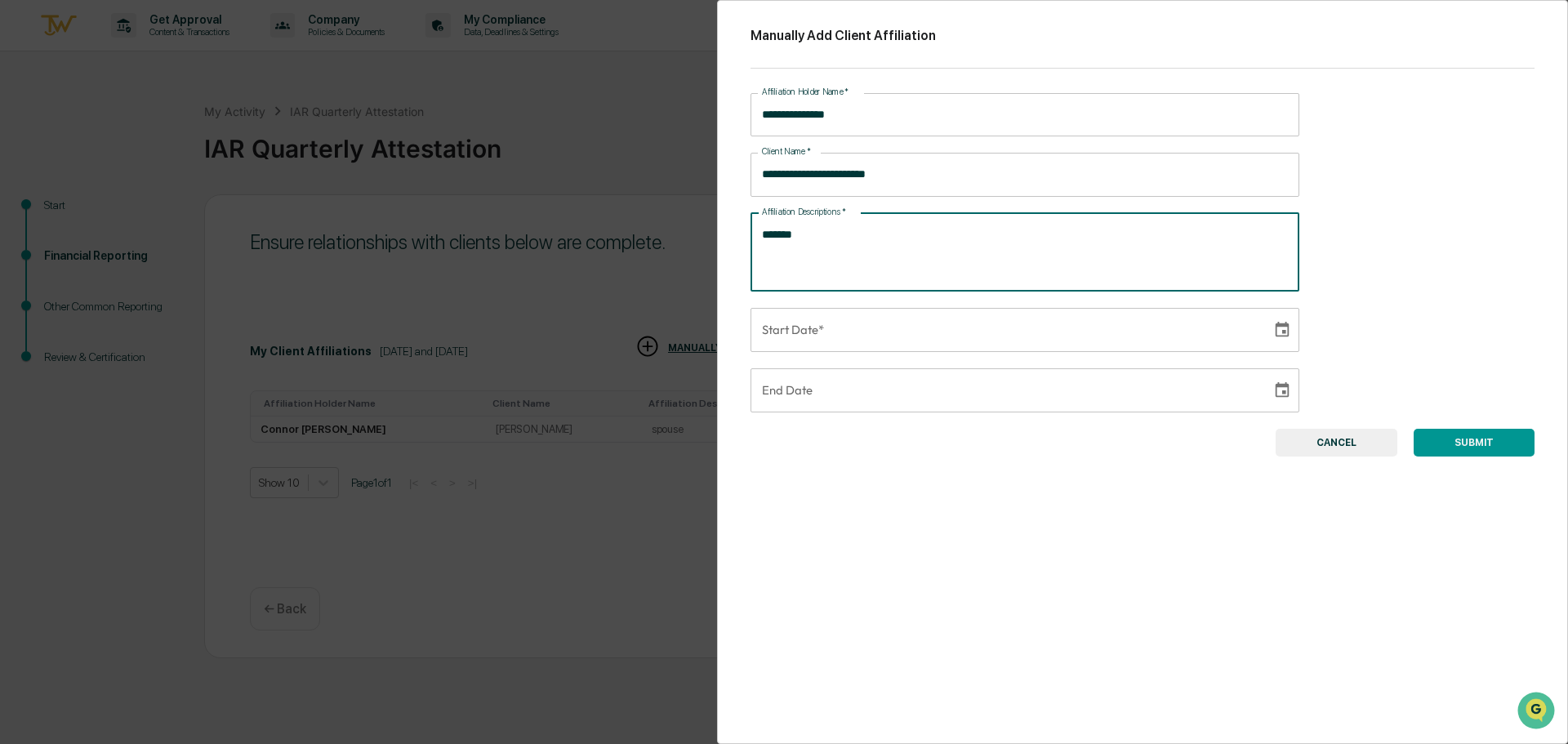
type textarea "*******"
click at [853, 341] on input "**********" at bounding box center [1005, 329] width 509 height 44
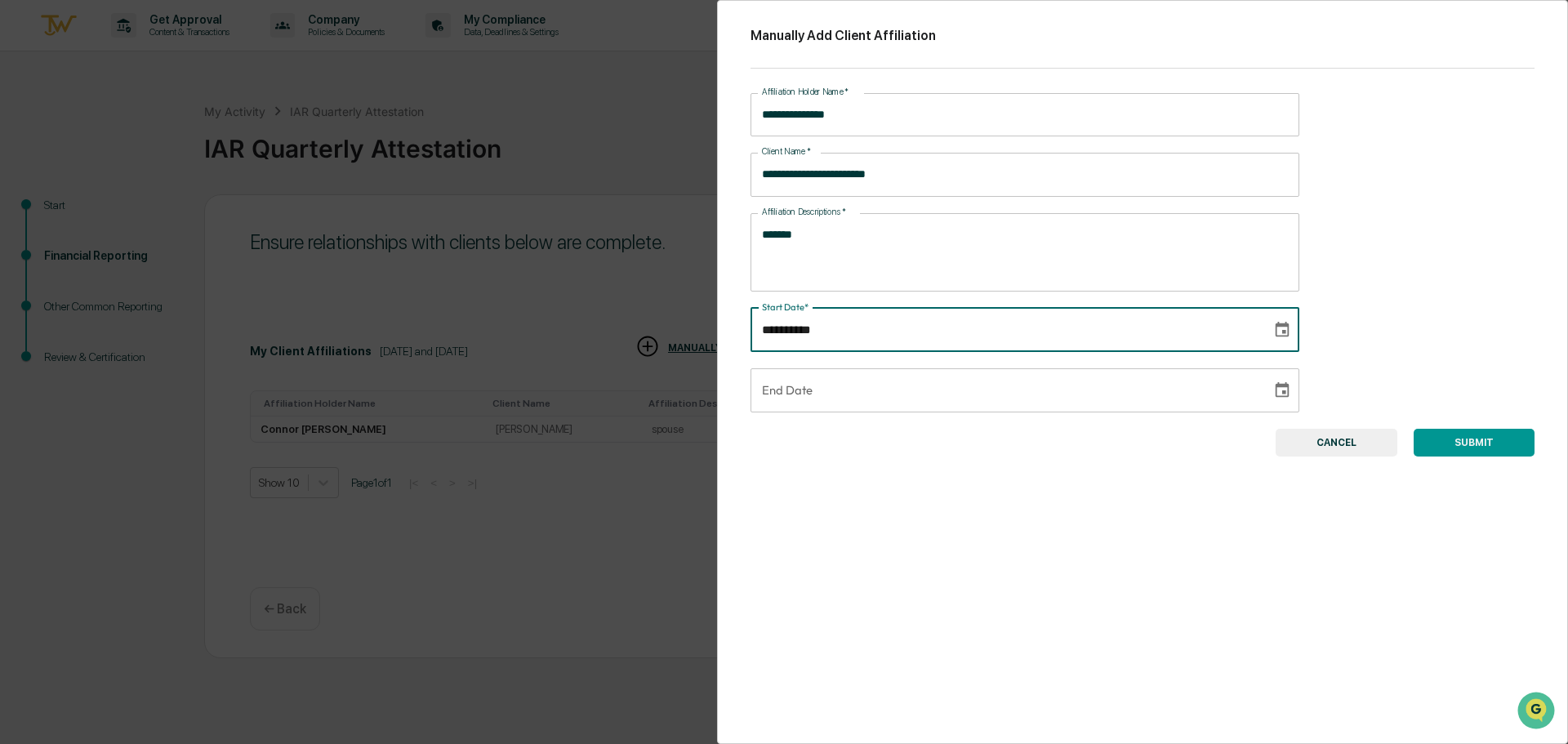
type input "**********"
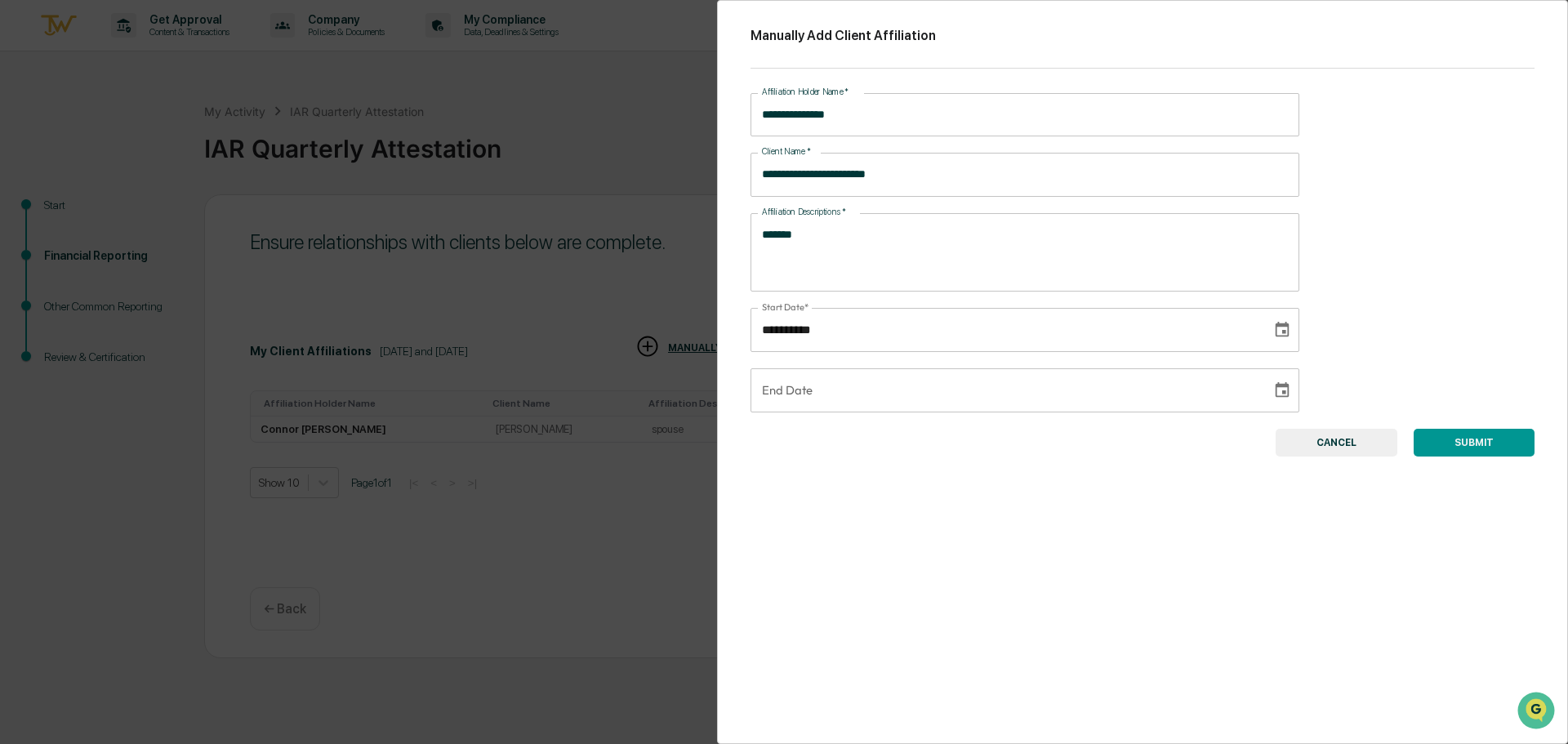
click at [1494, 438] on button "SUBMIT" at bounding box center [1473, 442] width 120 height 27
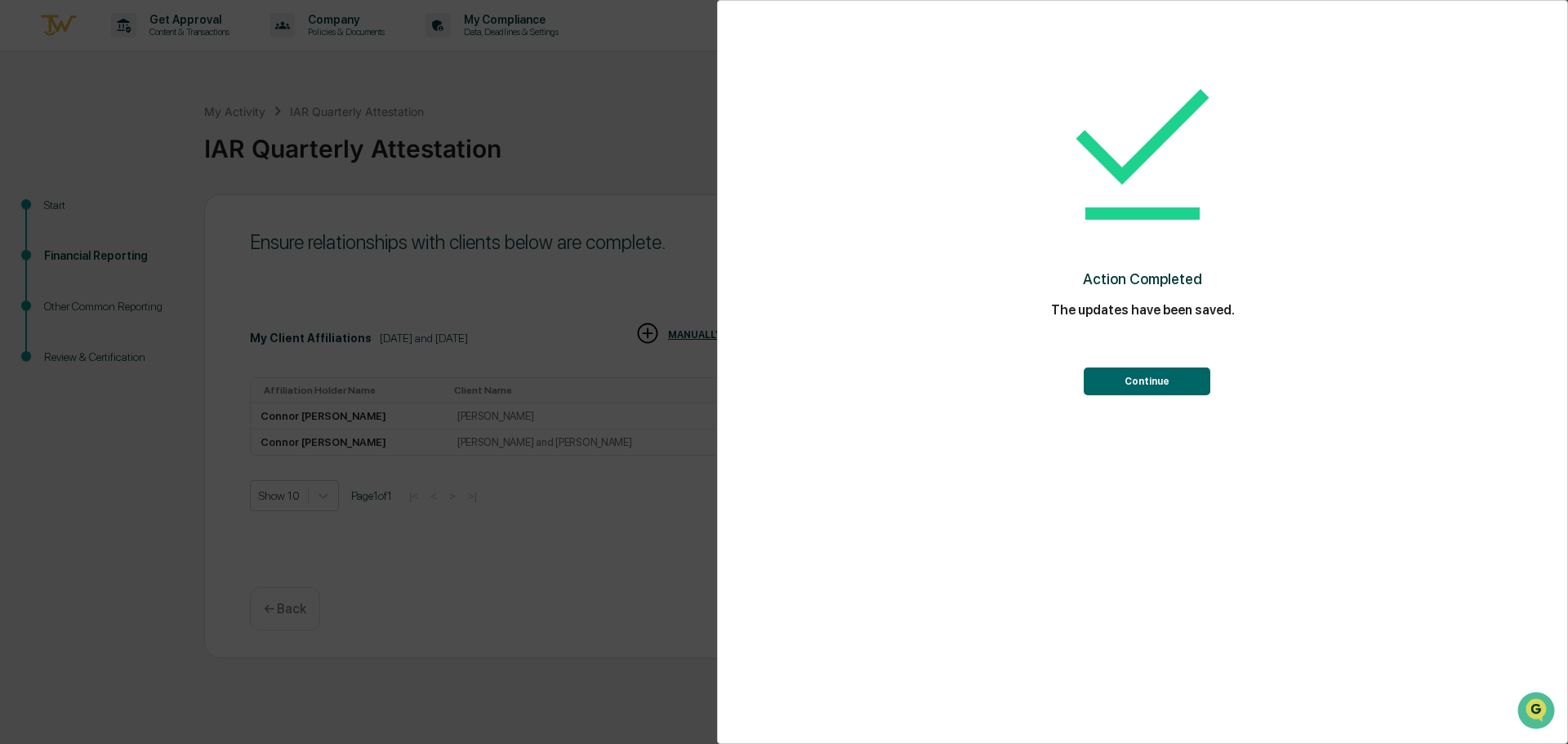
click at [1145, 382] on button "Continue" at bounding box center [1146, 381] width 127 height 27
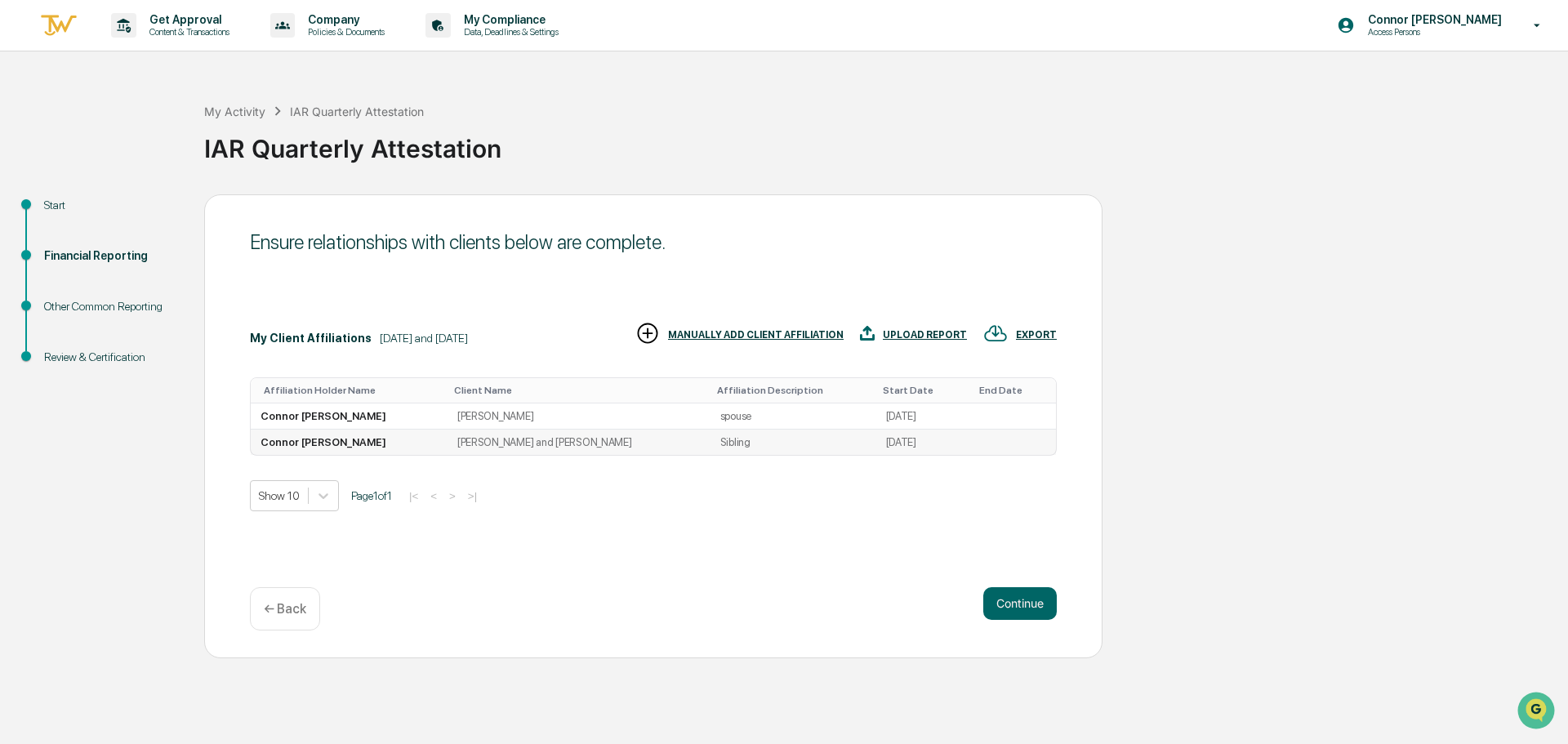
click at [586, 435] on td "[PERSON_NAME] and [PERSON_NAME]" at bounding box center [578, 442] width 263 height 26
click at [757, 535] on div "Ensure relationships with clients below are complete. My Client Affiliations [D…" at bounding box center [653, 426] width 898 height 464
click at [50, 206] on div "Start" at bounding box center [111, 205] width 134 height 17
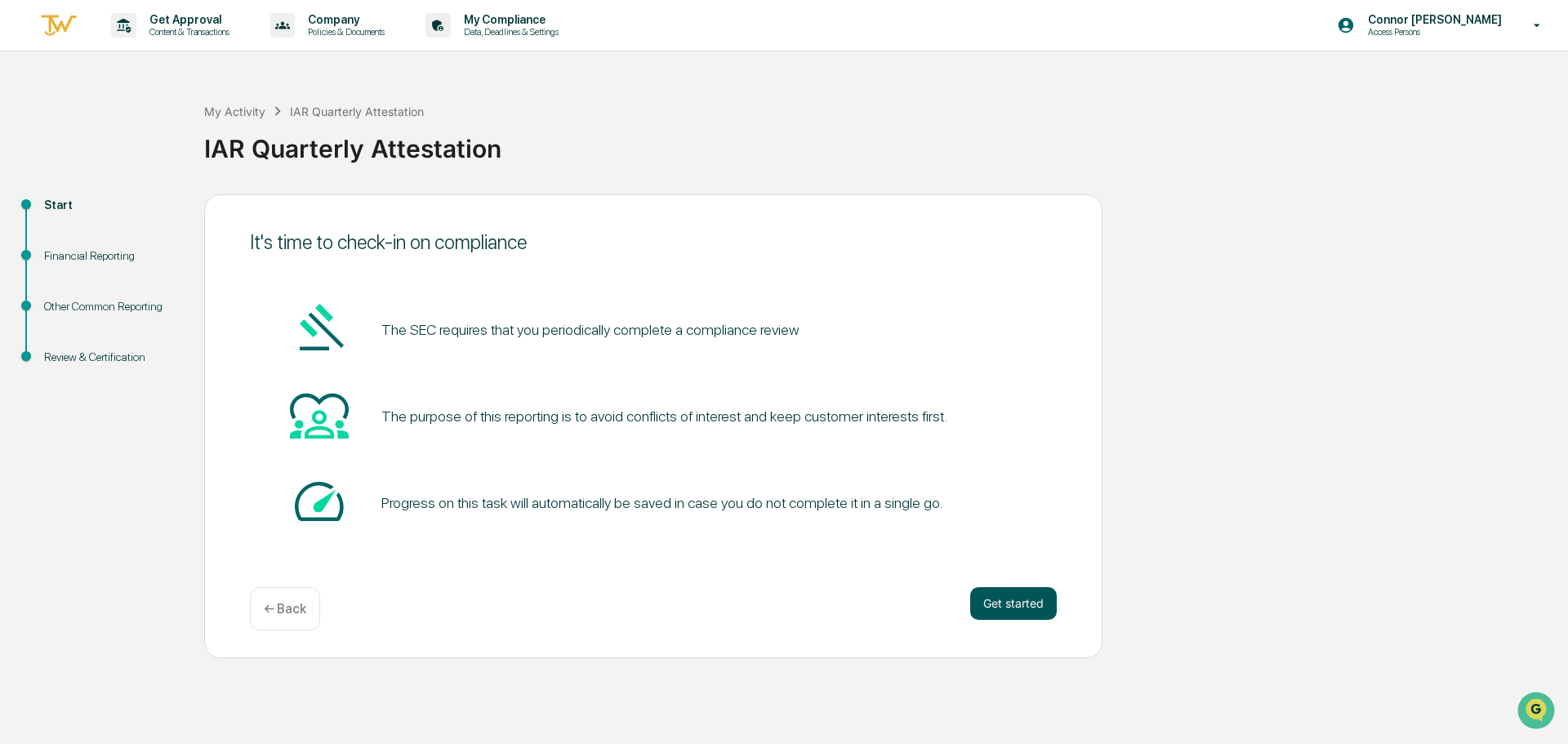
click at [1007, 600] on button "Get started" at bounding box center [1013, 603] width 87 height 33
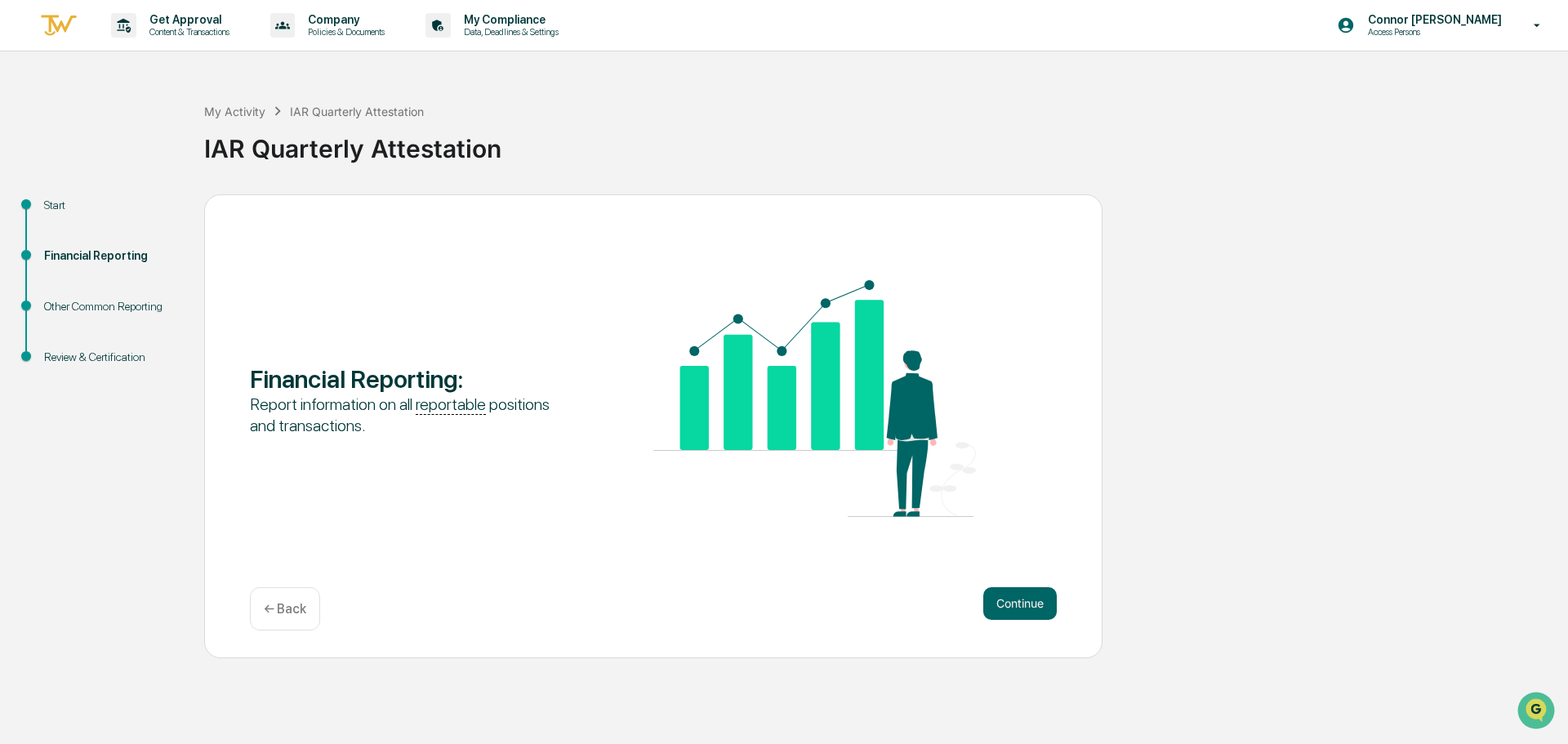
click at [1007, 600] on button "Continue" at bounding box center [1020, 603] width 74 height 33
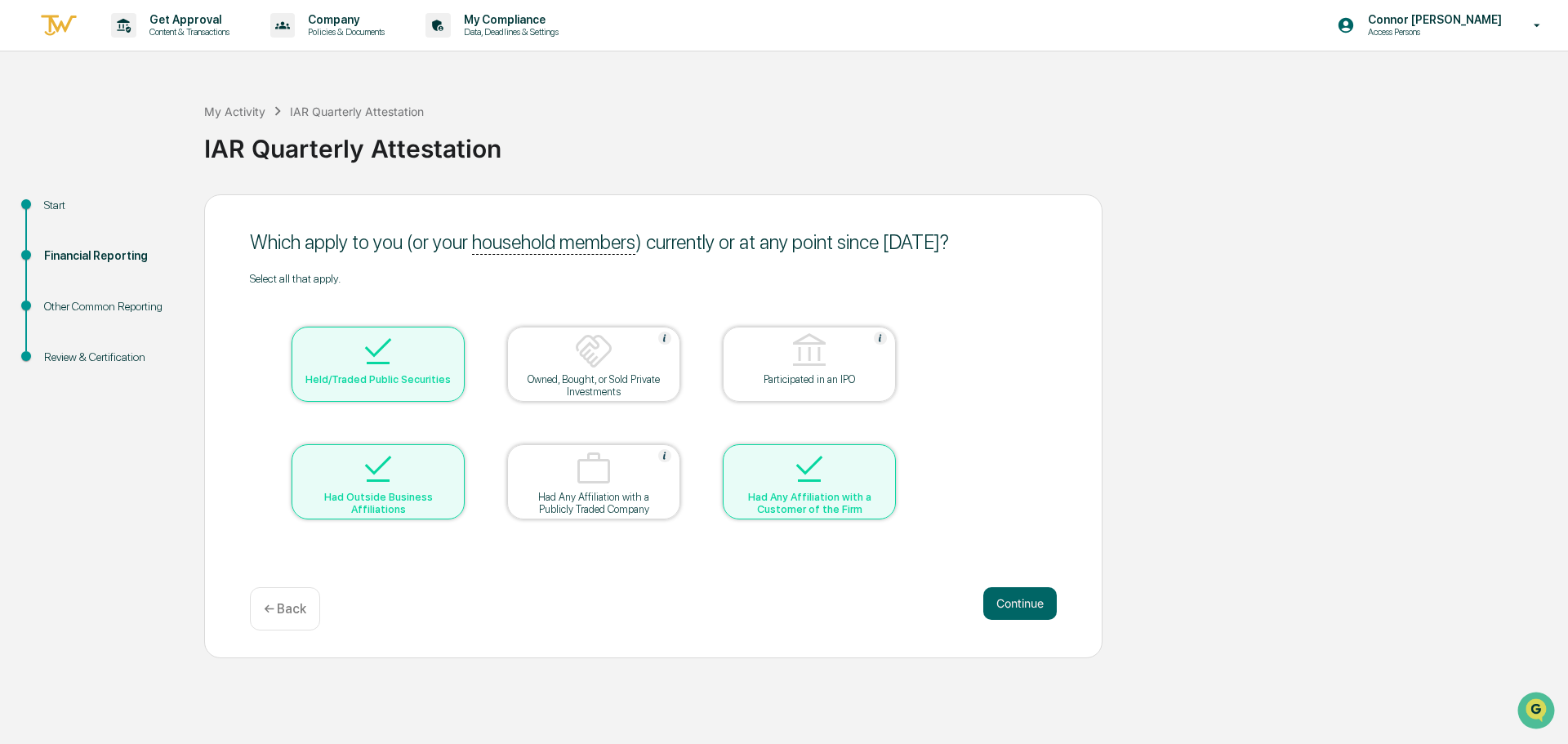
click at [774, 507] on div "Had Any Affiliation with a Customer of the Firm" at bounding box center [809, 503] width 147 height 25
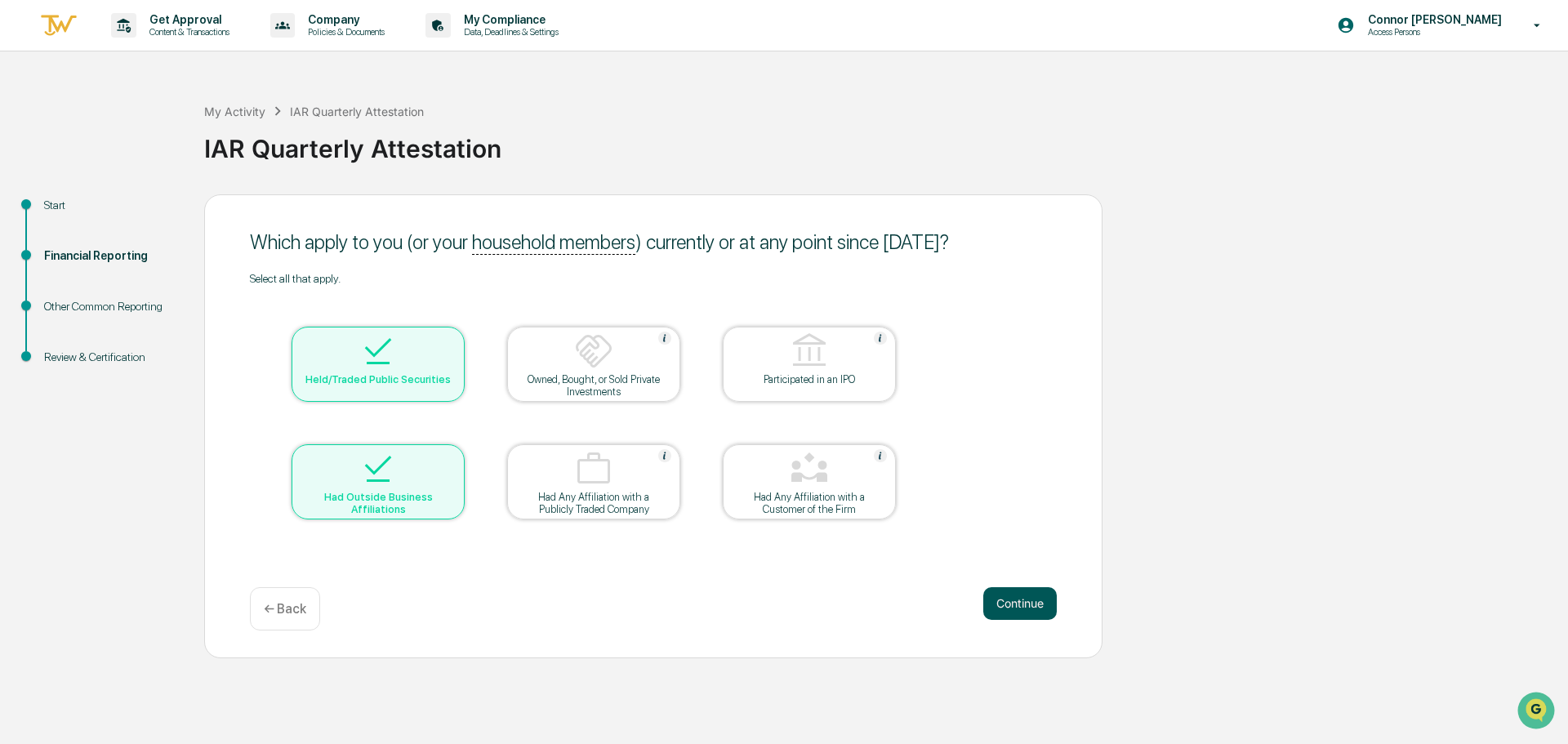
click at [1027, 587] on button "Continue" at bounding box center [1020, 603] width 74 height 33
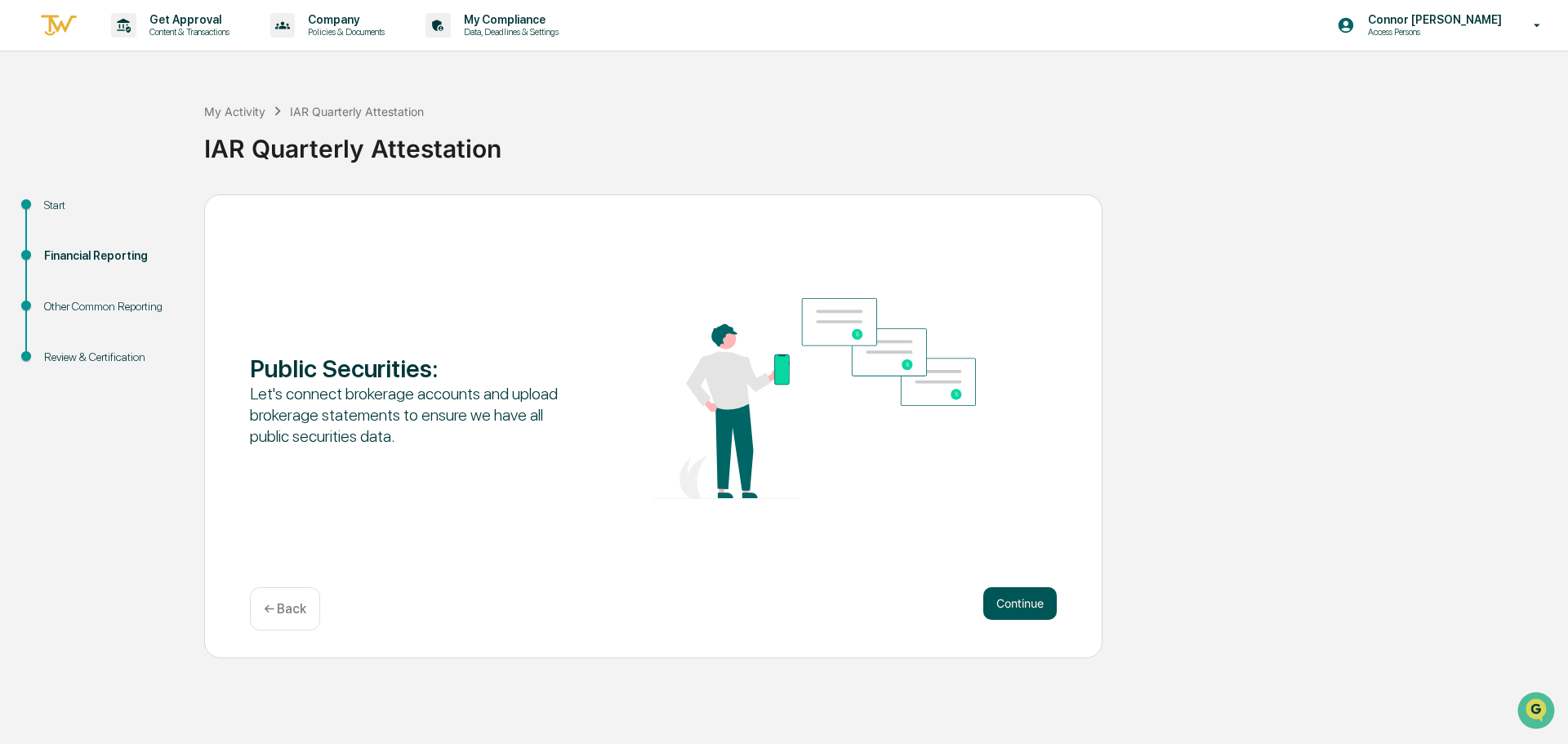
click at [1026, 606] on button "Continue" at bounding box center [1020, 603] width 74 height 33
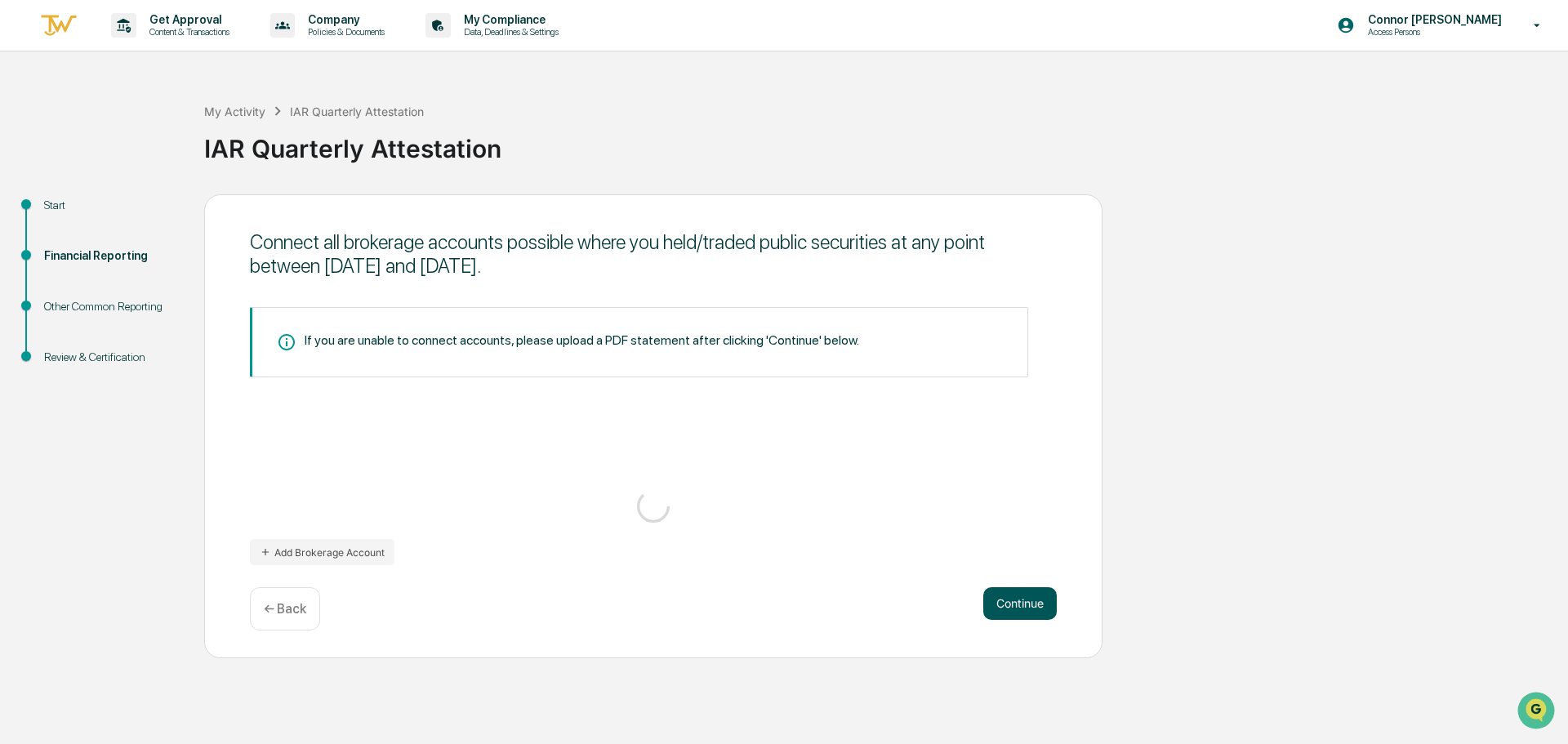
click at [1019, 609] on button "Continue" at bounding box center [1020, 603] width 74 height 33
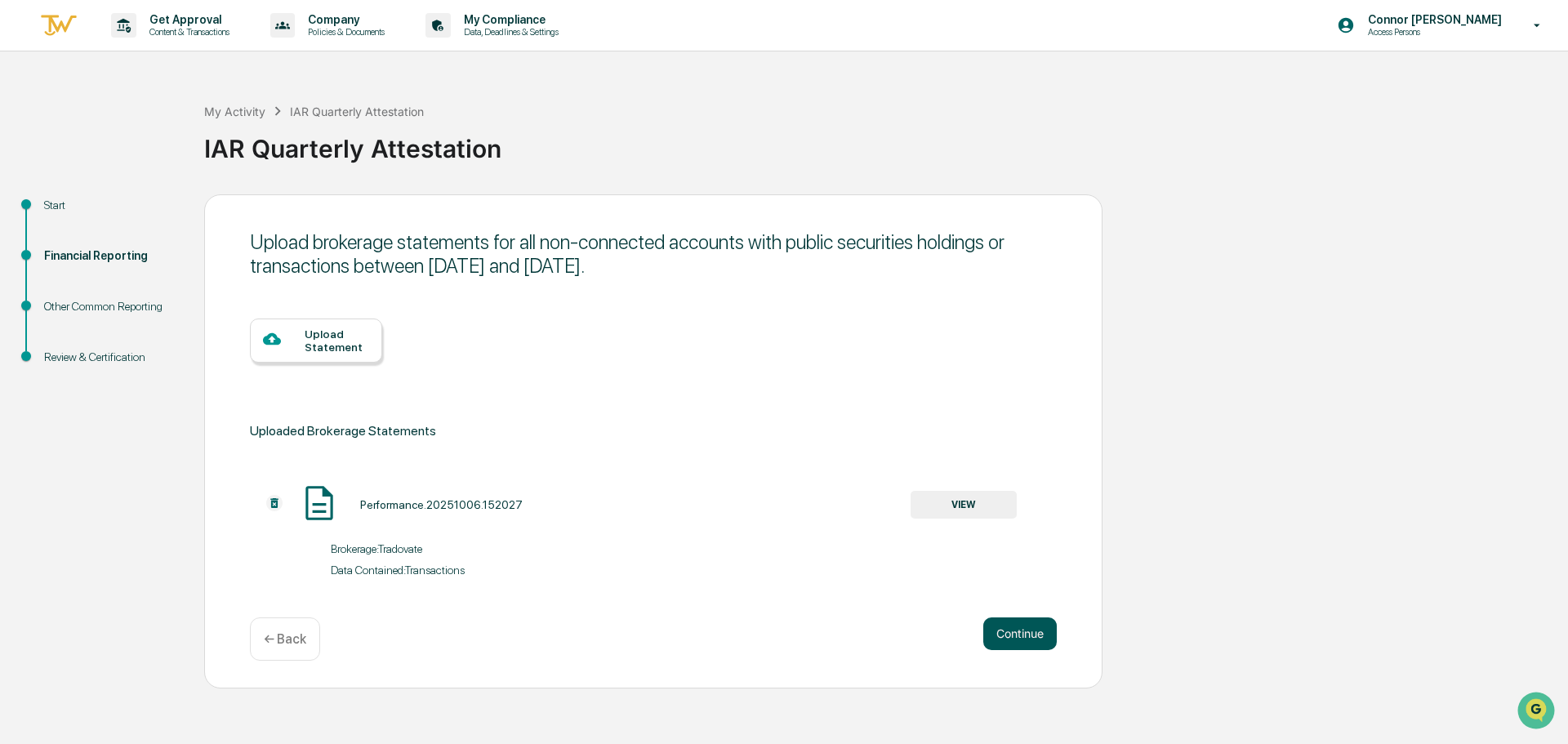
click at [1038, 633] on button "Continue" at bounding box center [1020, 633] width 74 height 33
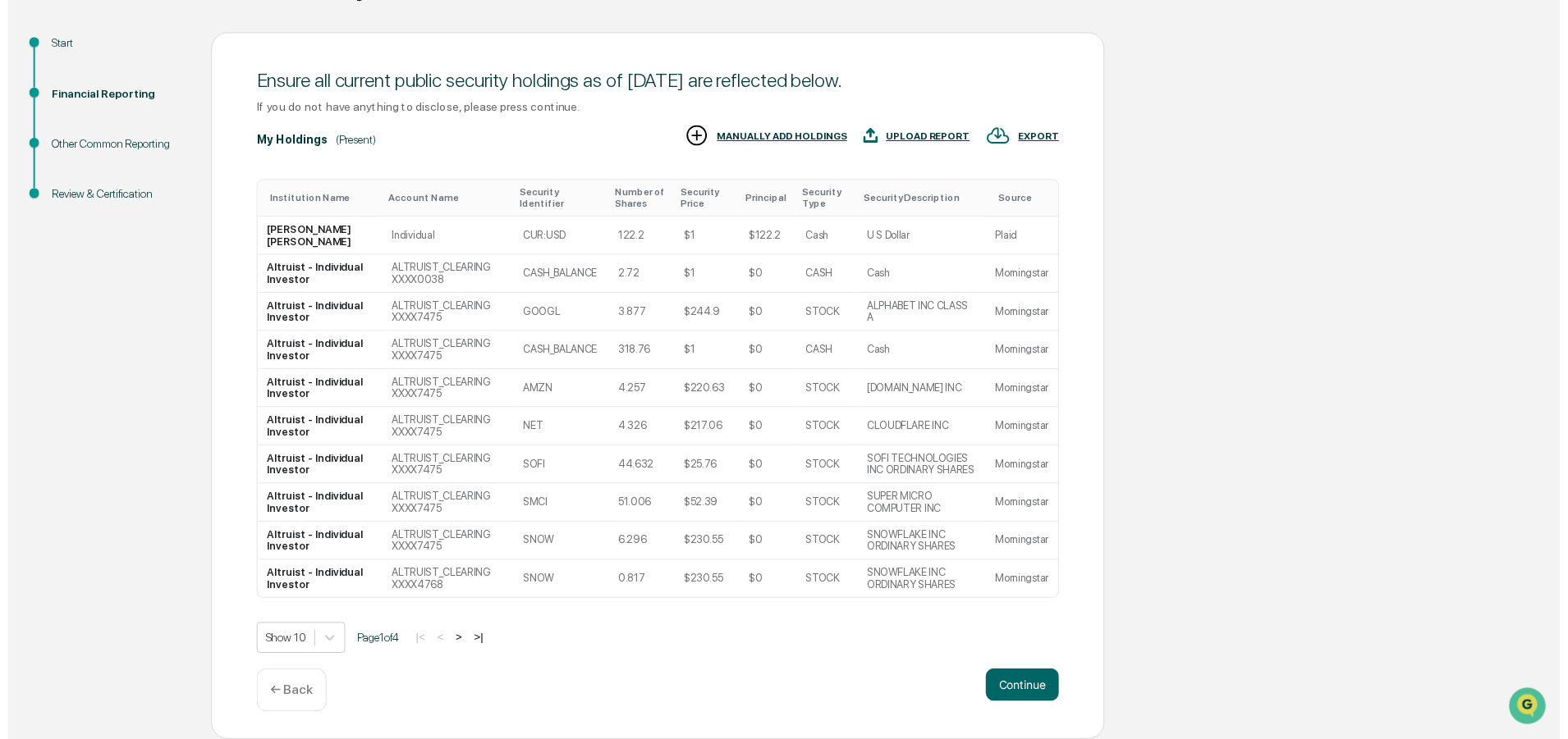
scroll to position [261, 0]
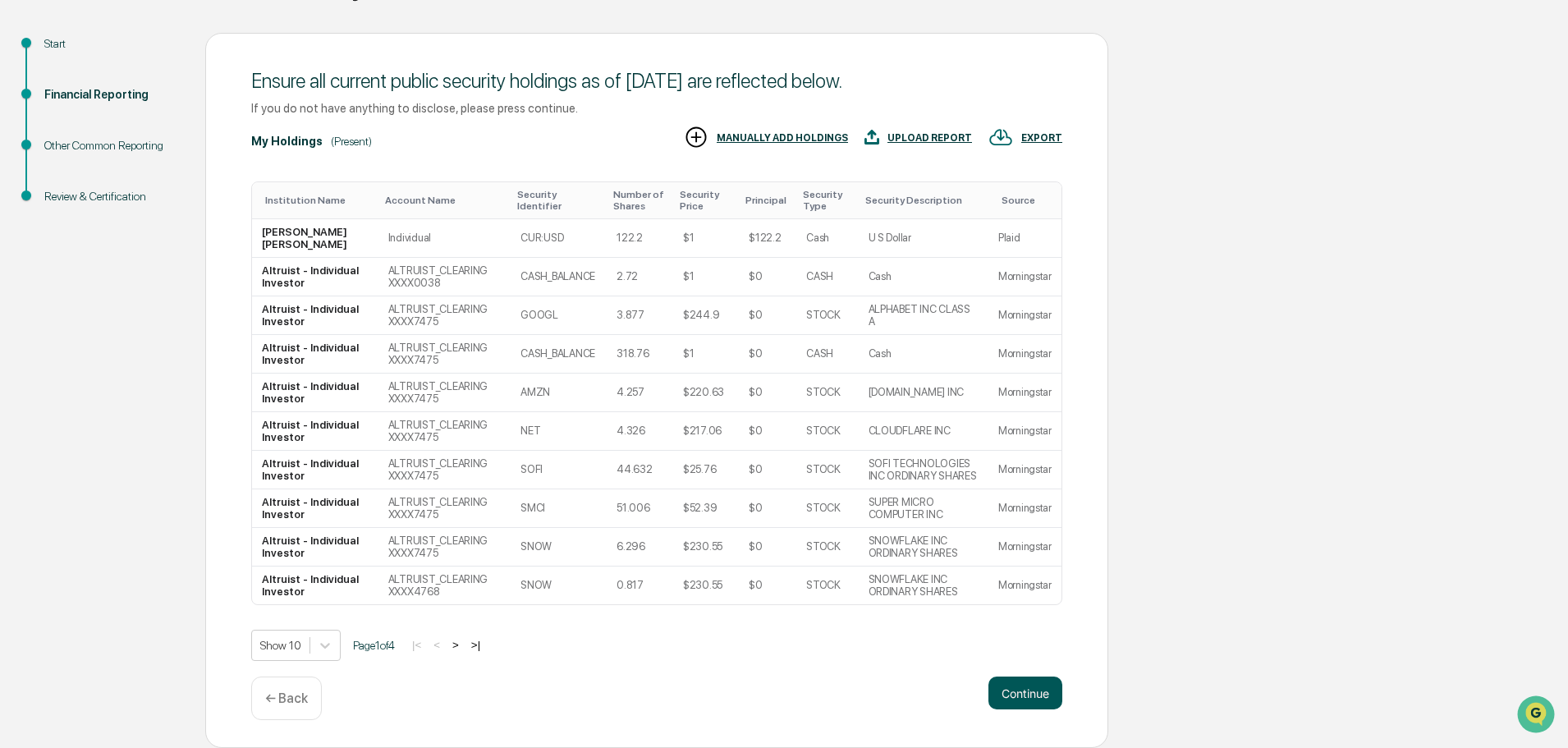
click at [1022, 690] on button "Continue" at bounding box center [1025, 692] width 74 height 33
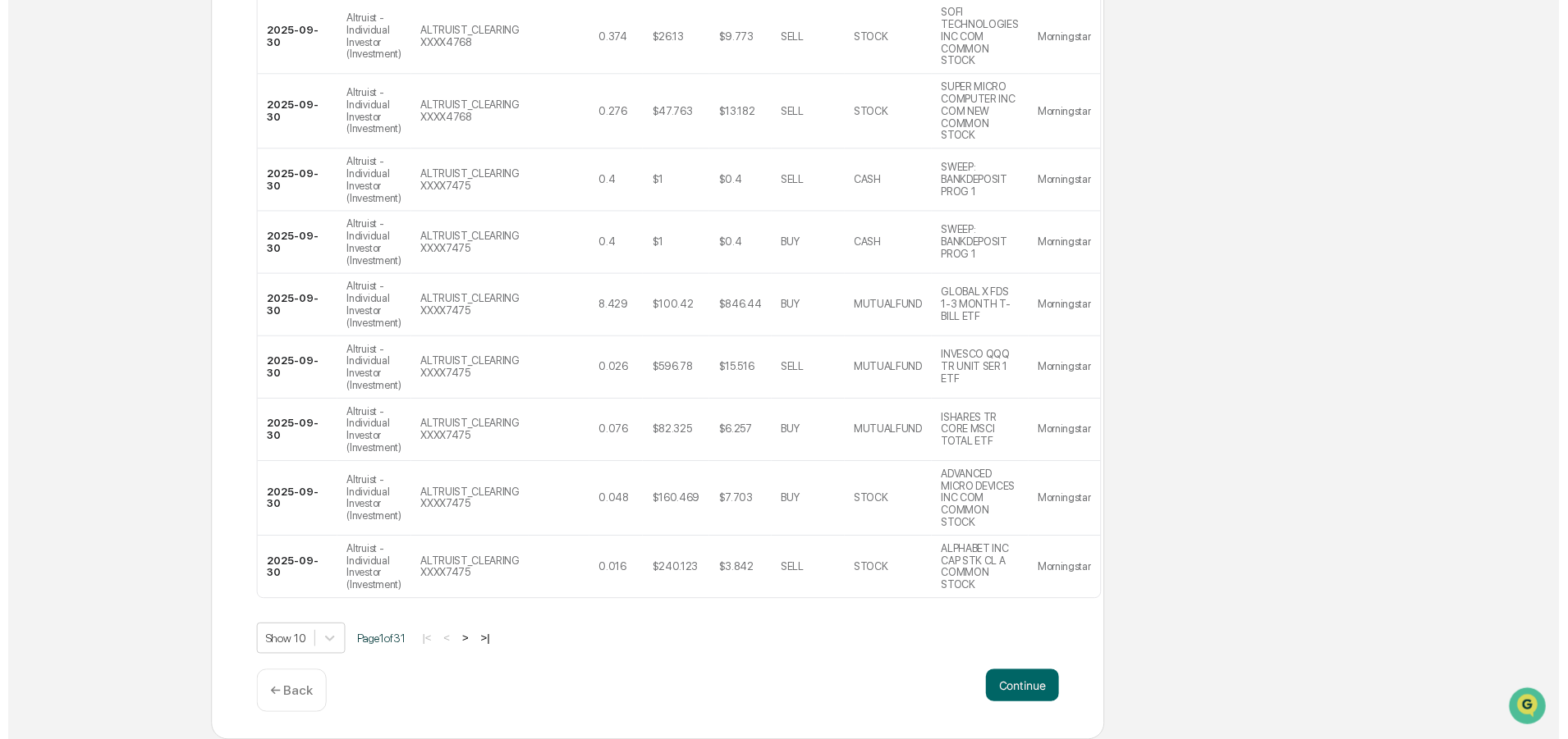
scroll to position [602, 0]
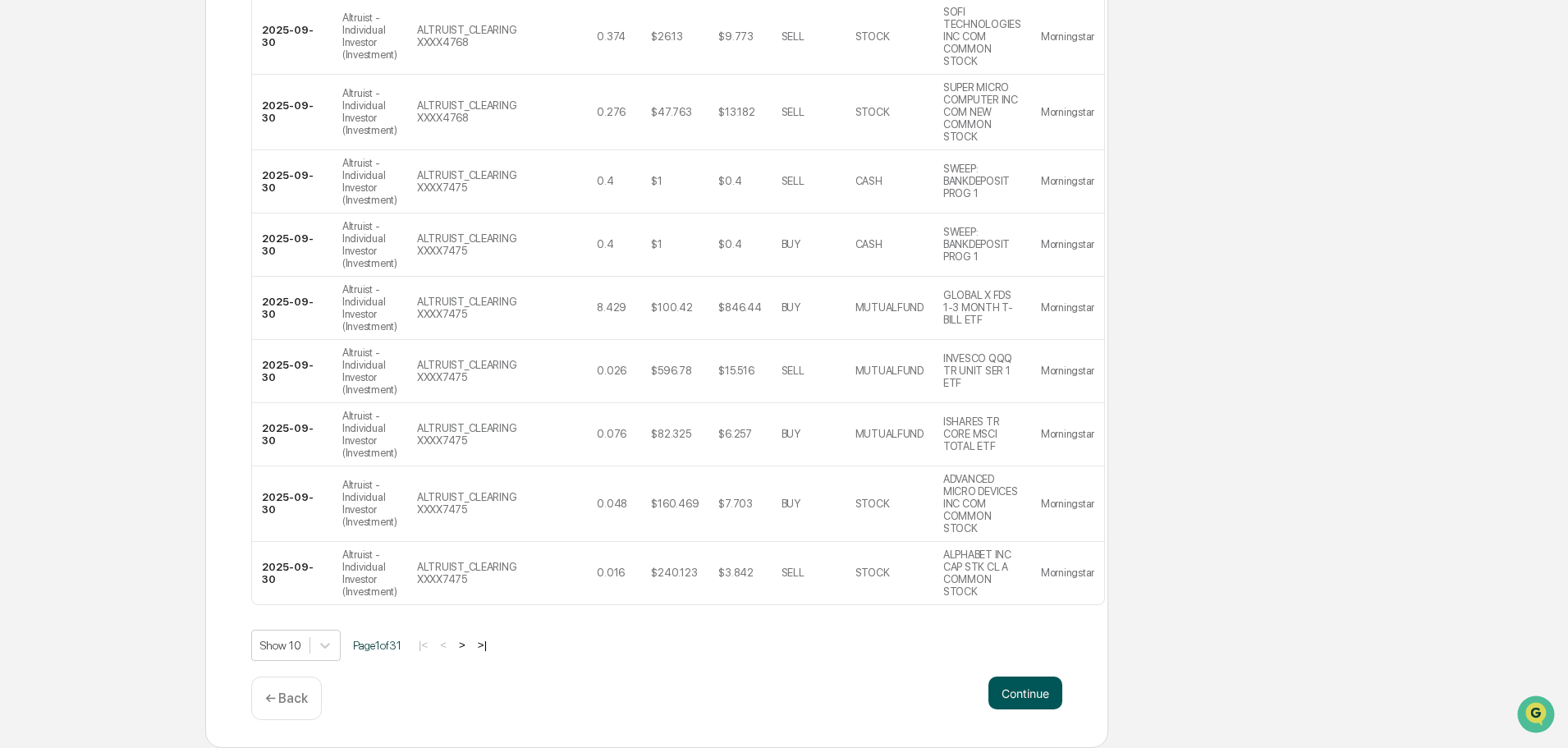
click at [996, 694] on button "Continue" at bounding box center [1025, 692] width 74 height 33
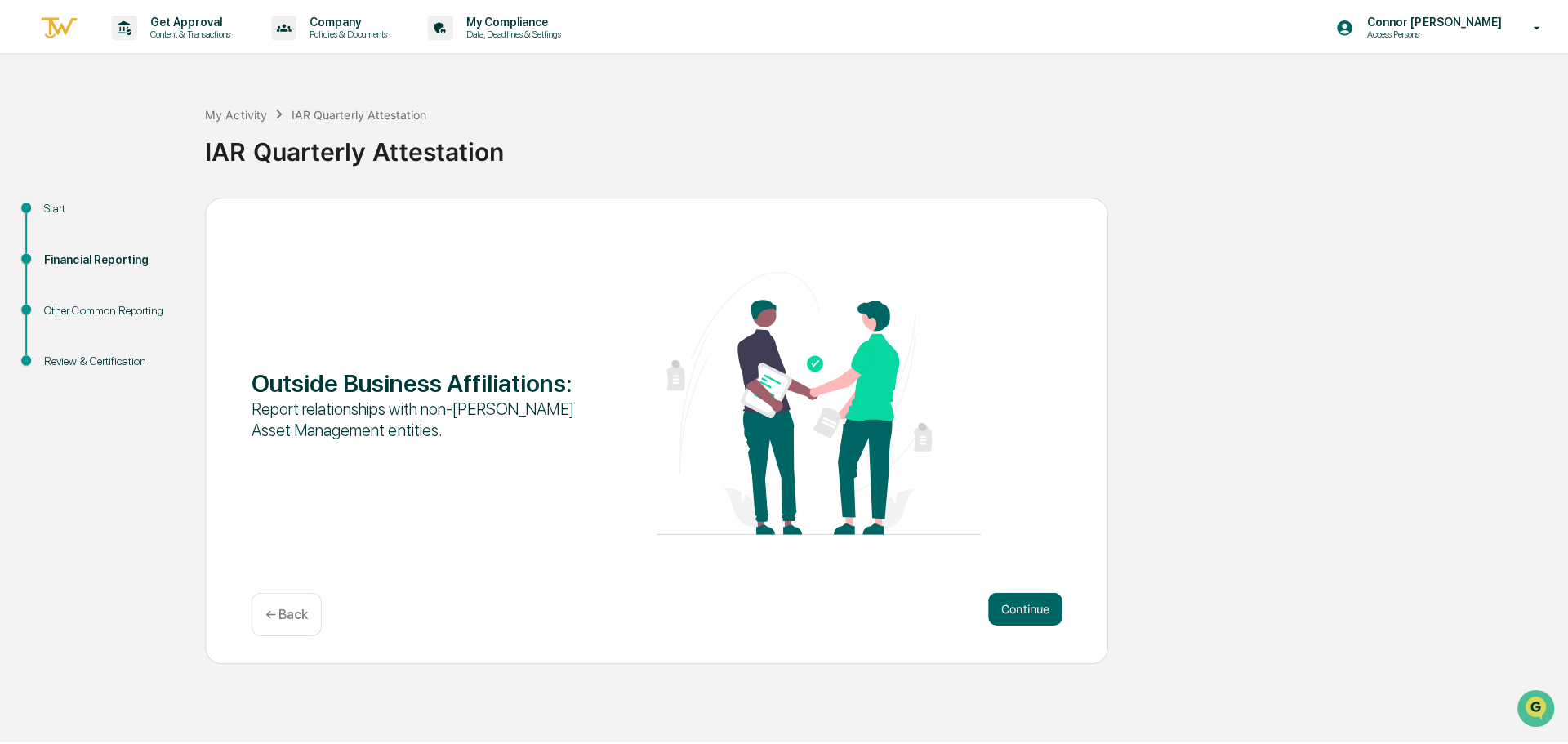
scroll to position [0, 0]
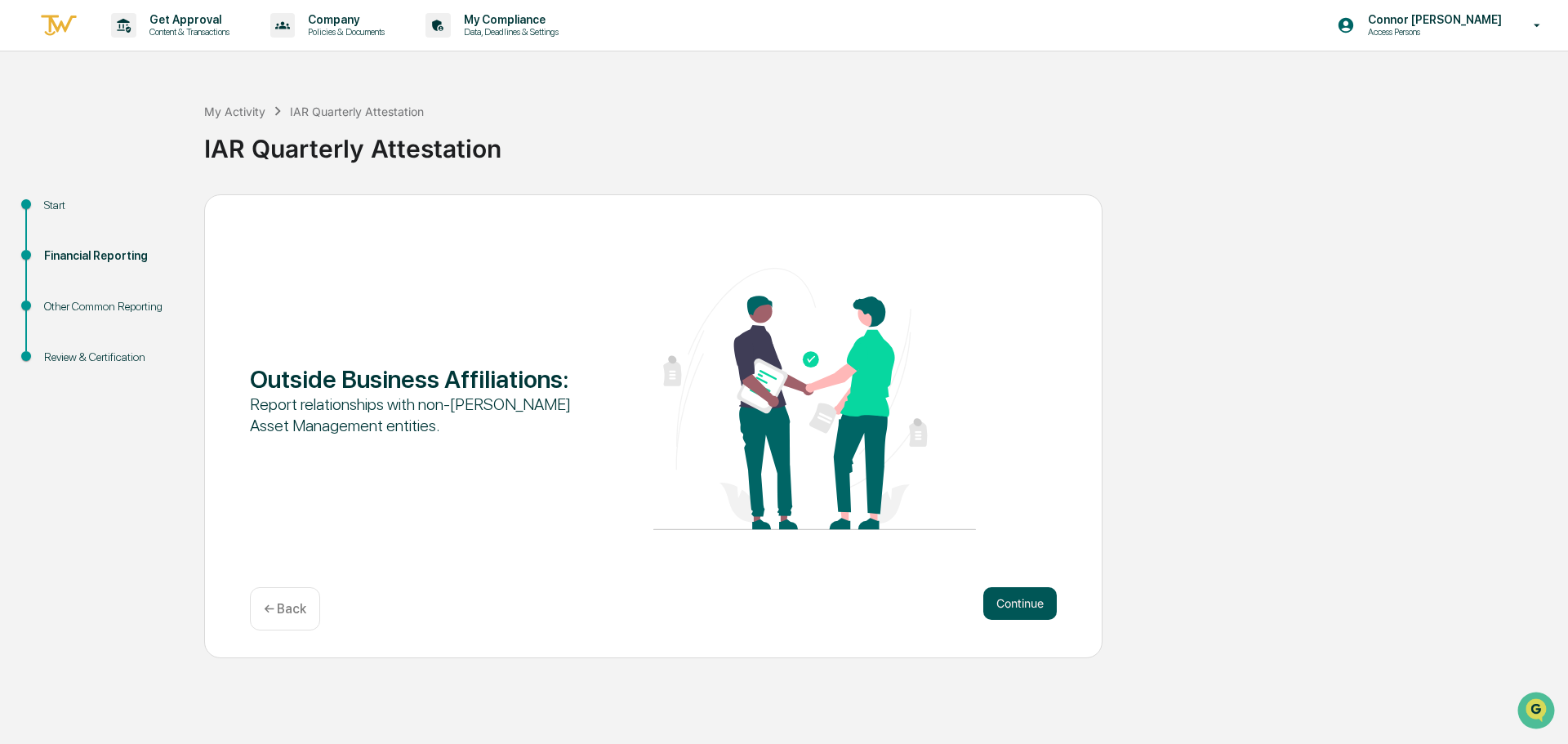
click at [1010, 609] on button "Continue" at bounding box center [1020, 603] width 74 height 33
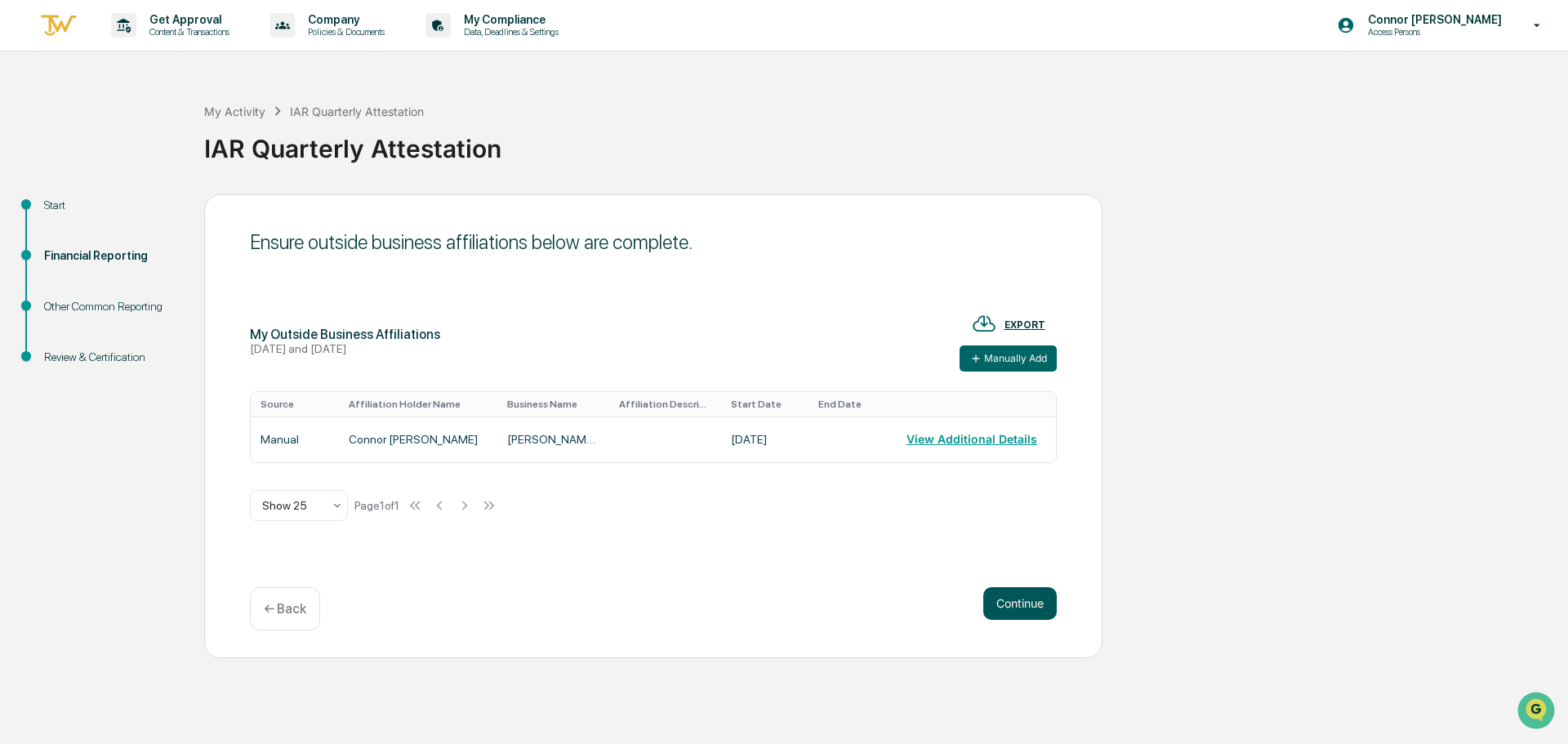
click at [1016, 609] on button "Continue" at bounding box center [1020, 603] width 74 height 33
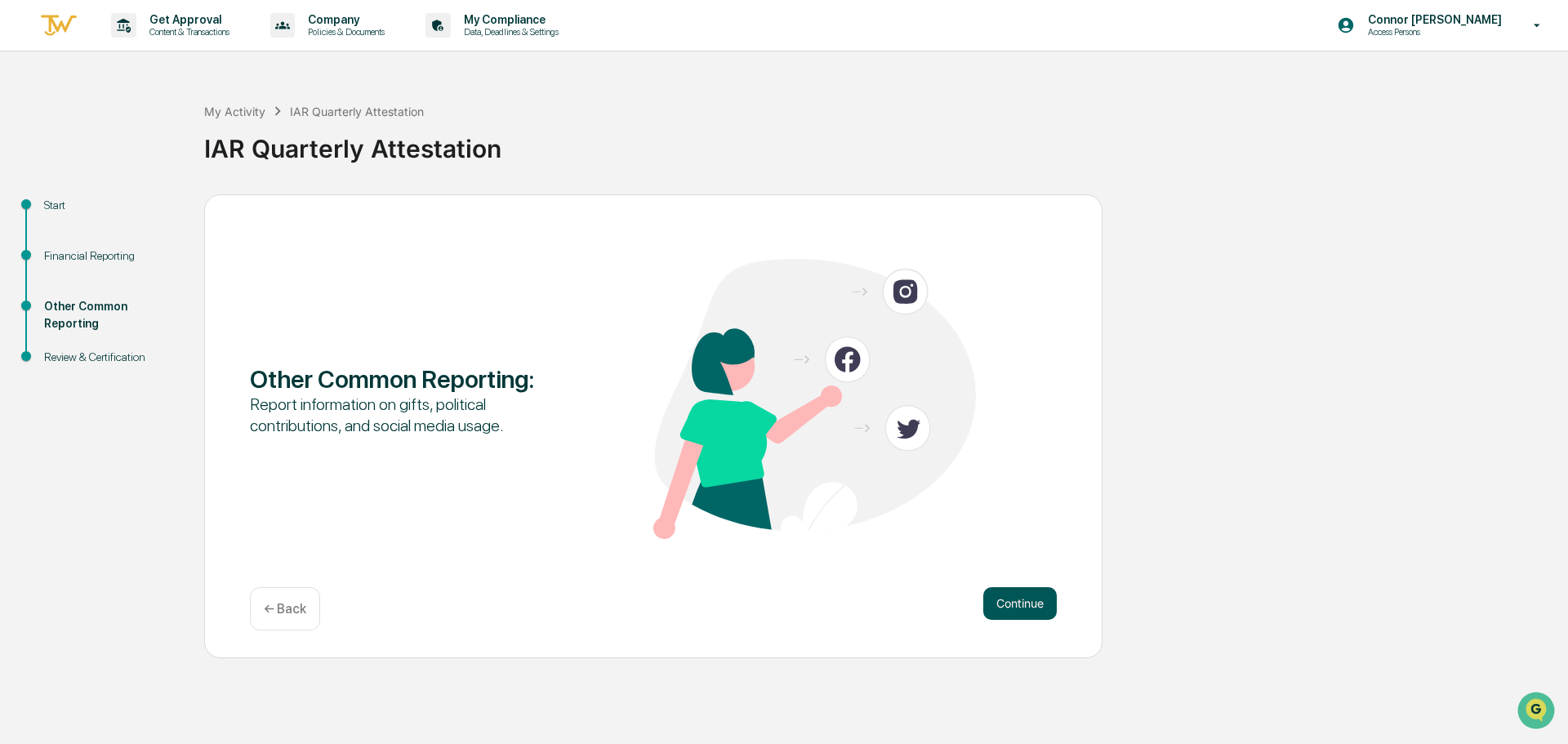
click at [998, 587] on button "Continue" at bounding box center [1020, 603] width 74 height 33
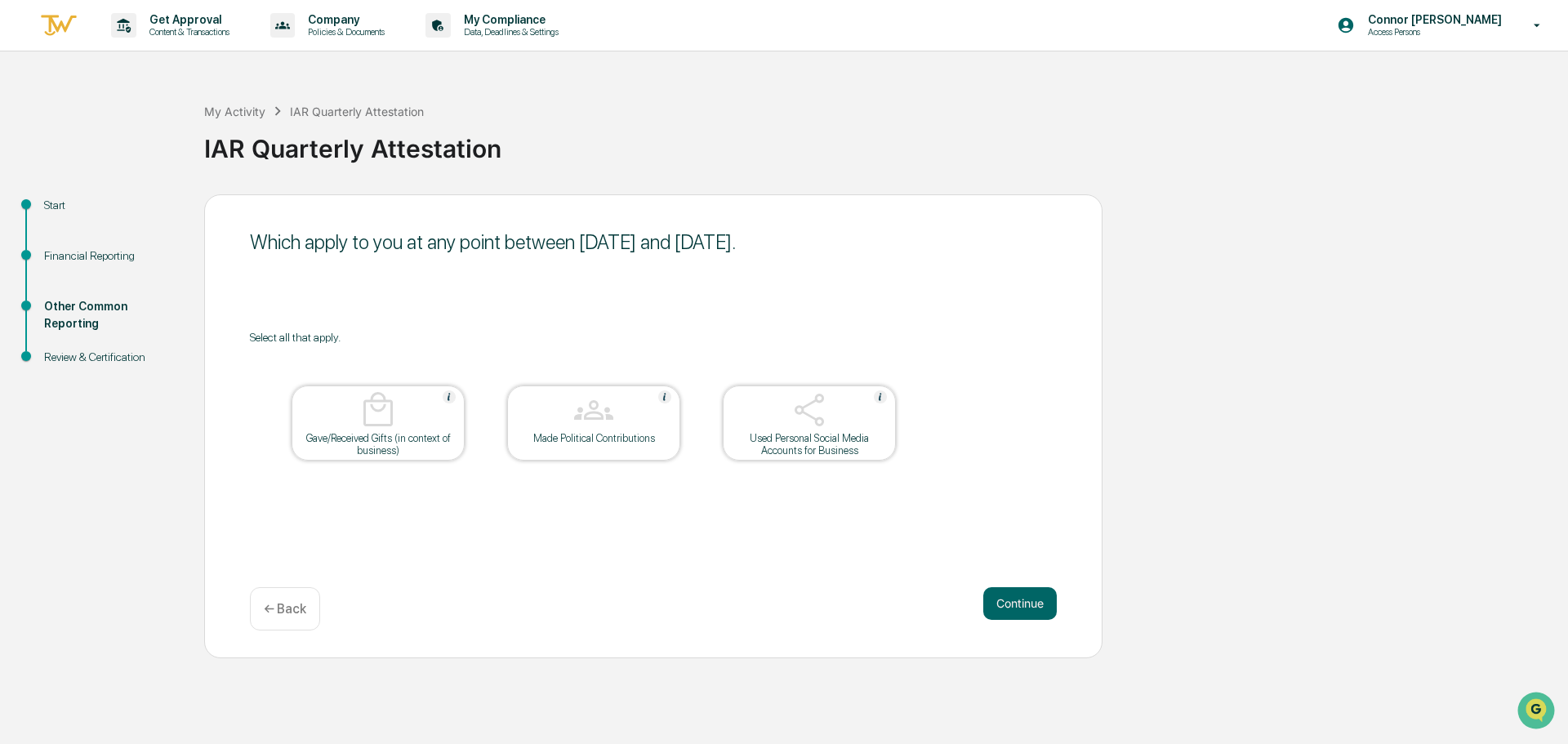
click at [827, 419] on img at bounding box center [809, 410] width 39 height 39
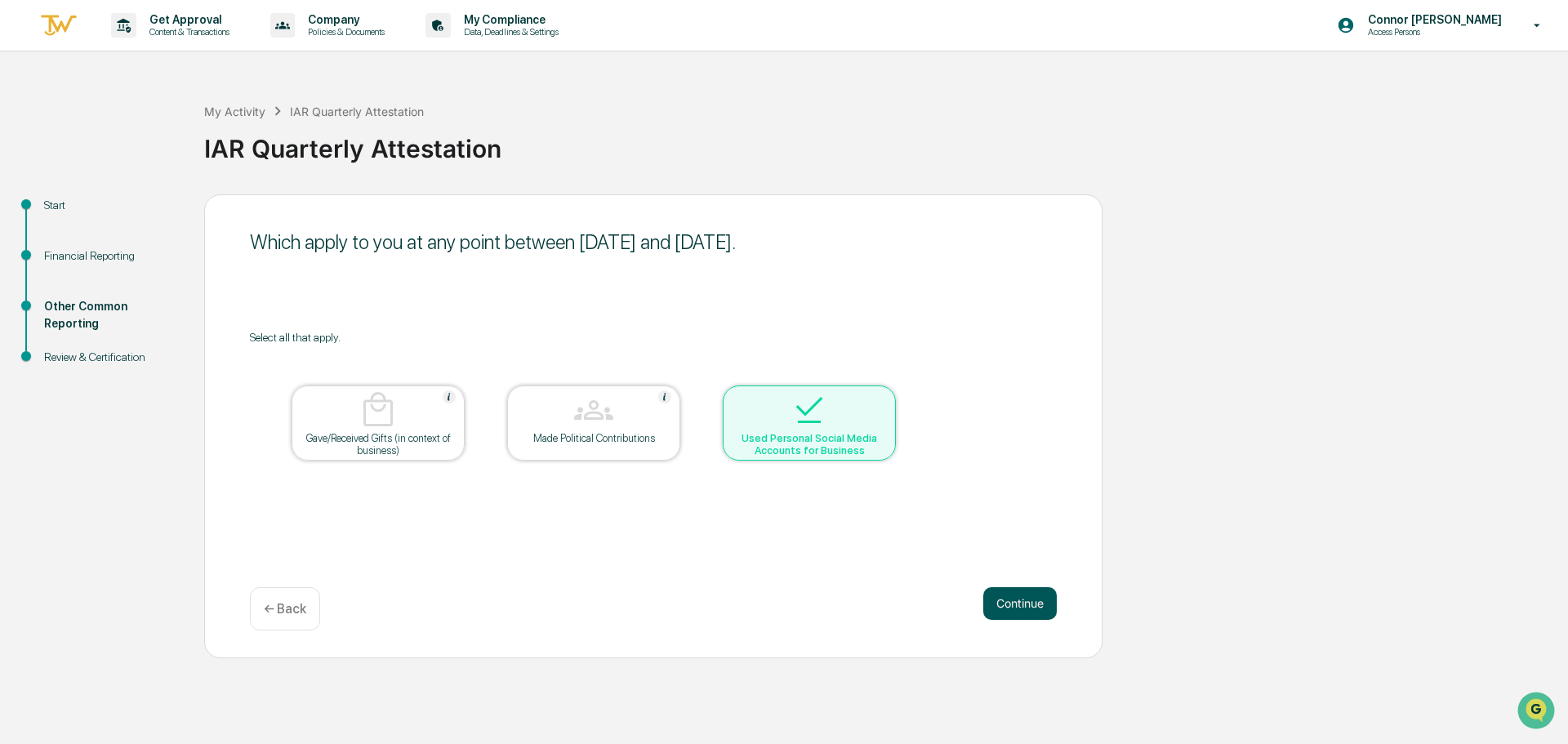
click at [1023, 603] on button "Continue" at bounding box center [1020, 603] width 74 height 33
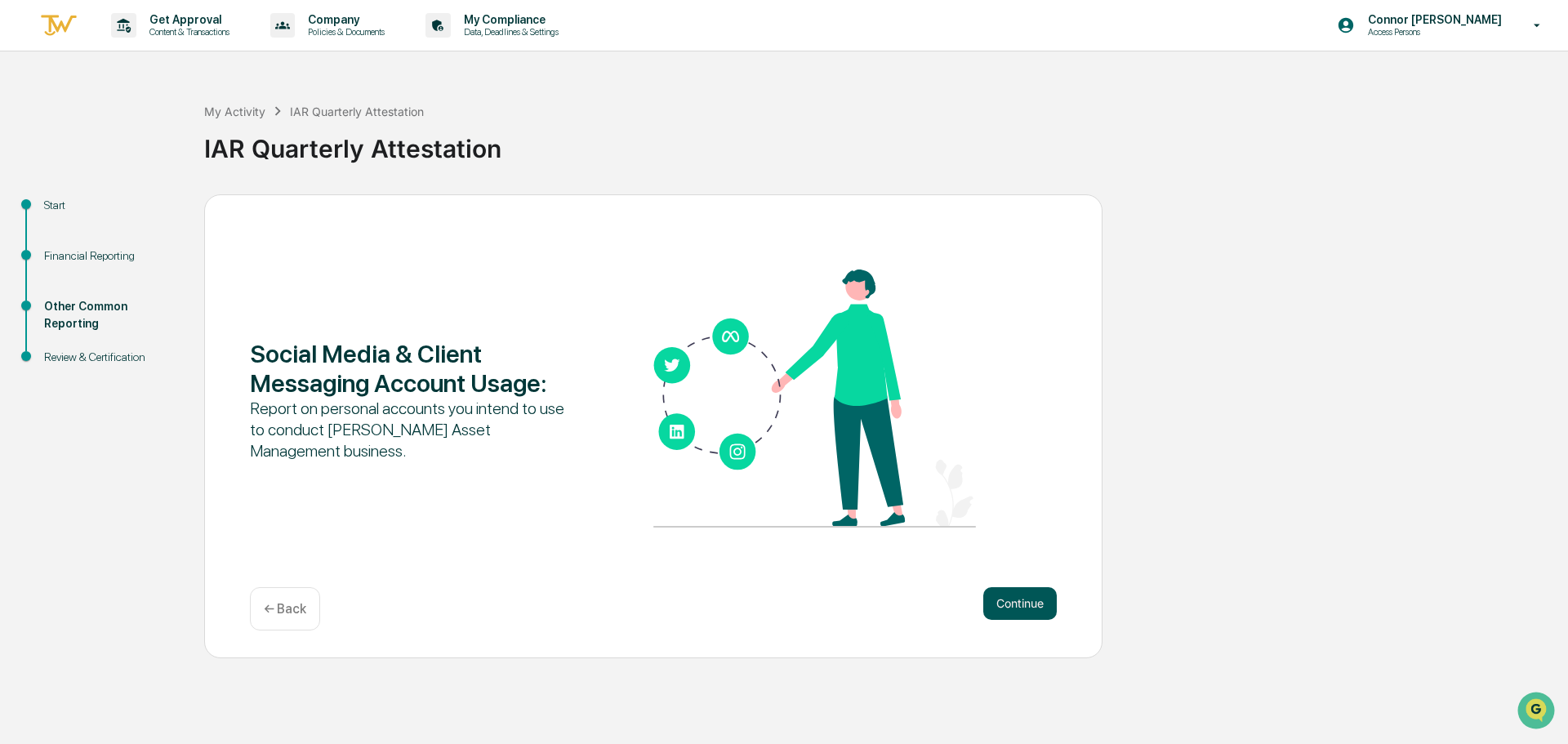
click at [1005, 604] on button "Continue" at bounding box center [1020, 603] width 74 height 33
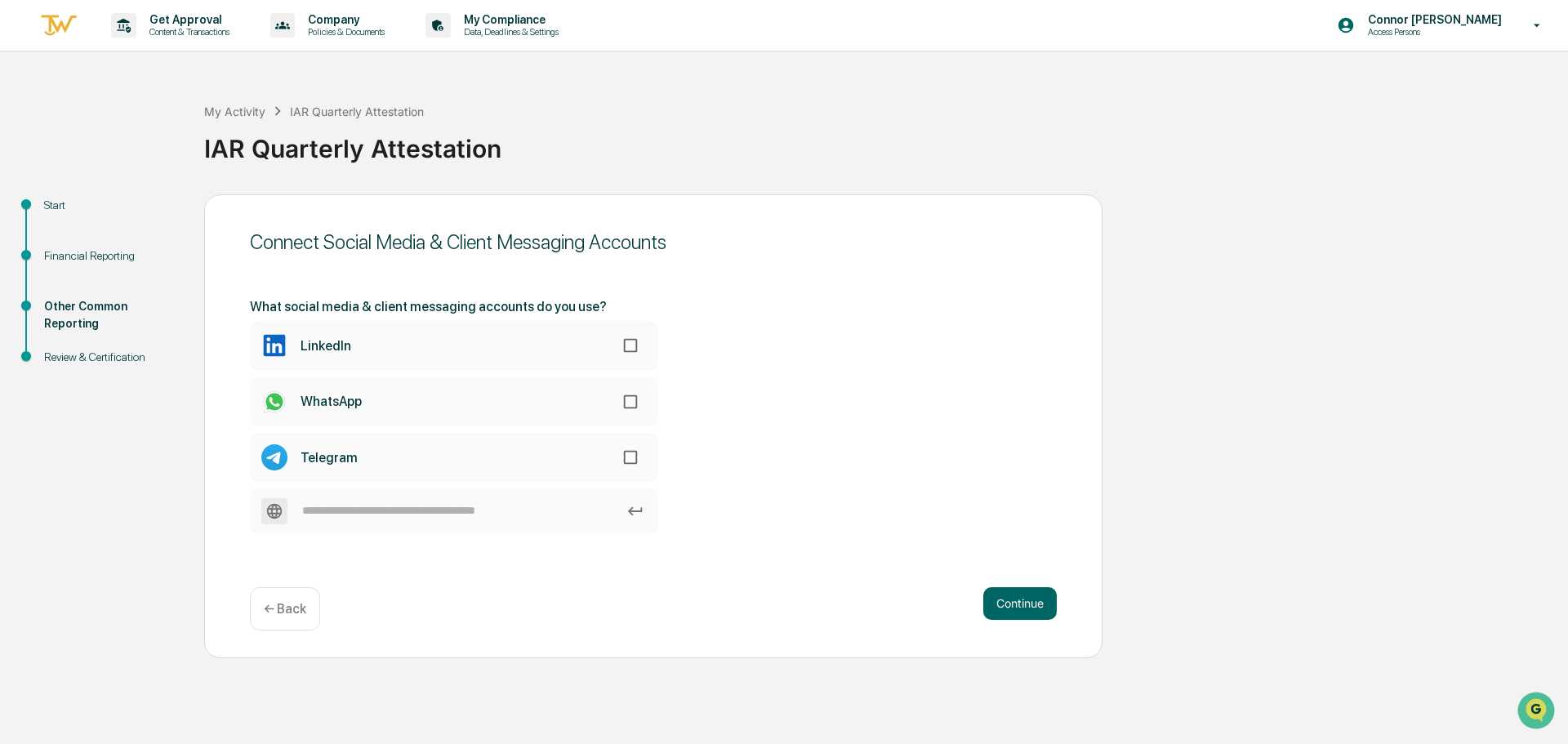
click at [512, 338] on label "LinkedIn" at bounding box center [454, 345] width 408 height 49
click at [400, 514] on input at bounding box center [454, 510] width 408 height 45
type input "*******"
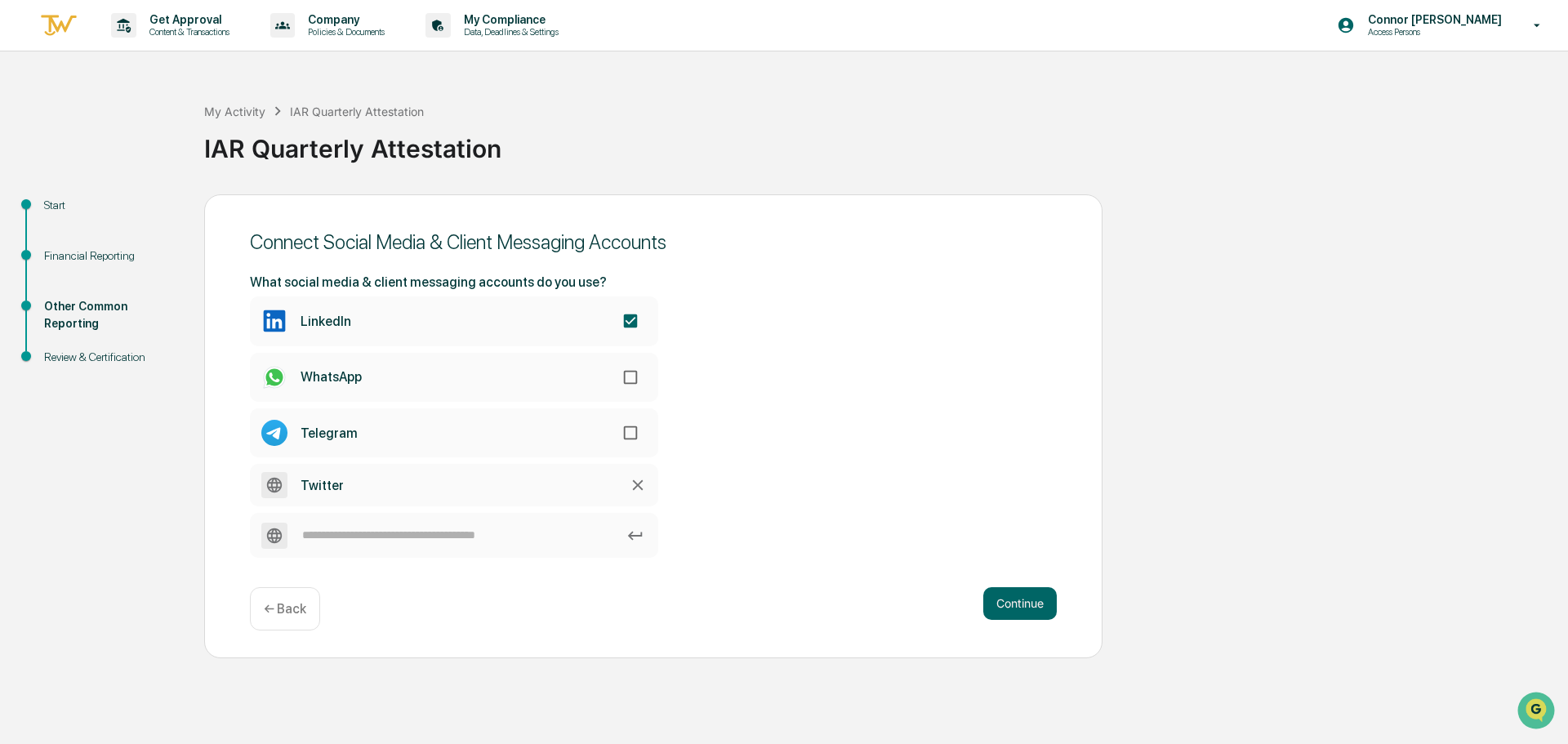
click at [792, 524] on div "What social media & client messaging accounts do you use? LinkedIn WhatsApp Tel…" at bounding box center [653, 416] width 807 height 283
click at [1022, 603] on button "Continue" at bounding box center [1020, 603] width 74 height 33
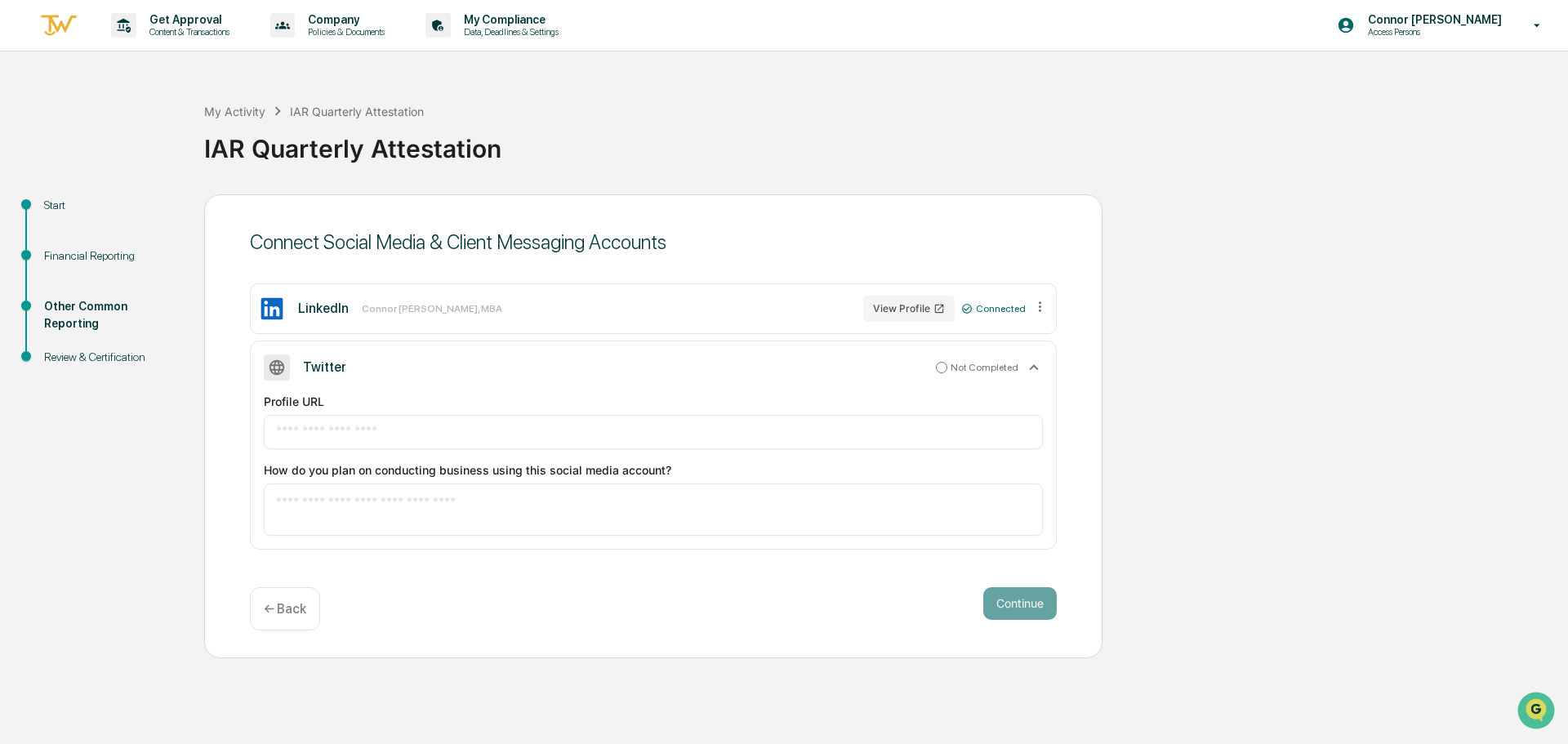
click at [549, 425] on input "text" at bounding box center [654, 431] width 755 height 16
click at [370, 428] on input "text" at bounding box center [654, 431] width 755 height 16
paste input "**********"
type input "**********"
click at [571, 603] on div "Continue ← Back" at bounding box center [653, 608] width 807 height 43
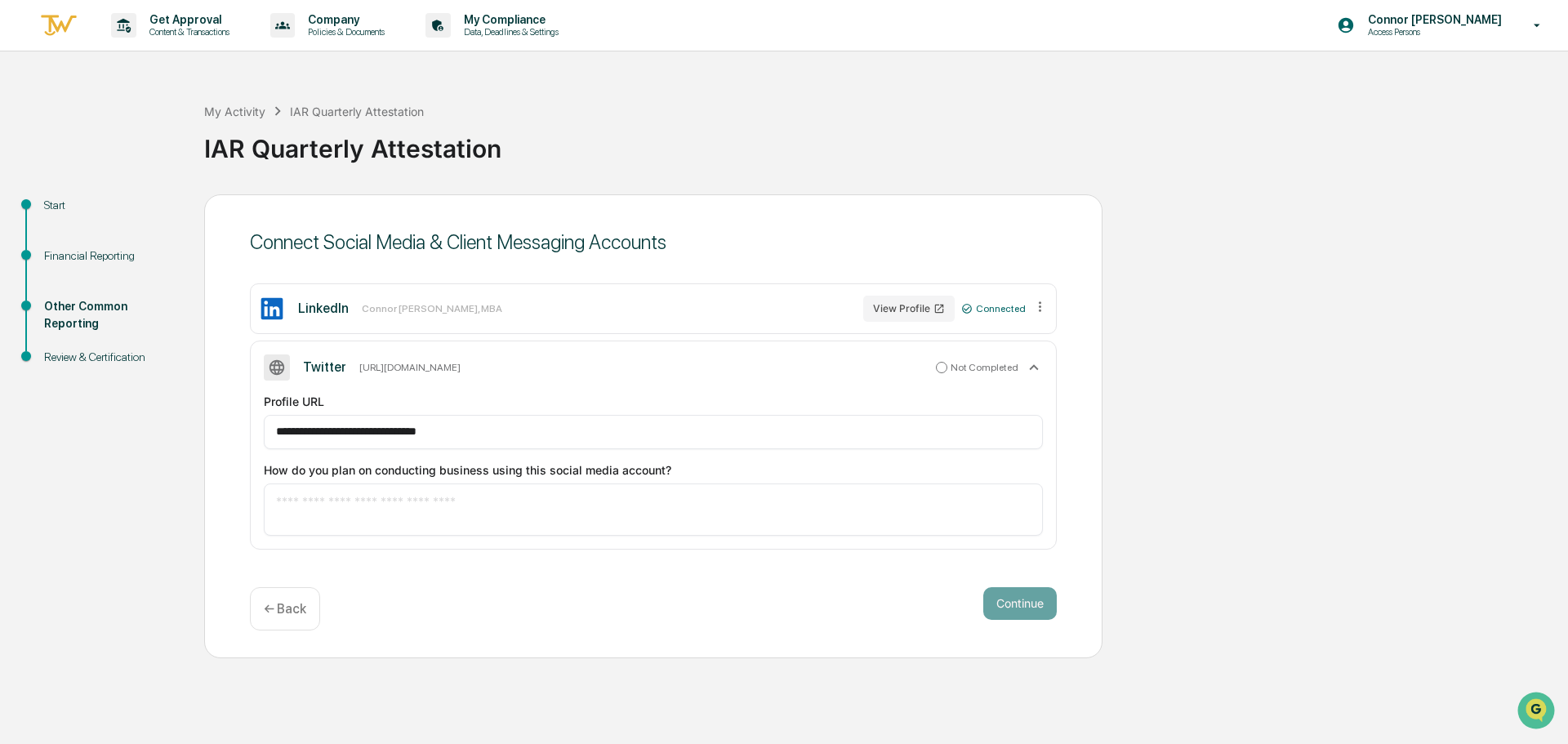
click at [557, 500] on textarea at bounding box center [654, 509] width 755 height 35
type textarea "**********"
click at [1044, 606] on button "Continue" at bounding box center [1020, 603] width 74 height 33
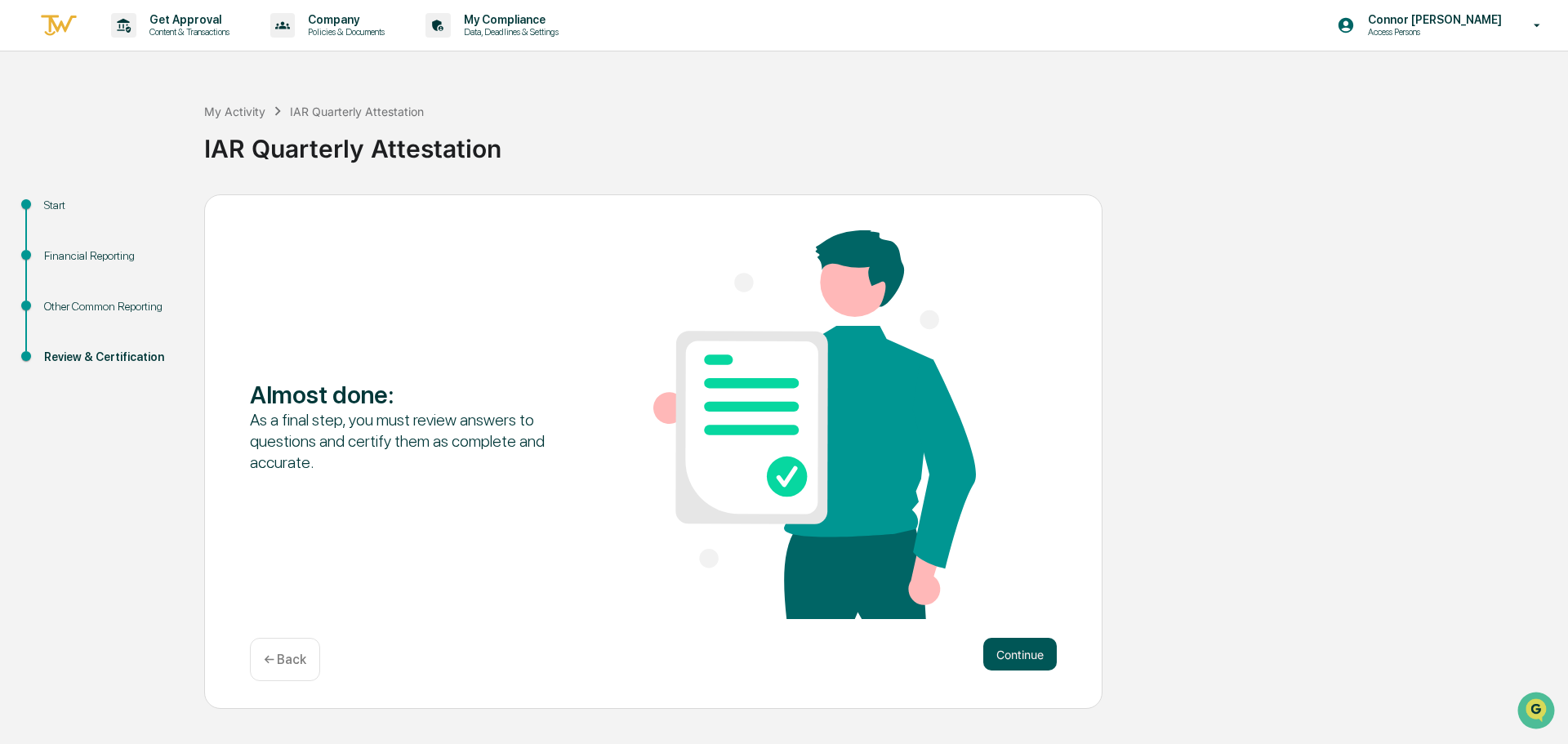
click at [1031, 647] on button "Continue" at bounding box center [1020, 654] width 74 height 33
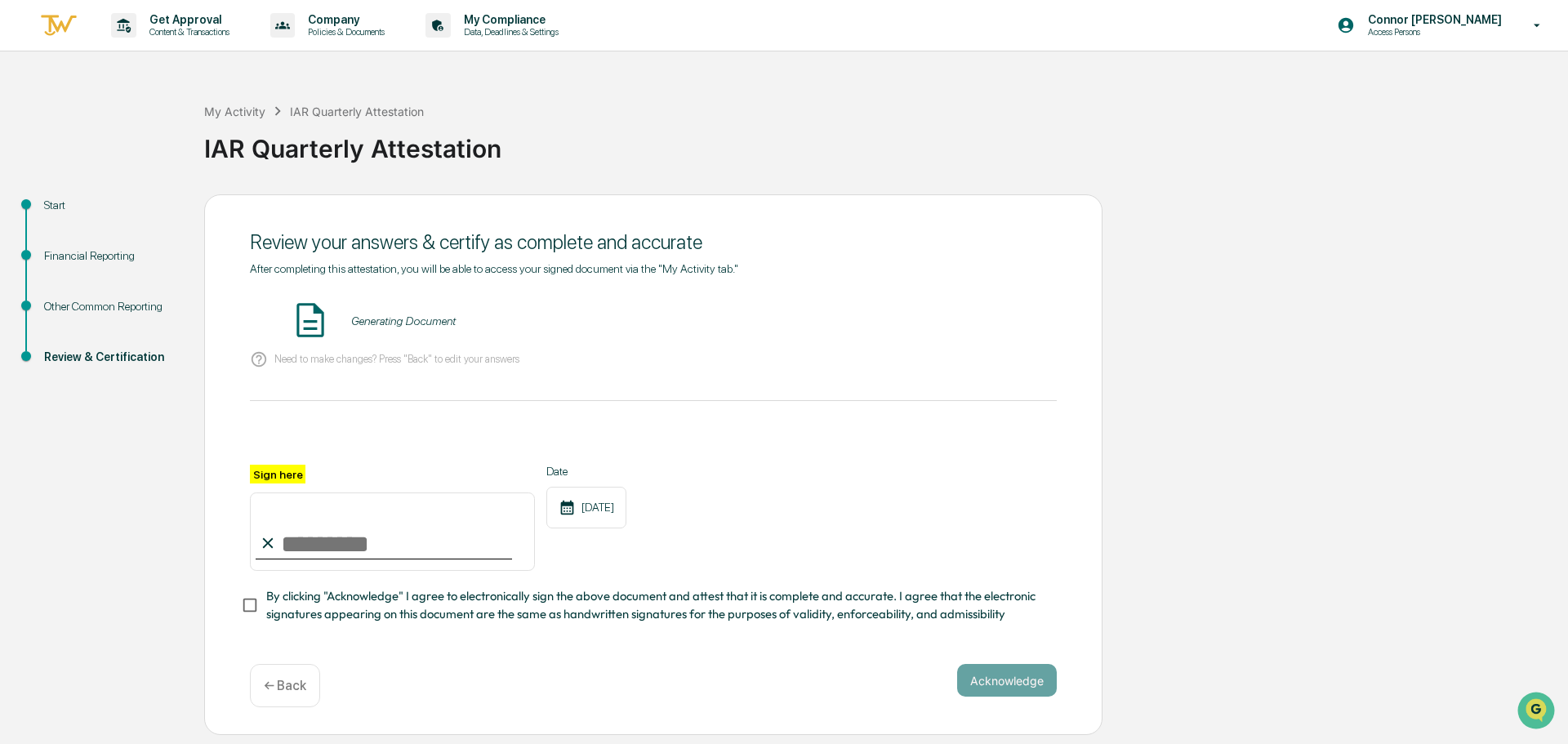
click at [305, 541] on input "Sign here" at bounding box center [392, 531] width 285 height 78
type input "**********"
click at [105, 469] on div "**********" at bounding box center [783, 464] width 1551 height 541
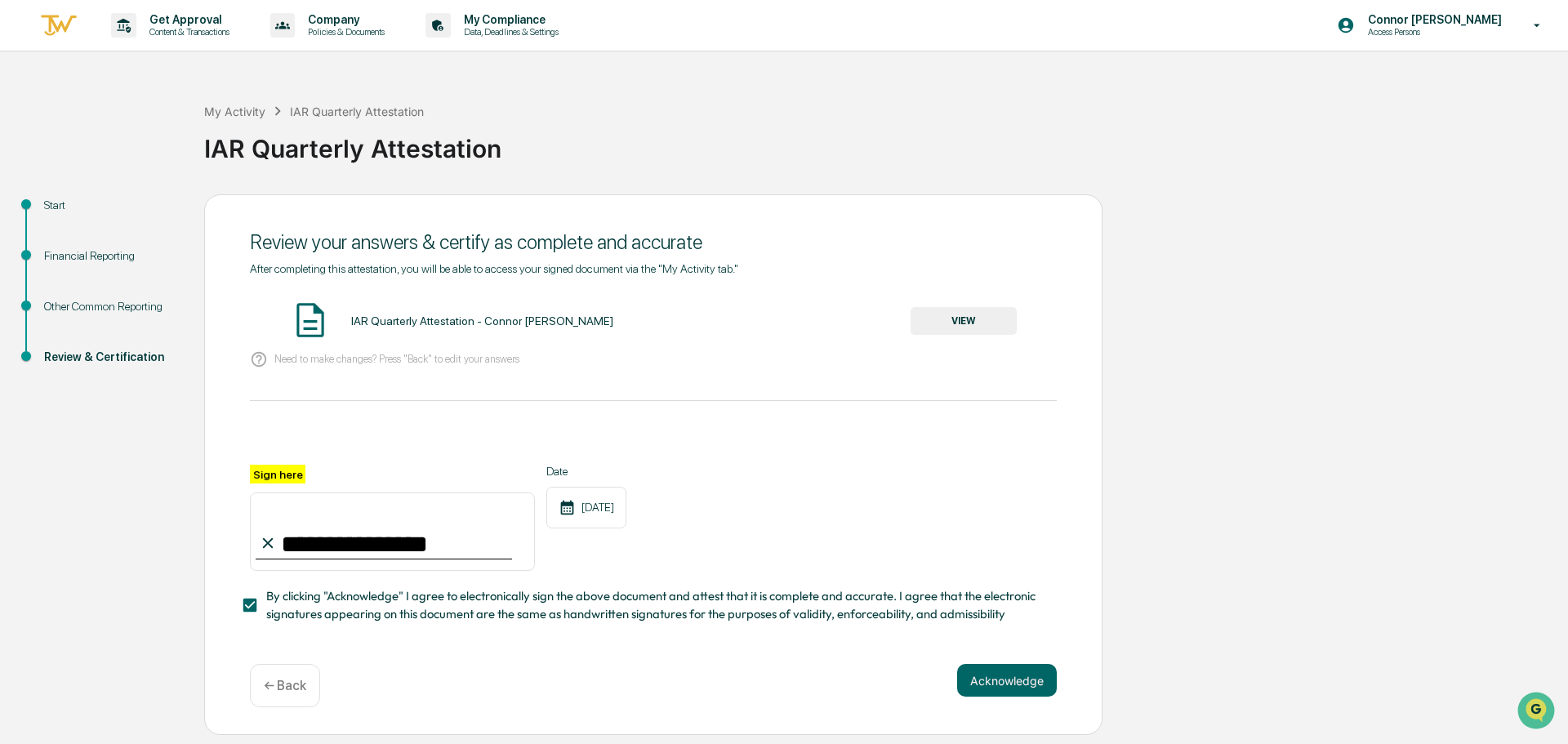
click at [996, 325] on button "VIEW" at bounding box center [964, 321] width 106 height 27
